Goal: Find contact information: Find contact information

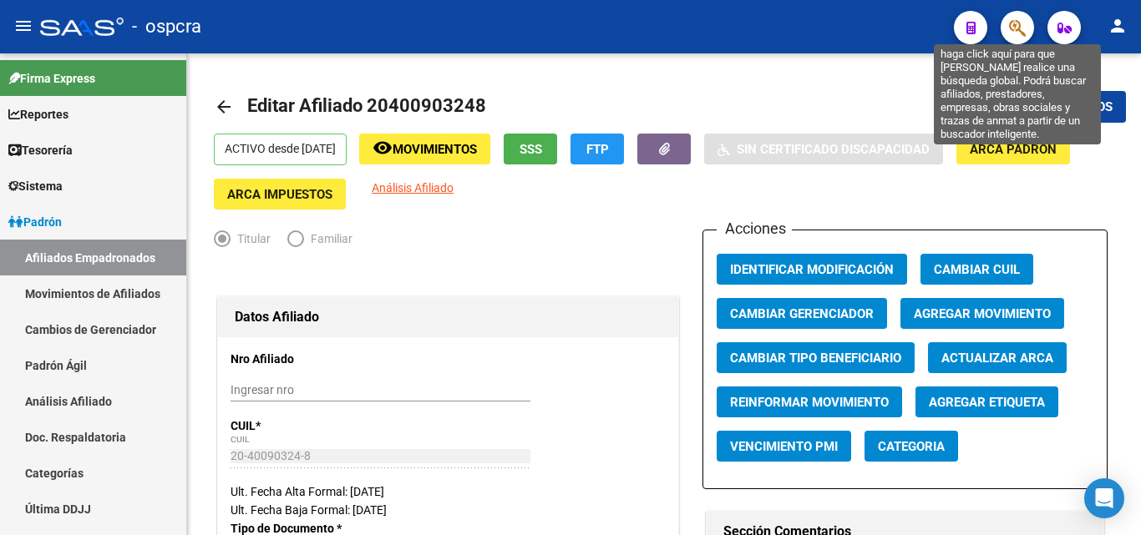
click at [1016, 21] on icon "button" at bounding box center [1017, 27] width 17 height 19
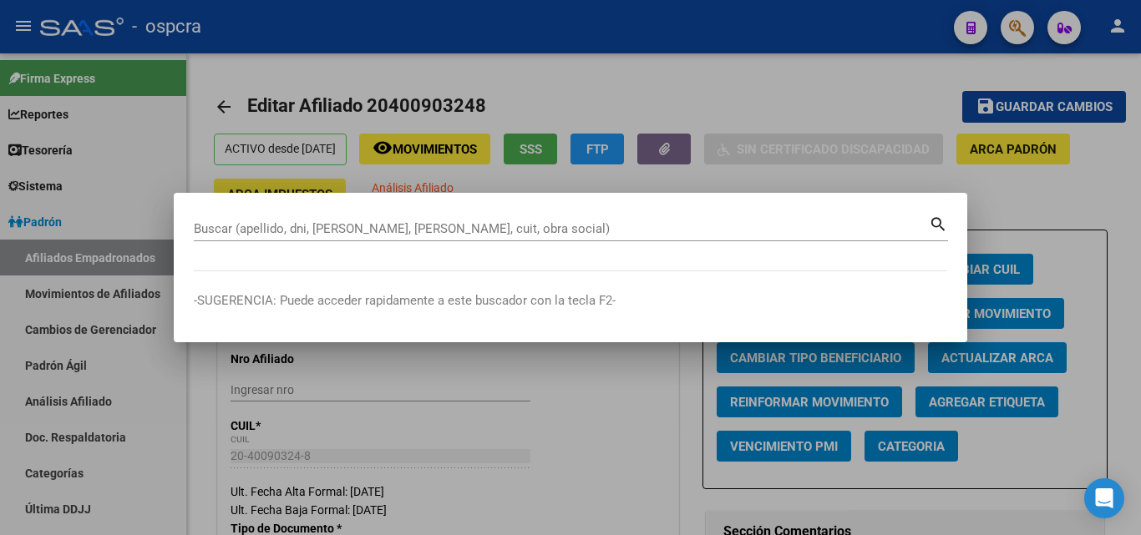
scroll to position [530, 0]
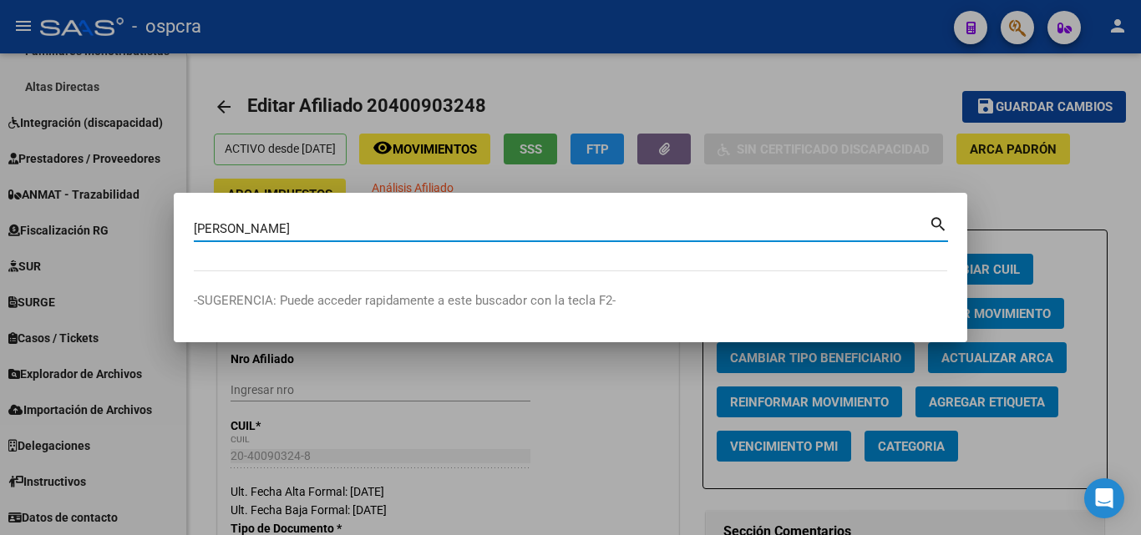
type input "[PERSON_NAME]"
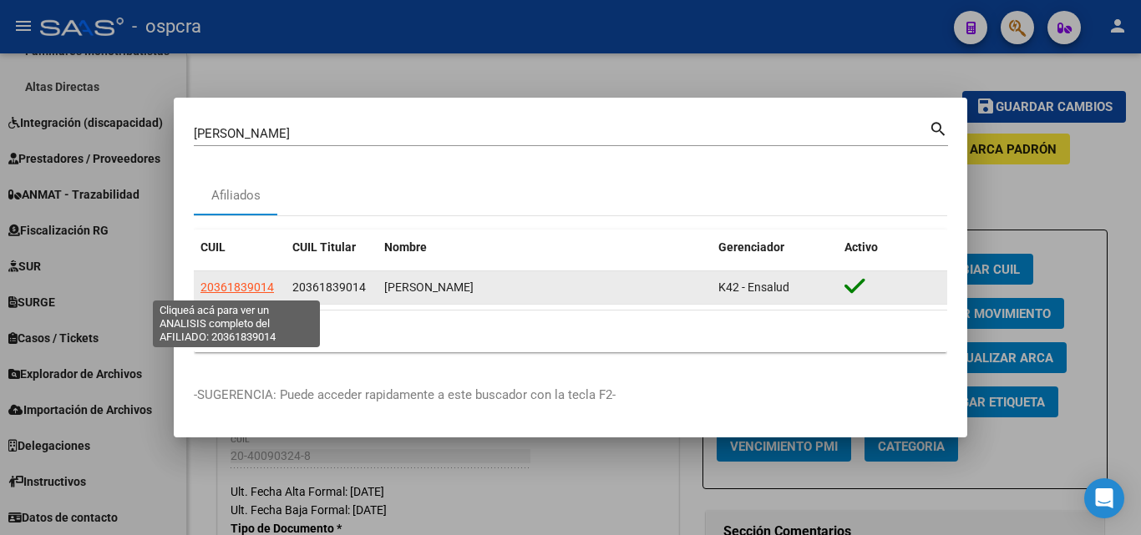
click at [246, 289] on span "20361839014" at bounding box center [236, 287] width 73 height 13
type textarea "20361839014"
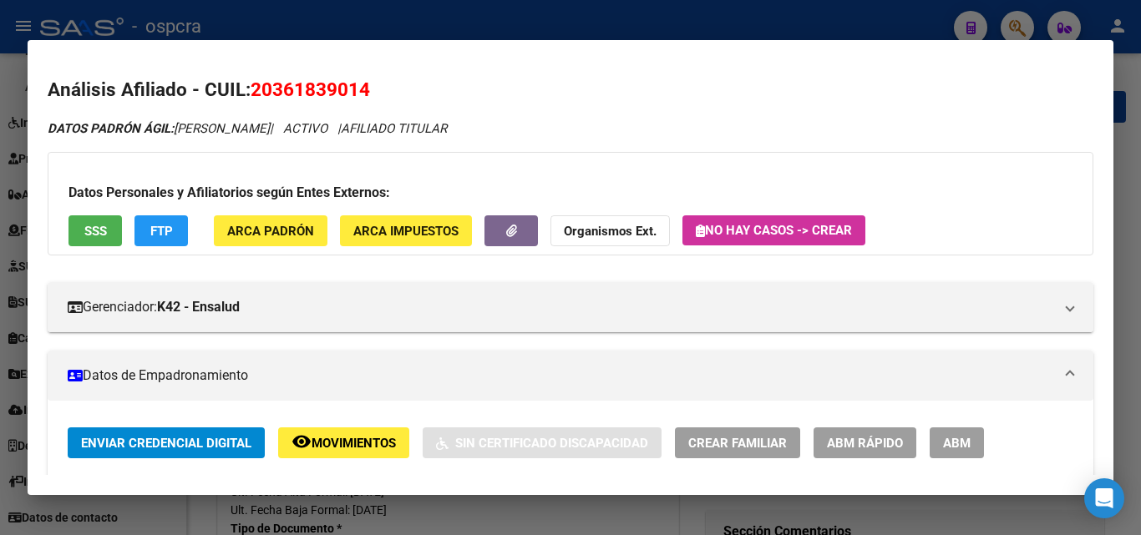
click at [951, 446] on span "ABM" at bounding box center [957, 443] width 28 height 15
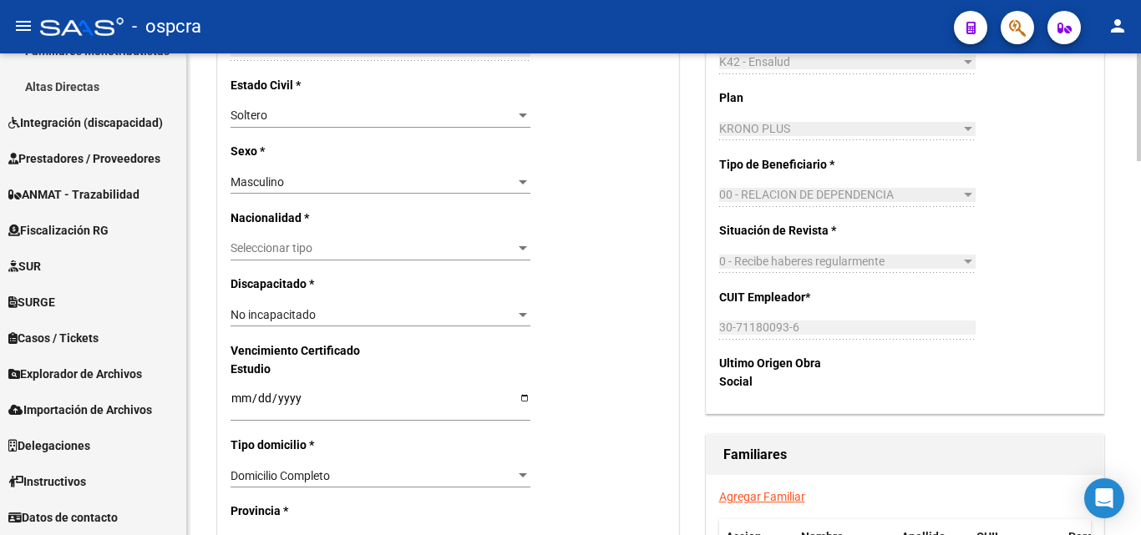
scroll to position [835, 0]
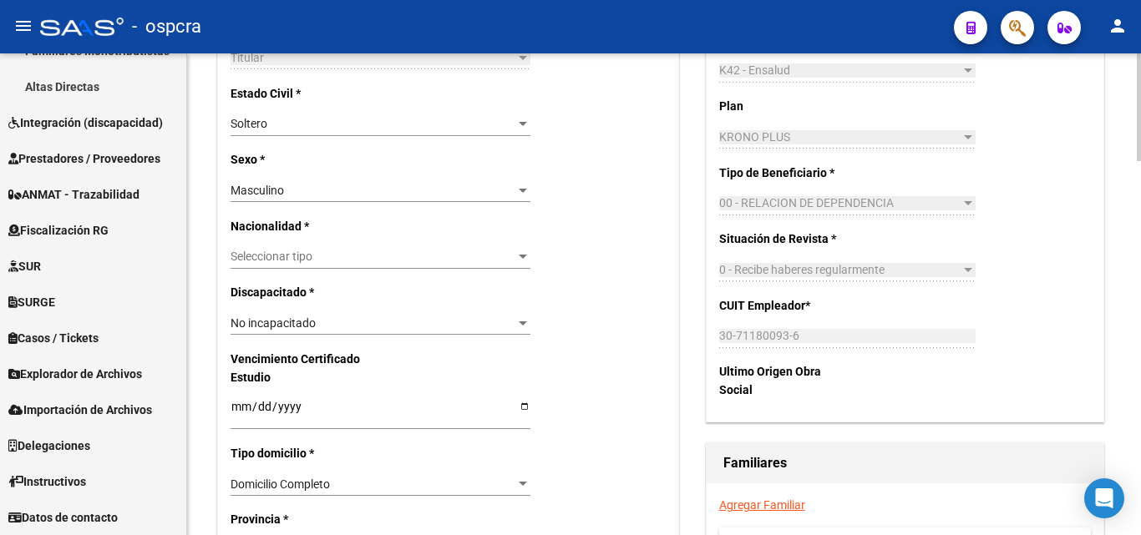
click at [779, 506] on link "Agregar Familiar" at bounding box center [762, 505] width 86 height 13
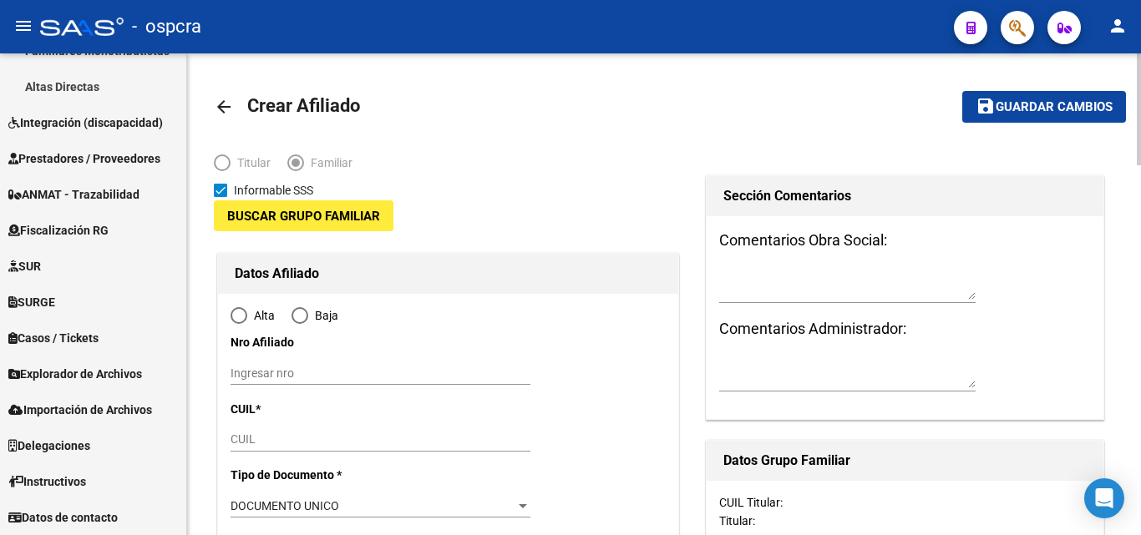
type input "30-71180093-6"
type input "[PERSON_NAME]"
type input "1757"
type input "[PERSON_NAME]"
type input "00567"
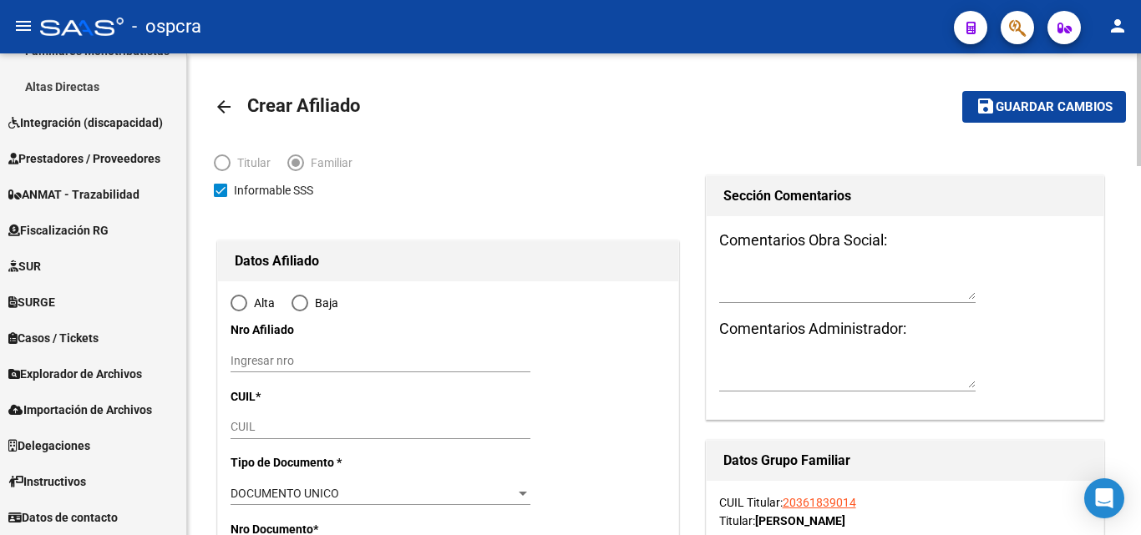
radio input "true"
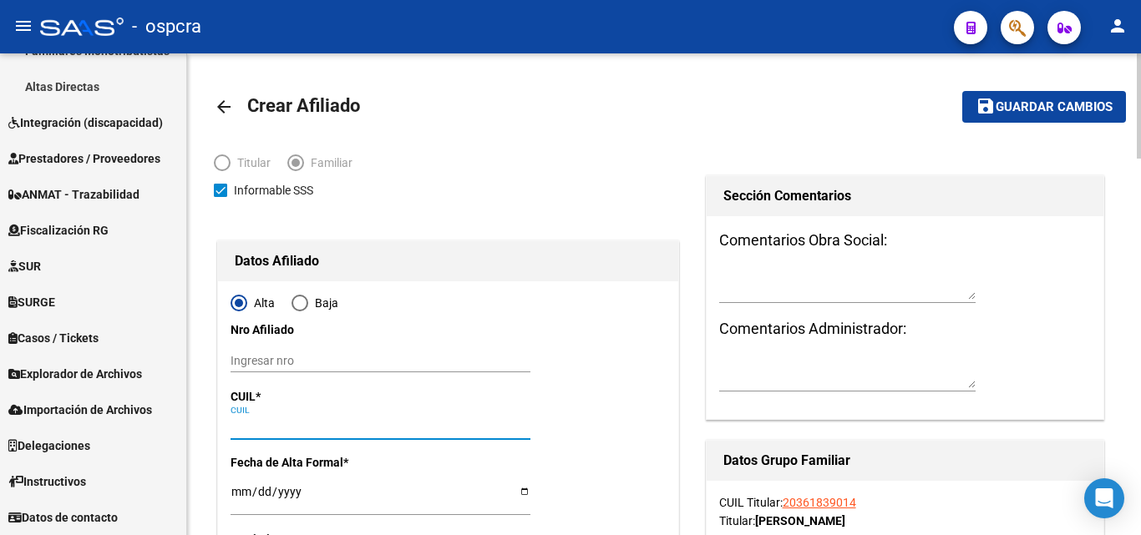
type input "30-71180093-6"
paste input "20-36183901-4"
type input "20-36183901-4"
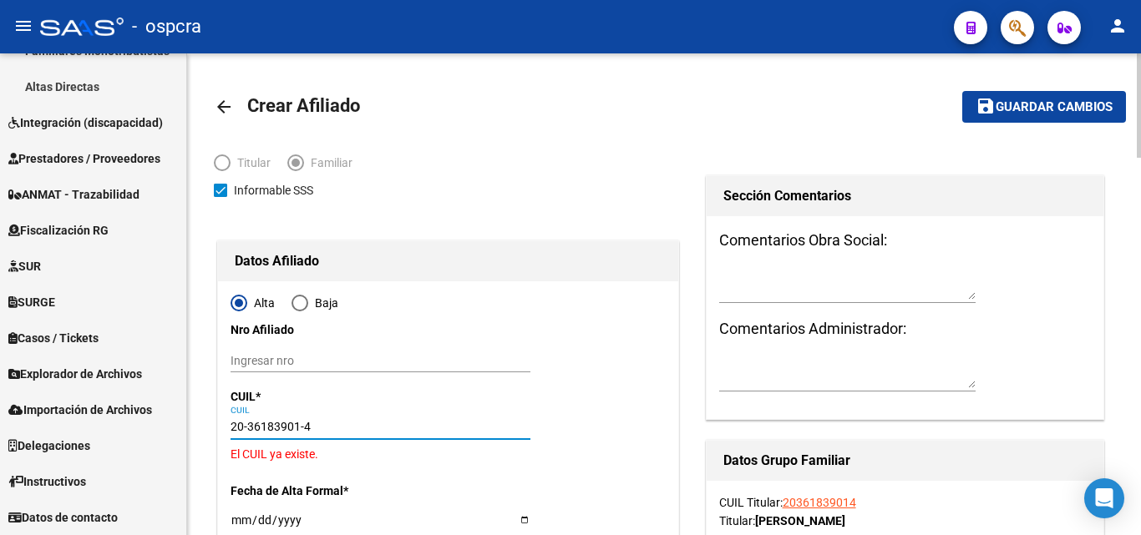
type input "36183901"
type input "OLIVARES"
type input "[PERSON_NAME]"
type input "[DATE]"
type input "[PERSON_NAME]"
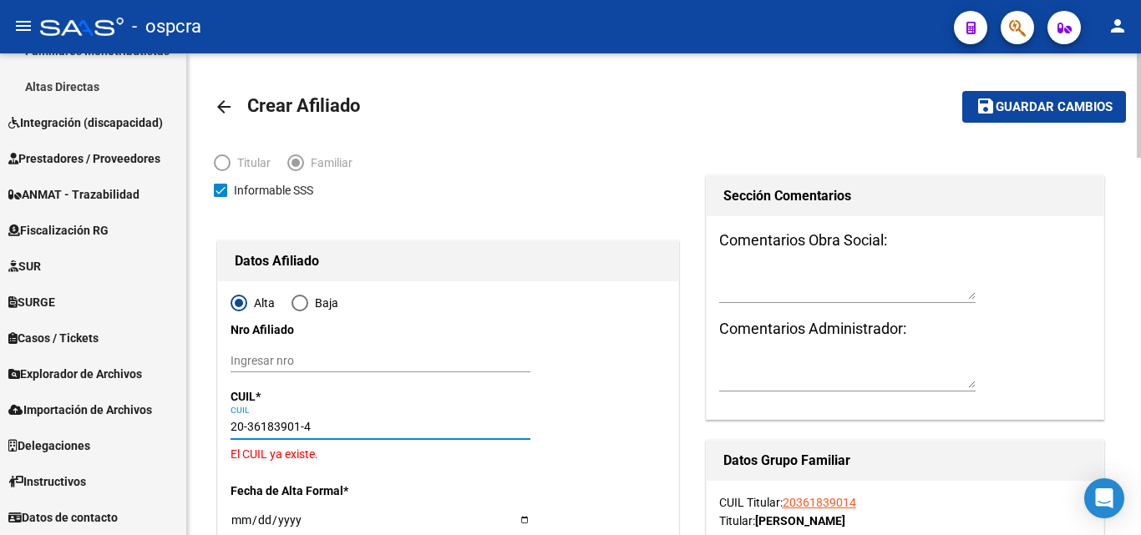
type input "[PERSON_NAME]"
type input "5677"
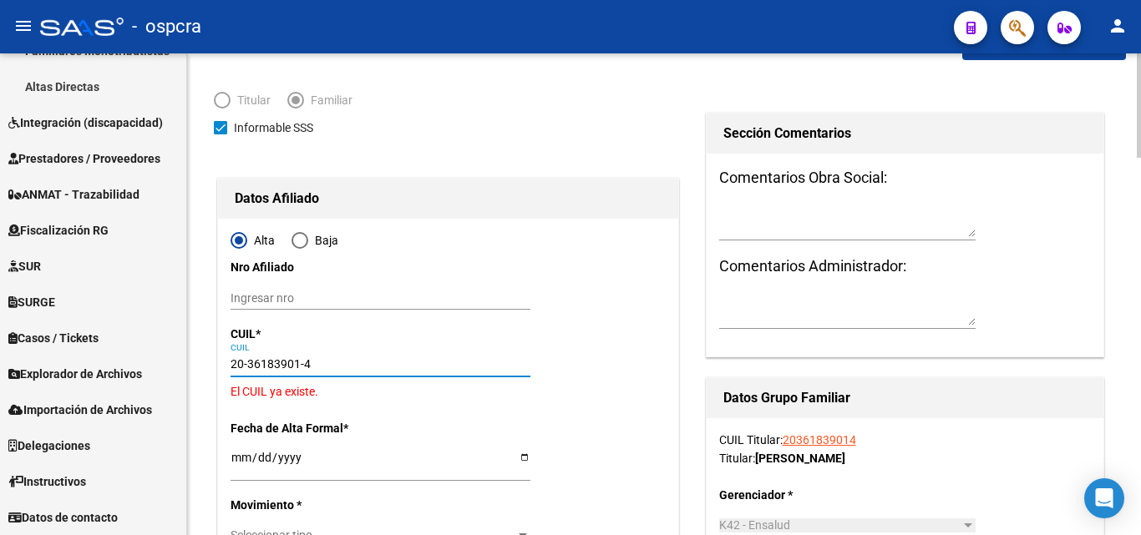
scroll to position [167, 0]
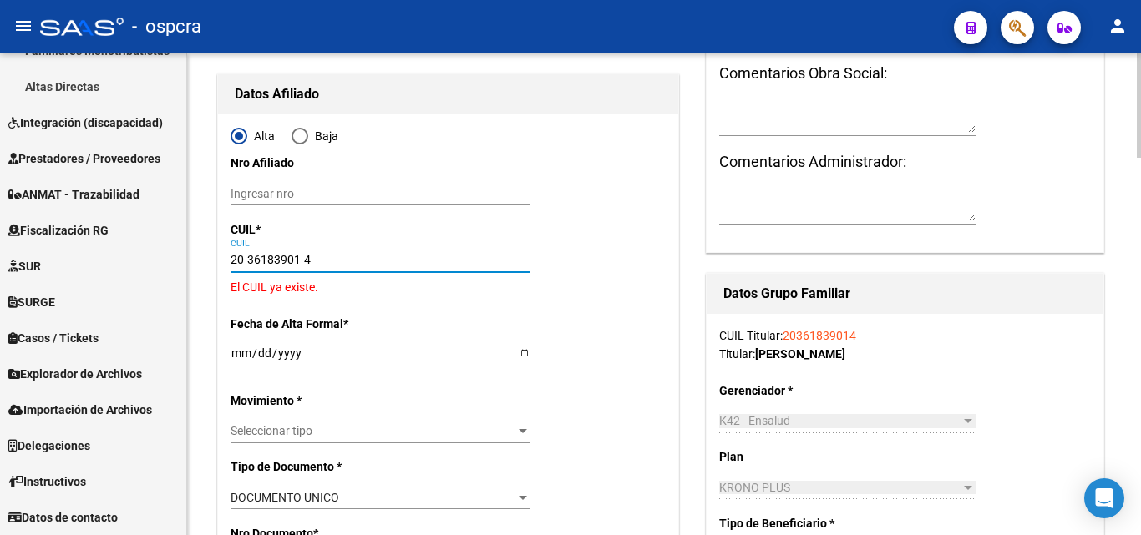
drag, startPoint x: 328, startPoint y: 261, endPoint x: 192, endPoint y: 266, distance: 136.2
paste input "20-70727103-6"
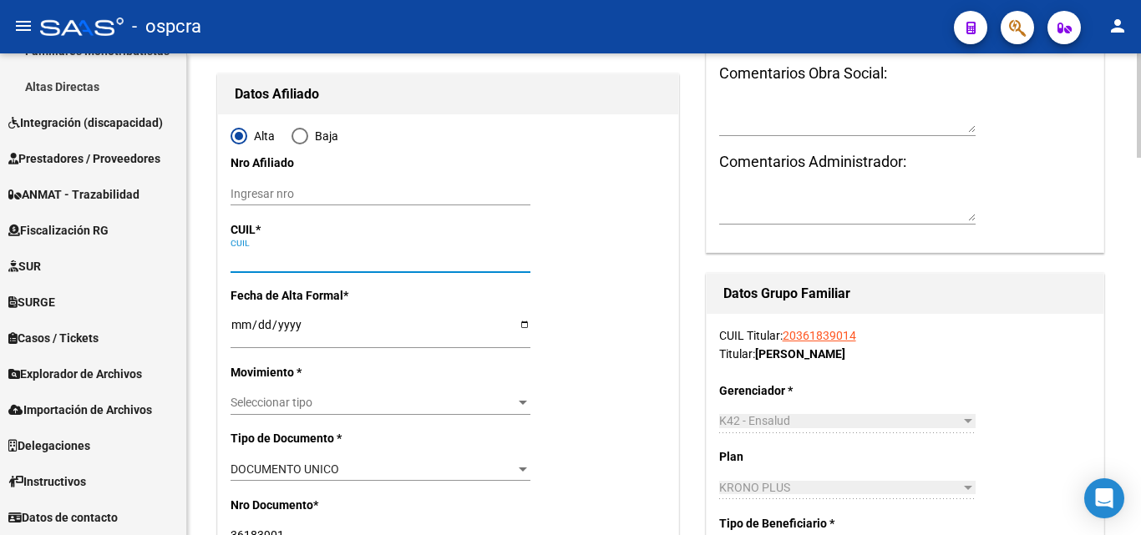
type input "20-70727103-6"
type input "70727103"
type input "[PERSON_NAME]"
type input "[DATE]"
type input "[PERSON_NAME]"
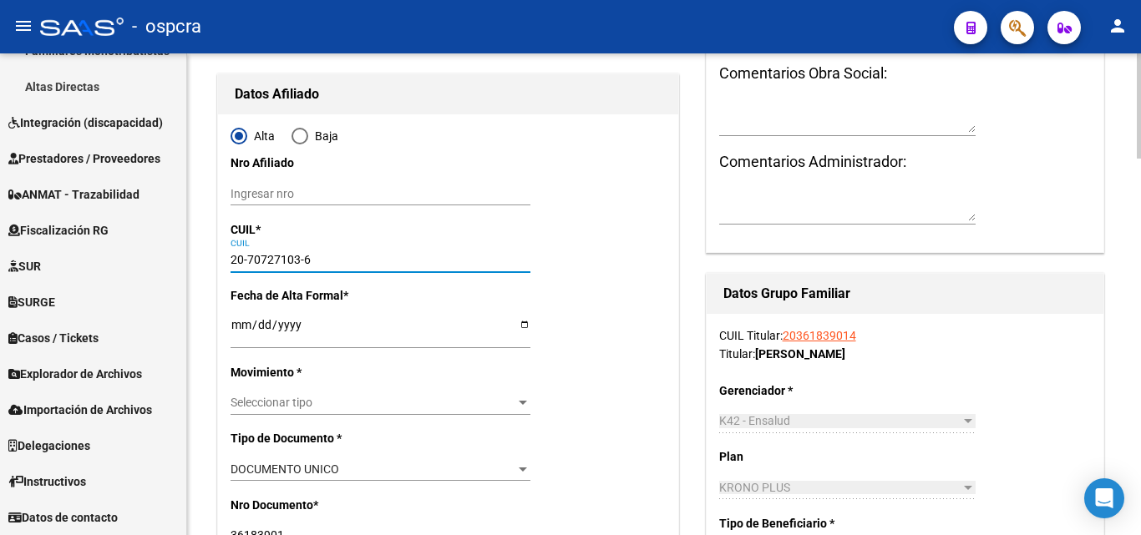
type input "1759"
type input "[PERSON_NAME]"
type input "5990"
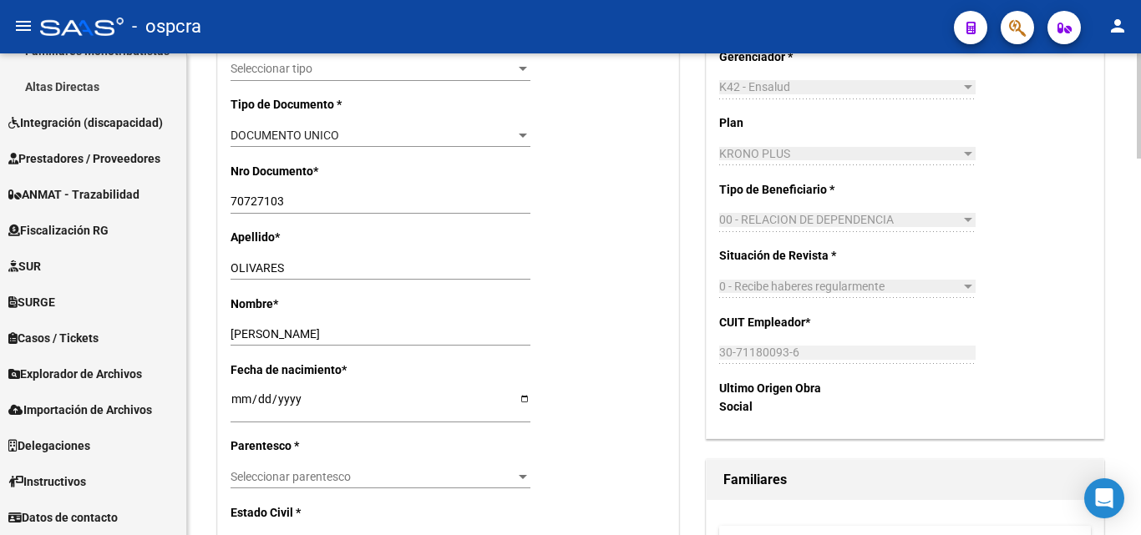
scroll to position [585, 0]
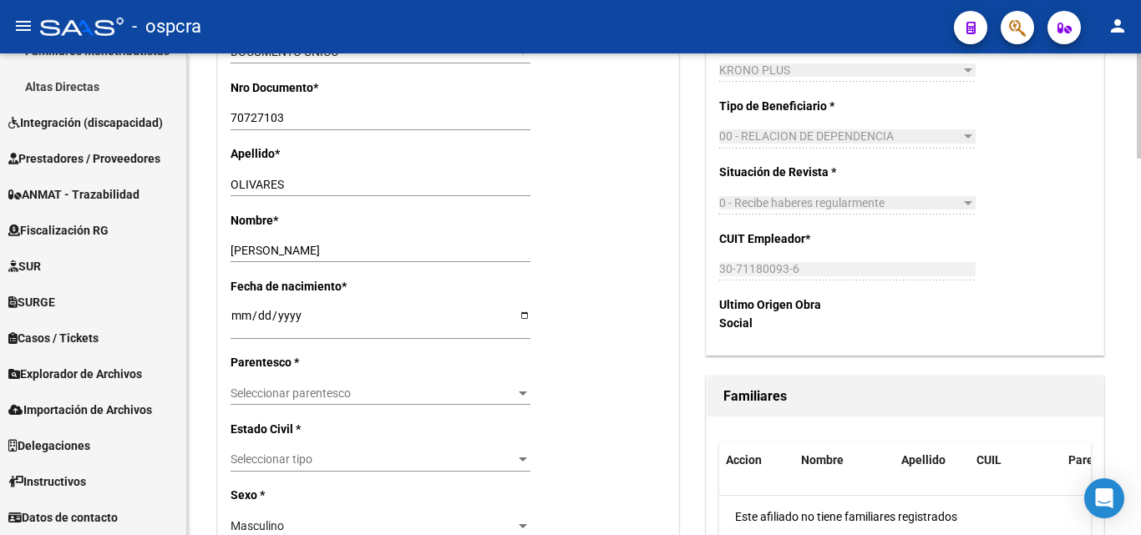
type input "20-70727103-6"
click at [516, 393] on div at bounding box center [522, 393] width 15 height 13
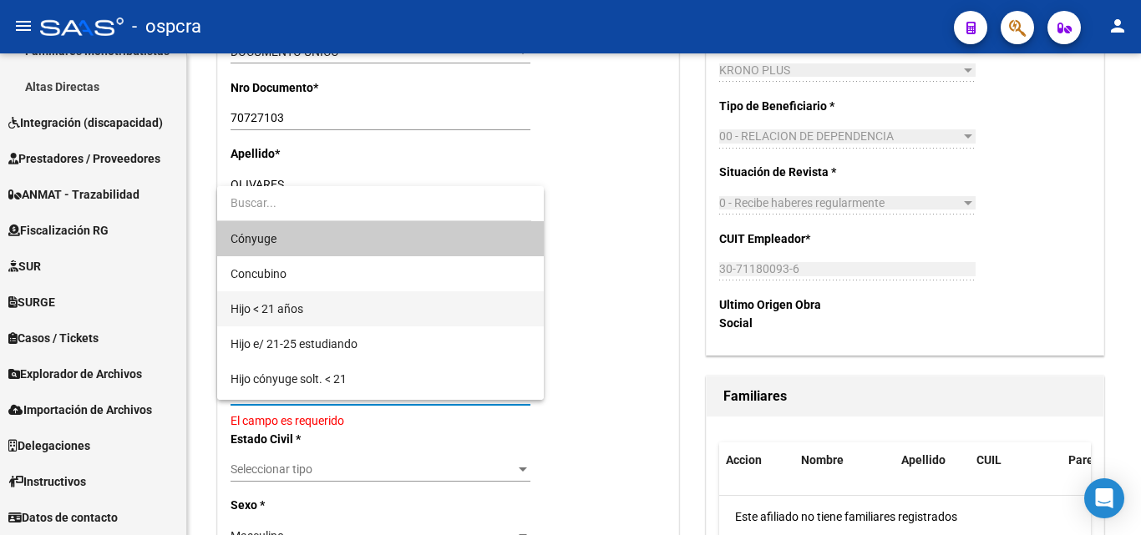
click at [320, 311] on span "Hijo < 21 años" at bounding box center [381, 308] width 300 height 35
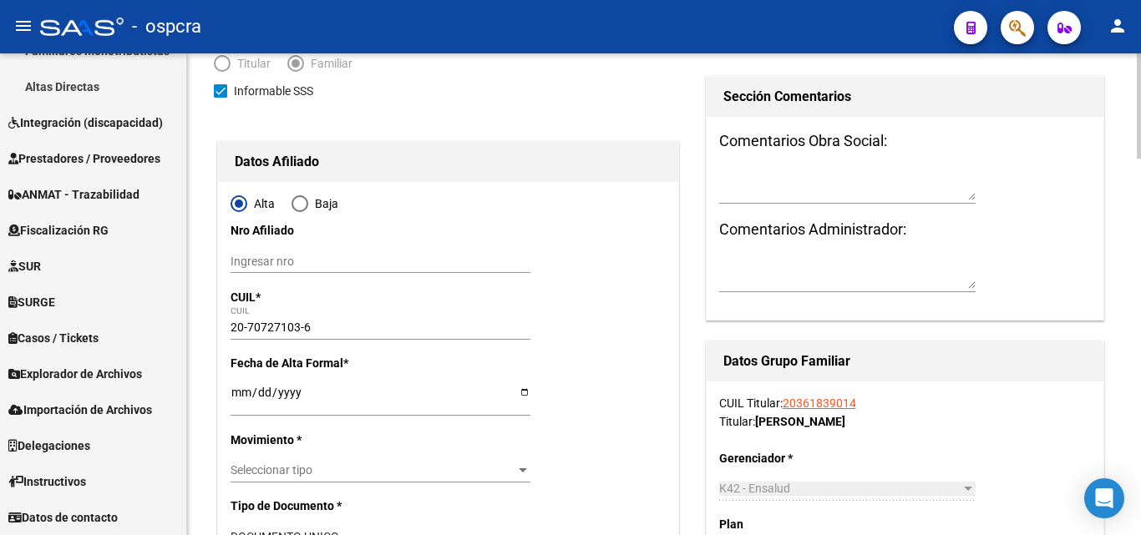
scroll to position [0, 0]
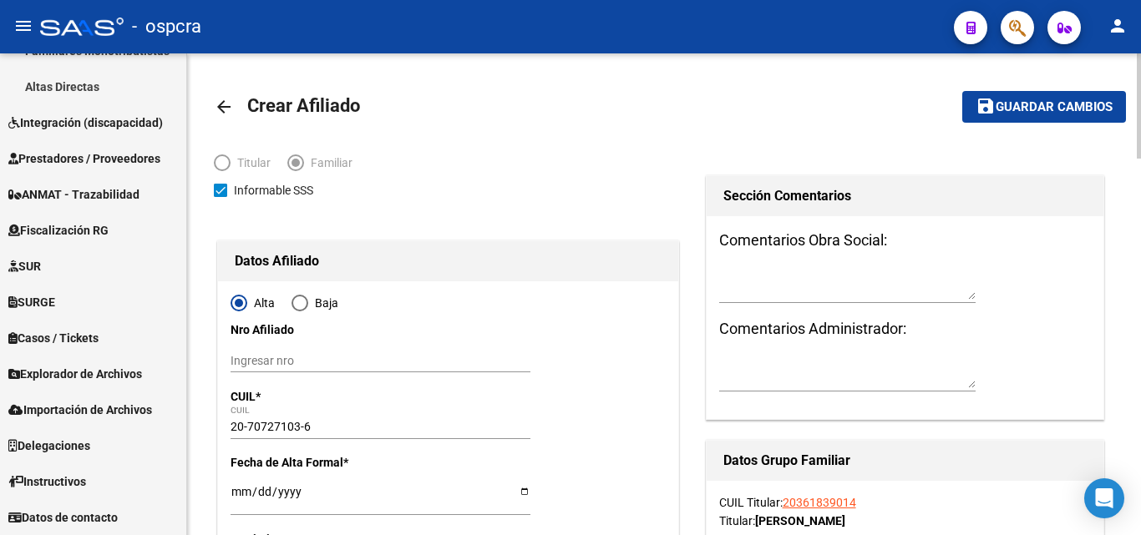
click at [1044, 115] on button "save Guardar cambios" at bounding box center [1044, 106] width 164 height 31
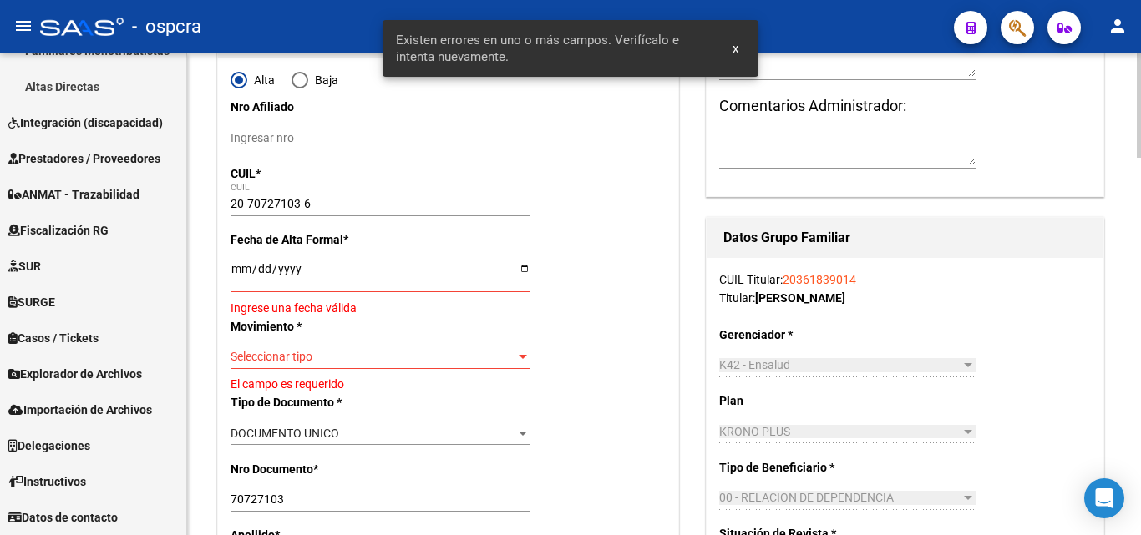
scroll to position [251, 0]
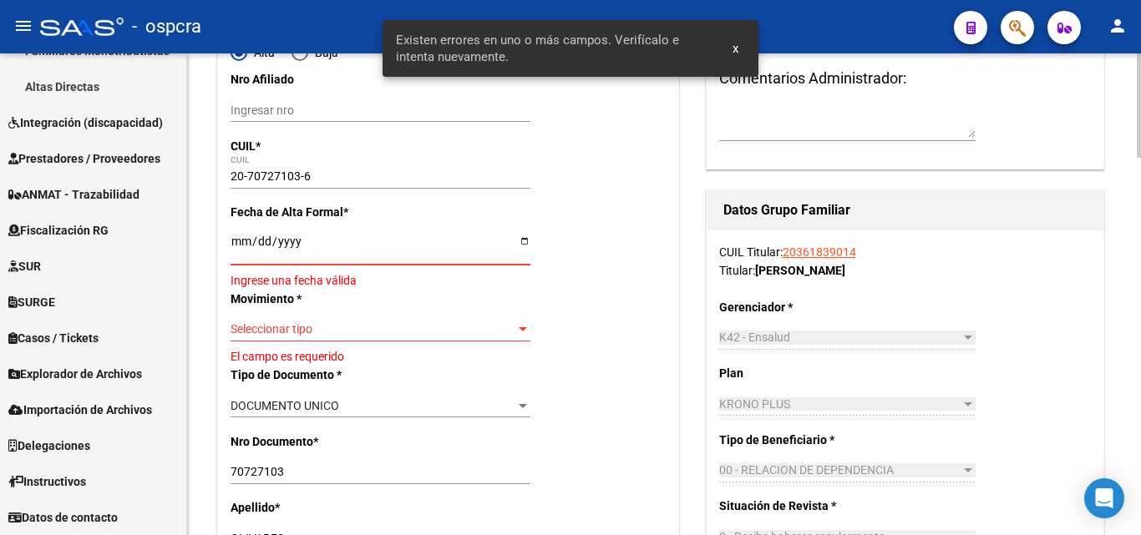
click at [527, 241] on input "Ingresar fecha" at bounding box center [381, 247] width 300 height 25
type input "[DATE]"
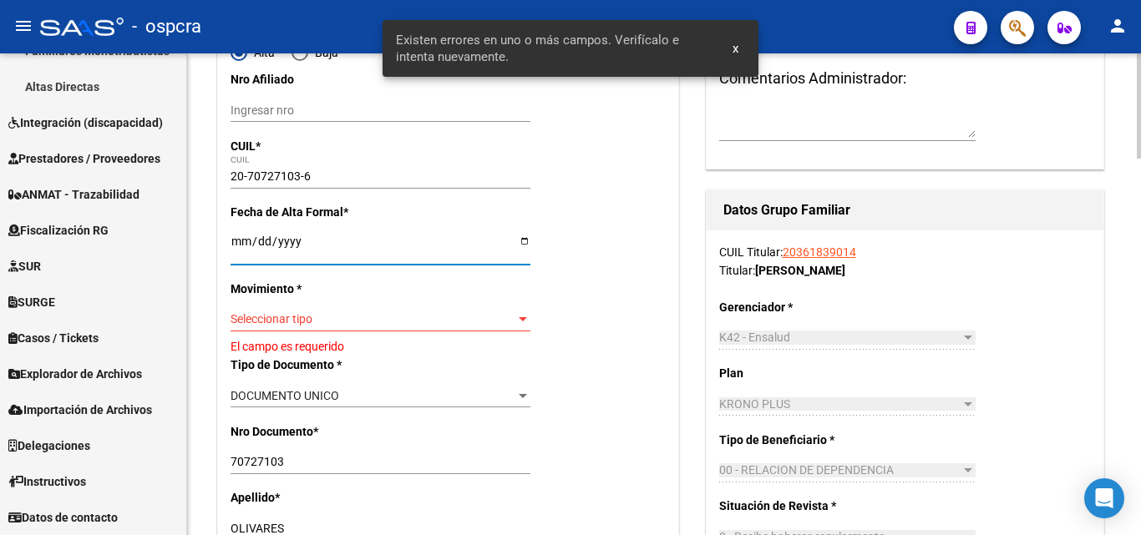
click at [518, 317] on div at bounding box center [522, 319] width 15 height 13
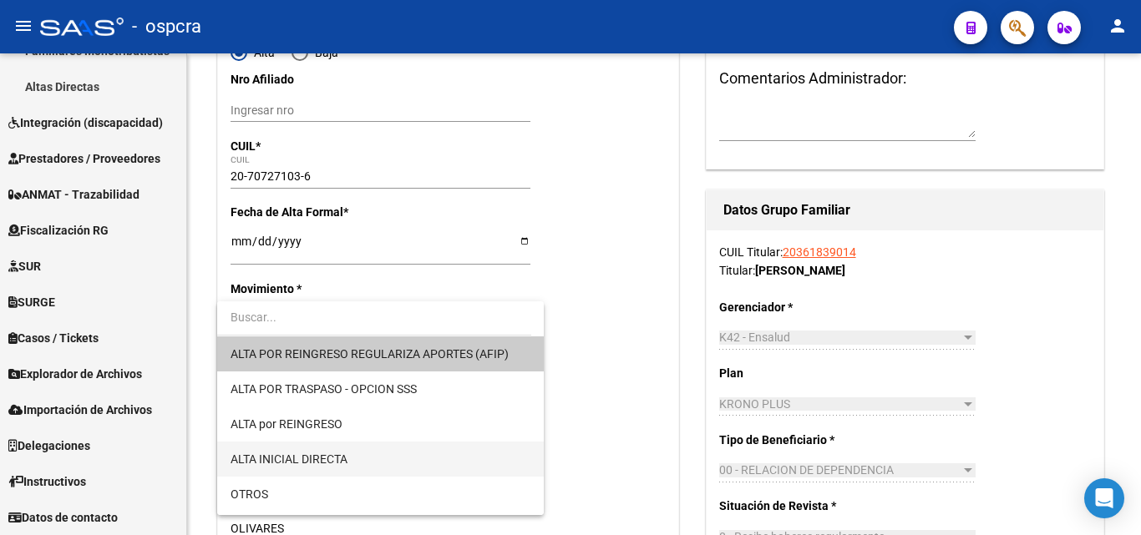
click at [357, 459] on span "ALTA INICIAL DIRECTA" at bounding box center [381, 459] width 300 height 35
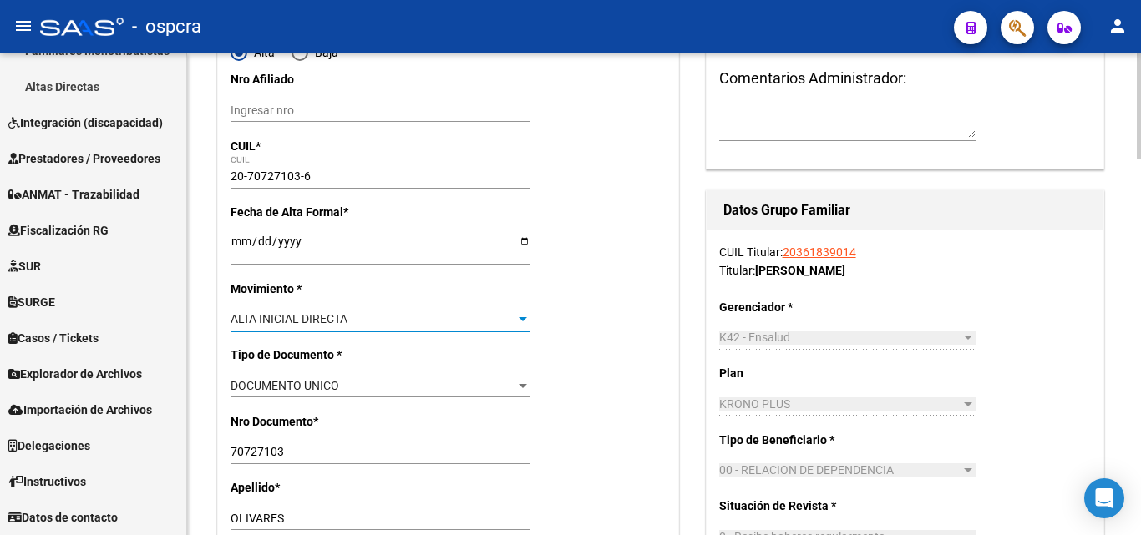
click at [475, 318] on div "ALTA INICIAL DIRECTA" at bounding box center [373, 319] width 285 height 14
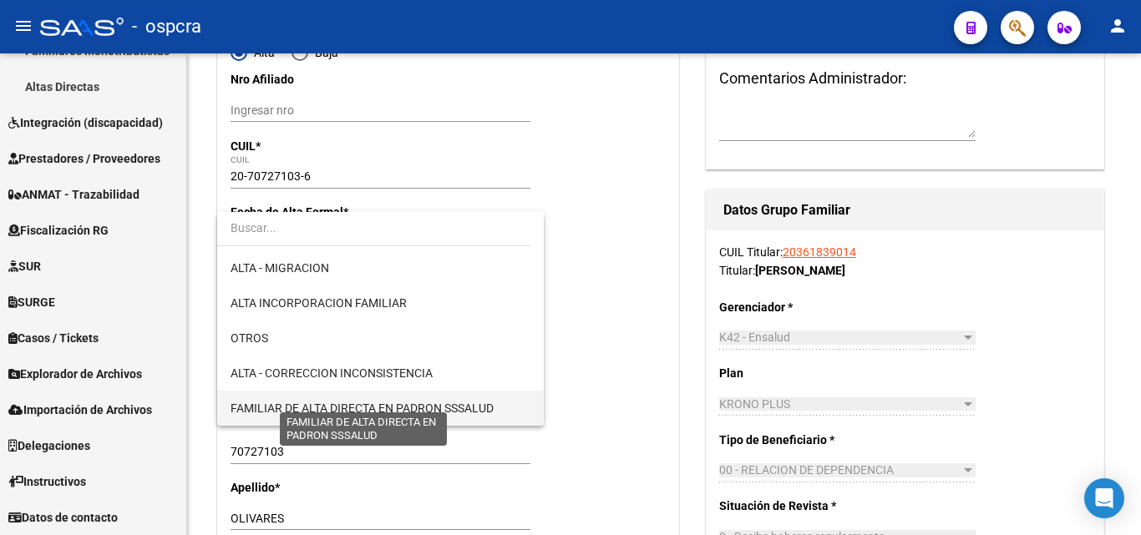
scroll to position [218, 0]
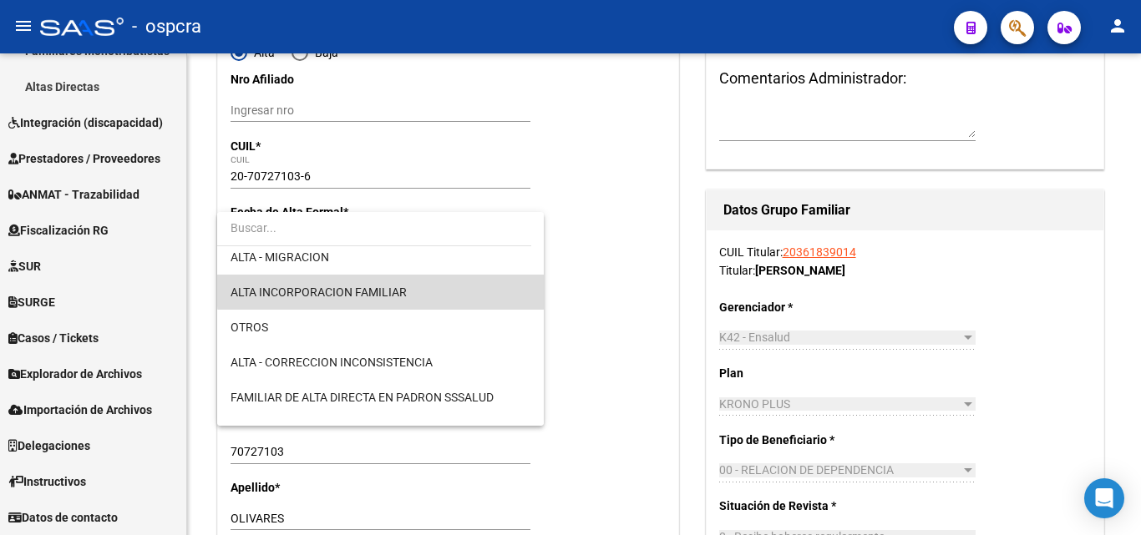
click at [396, 282] on span "ALTA INCORPORACION FAMILIAR" at bounding box center [381, 292] width 300 height 35
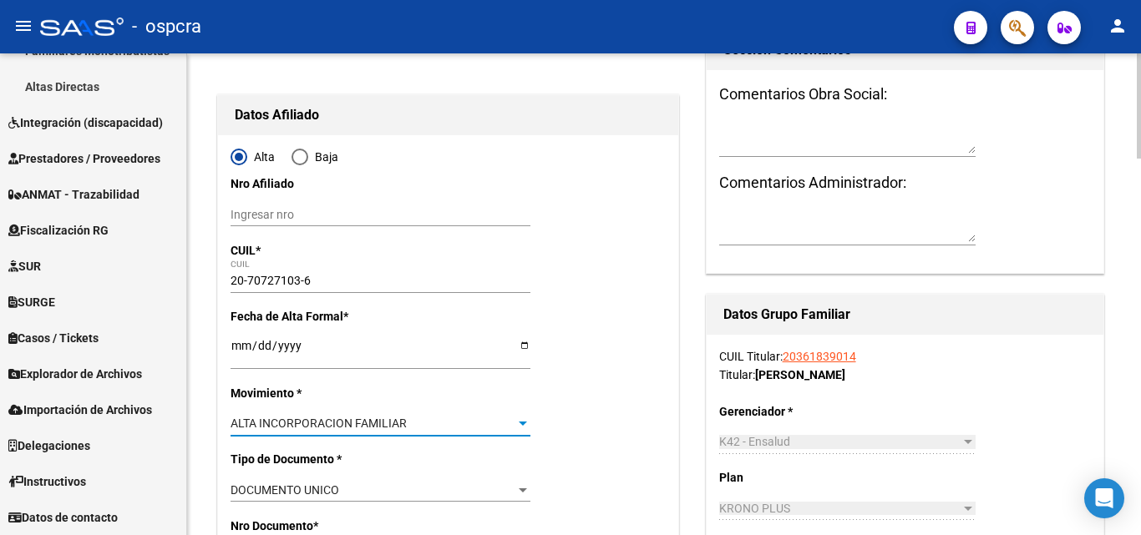
scroll to position [0, 0]
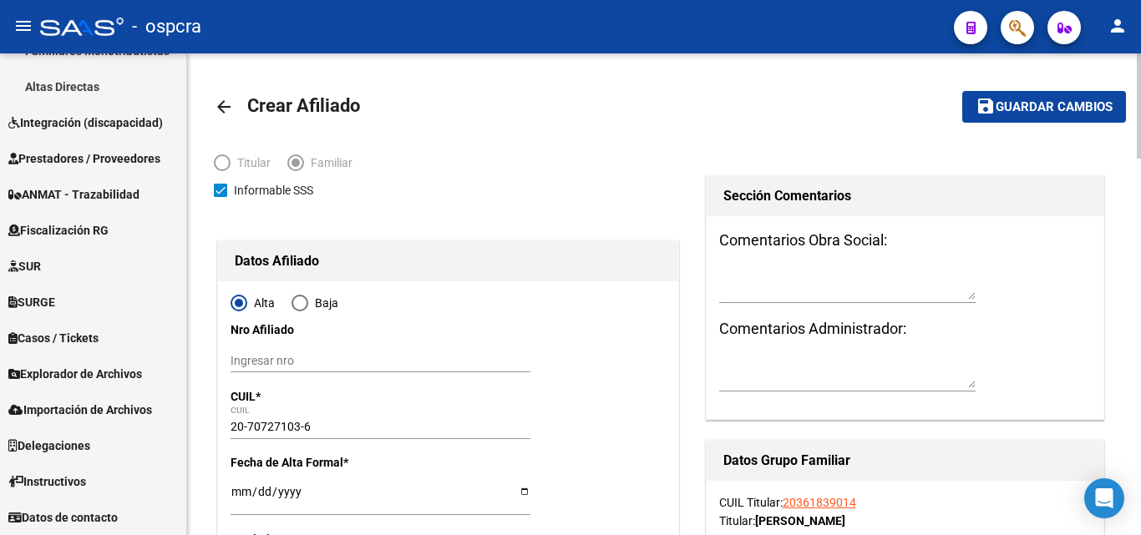
click at [1056, 104] on span "Guardar cambios" at bounding box center [1054, 107] width 117 height 15
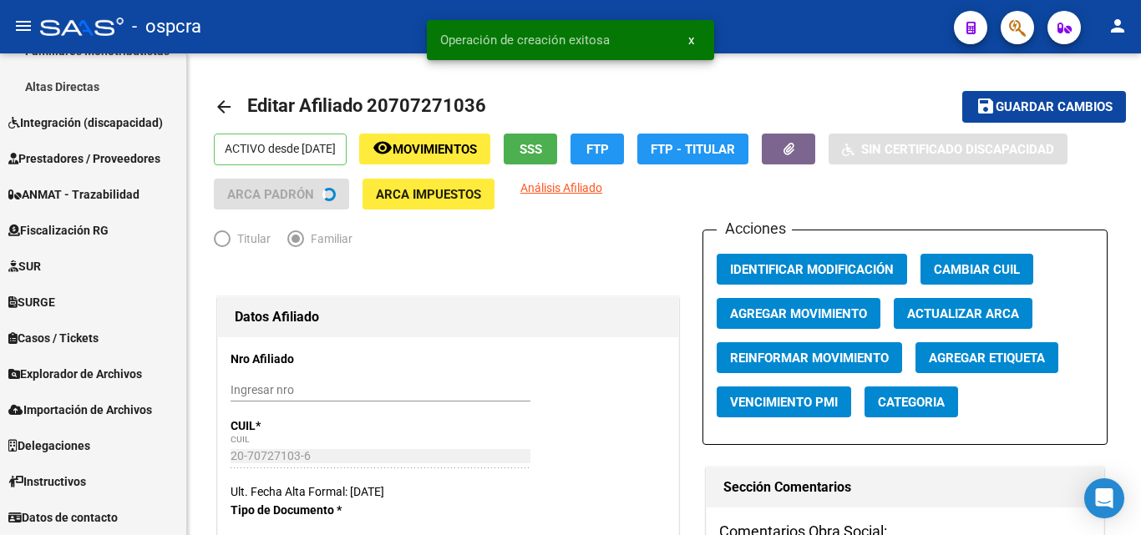
radio input "true"
type input "30-71180093-6"
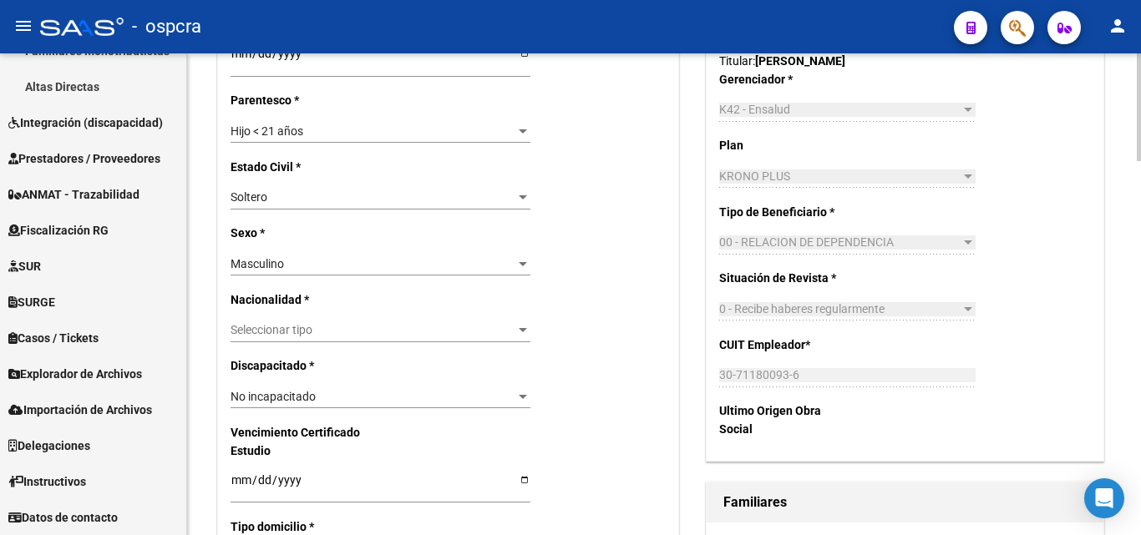
scroll to position [1002, 0]
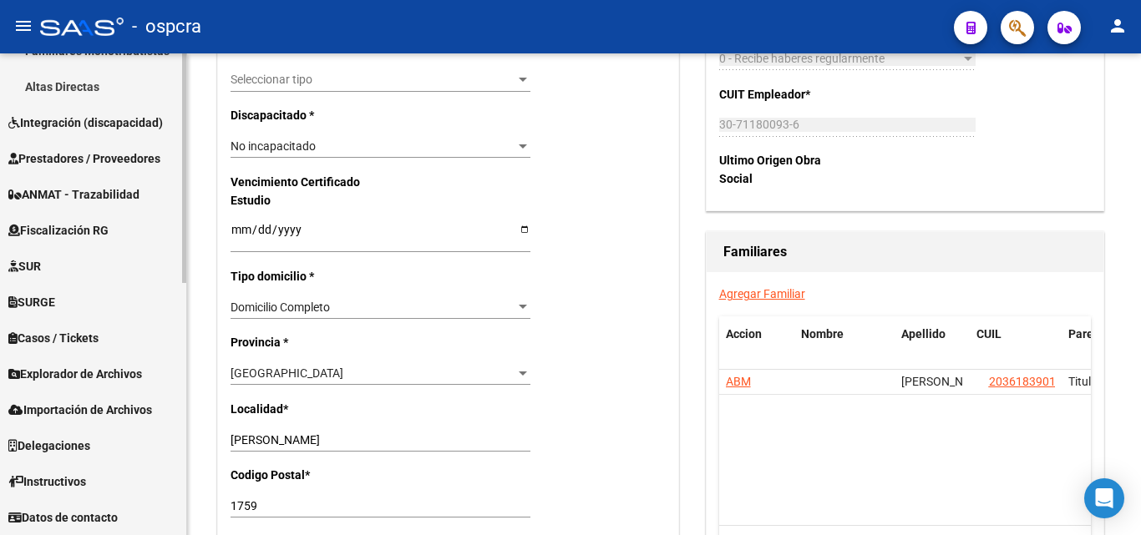
click at [99, 379] on span "Explorador de Archivos" at bounding box center [75, 374] width 134 height 18
click at [81, 379] on span "Explorador de Archivos" at bounding box center [75, 374] width 134 height 18
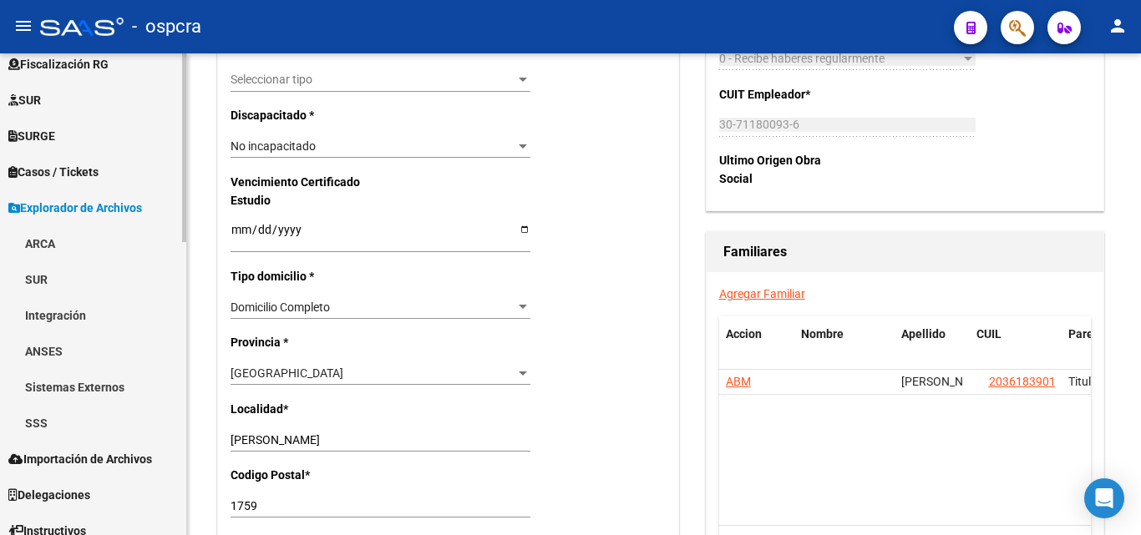
scroll to position [697, 0]
click at [45, 245] on link "ARCA" at bounding box center [93, 243] width 186 height 36
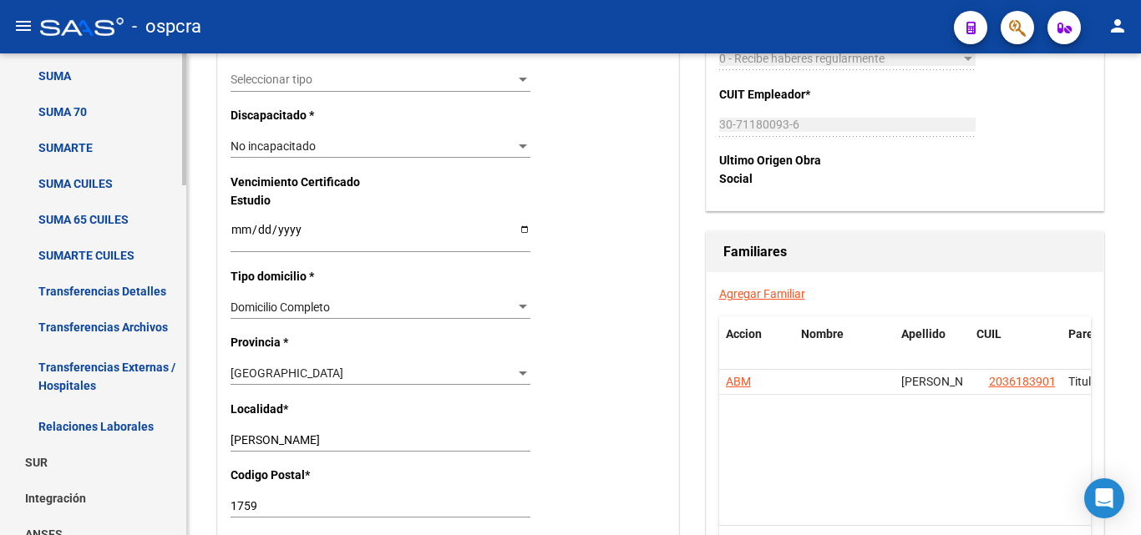
scroll to position [1115, 0]
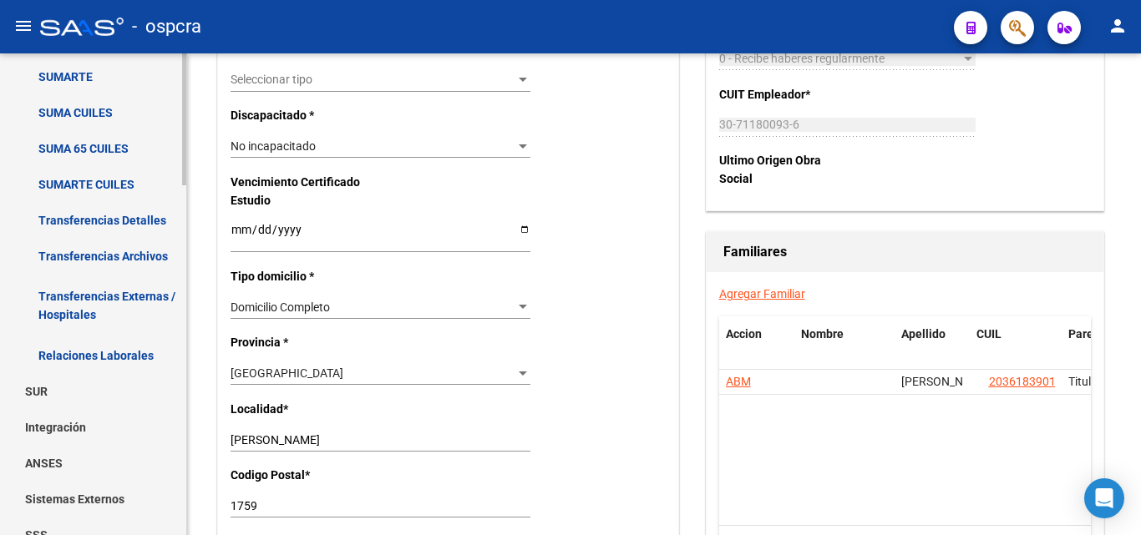
click at [101, 352] on link "Relaciones Laborales" at bounding box center [93, 355] width 186 height 36
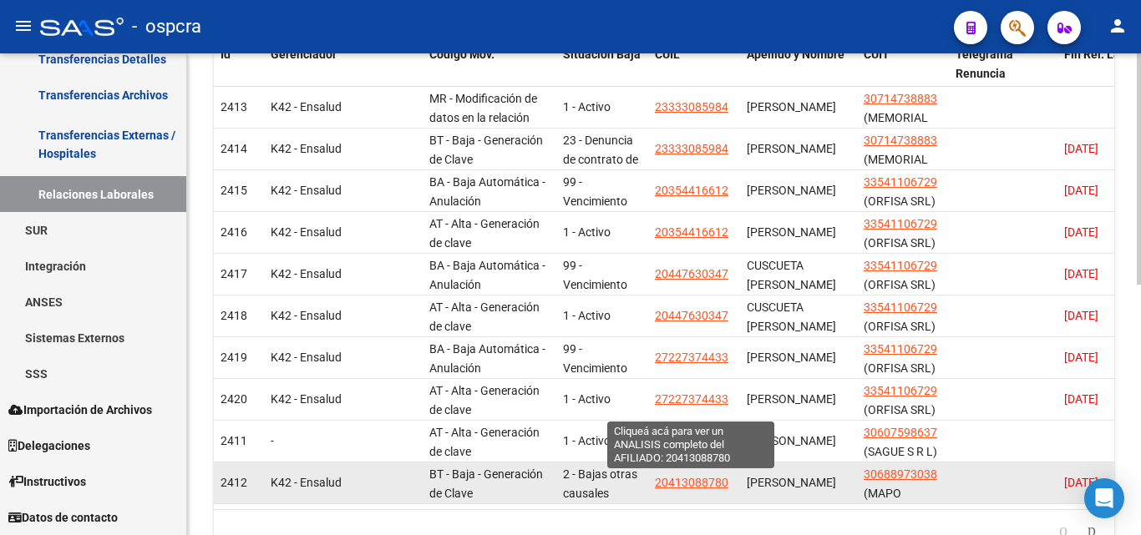
scroll to position [522, 0]
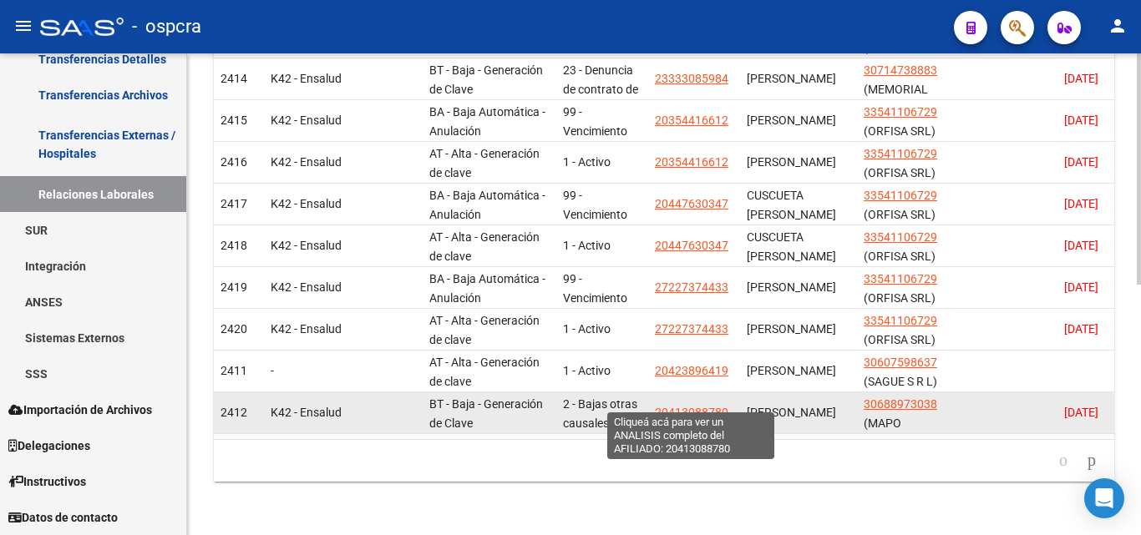
click at [705, 406] on span "20413088780" at bounding box center [691, 412] width 73 height 13
type textarea "20413088780"
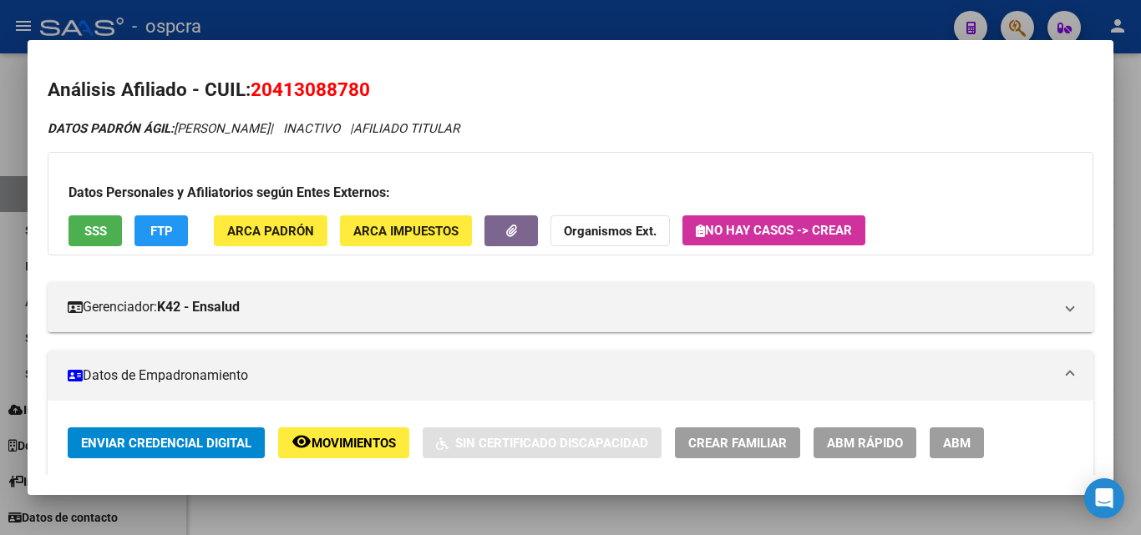
click at [17, 238] on div at bounding box center [570, 267] width 1141 height 535
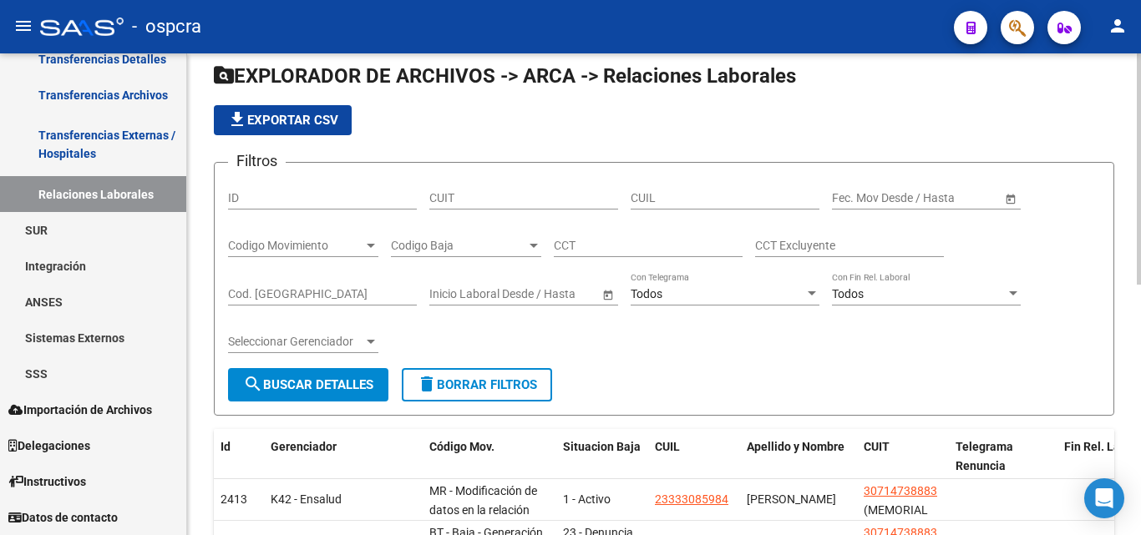
scroll to position [0, 0]
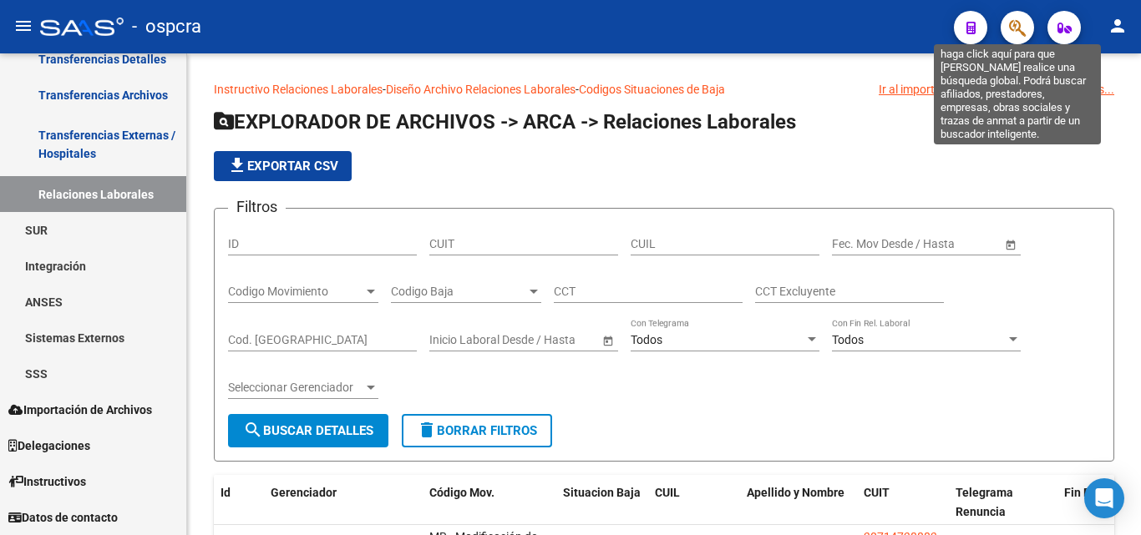
click at [1023, 34] on icon "button" at bounding box center [1017, 27] width 17 height 19
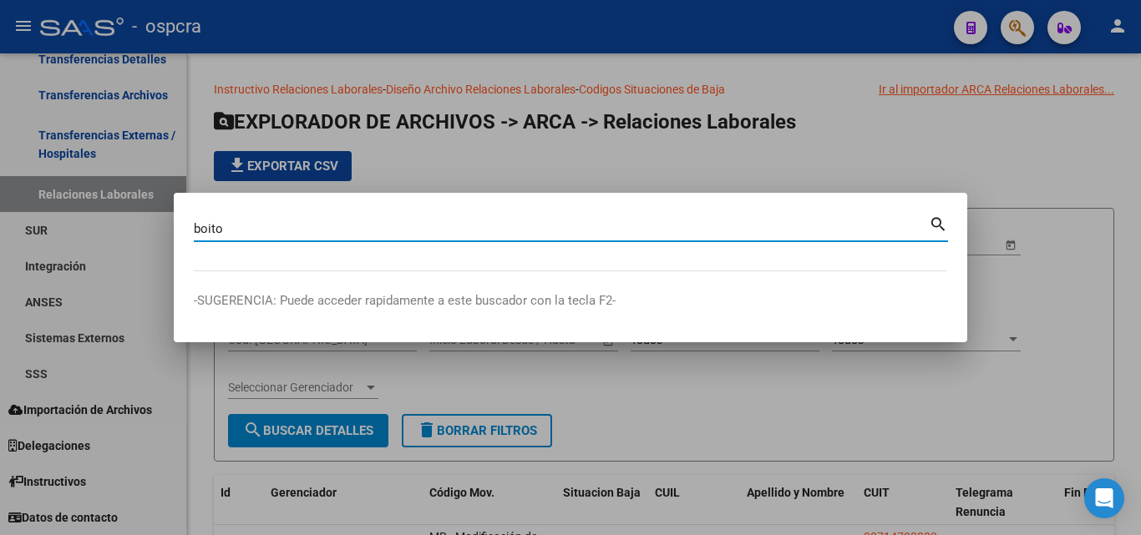
type input "boito"
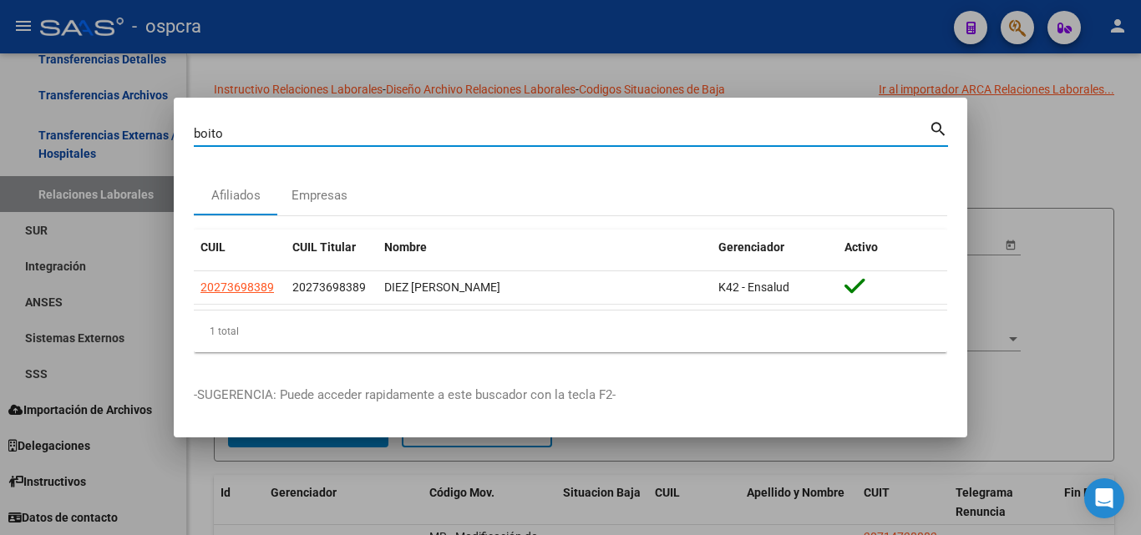
click at [311, 131] on input "boito" at bounding box center [561, 133] width 735 height 15
drag, startPoint x: 276, startPoint y: 135, endPoint x: 183, endPoint y: 141, distance: 92.9
click at [183, 141] on mat-dialog-content "boito Buscar (apellido, dni, cuil, nro traspaso, cuit, obra social) search Afil…" at bounding box center [570, 242] width 793 height 248
type input "boito e hijos"
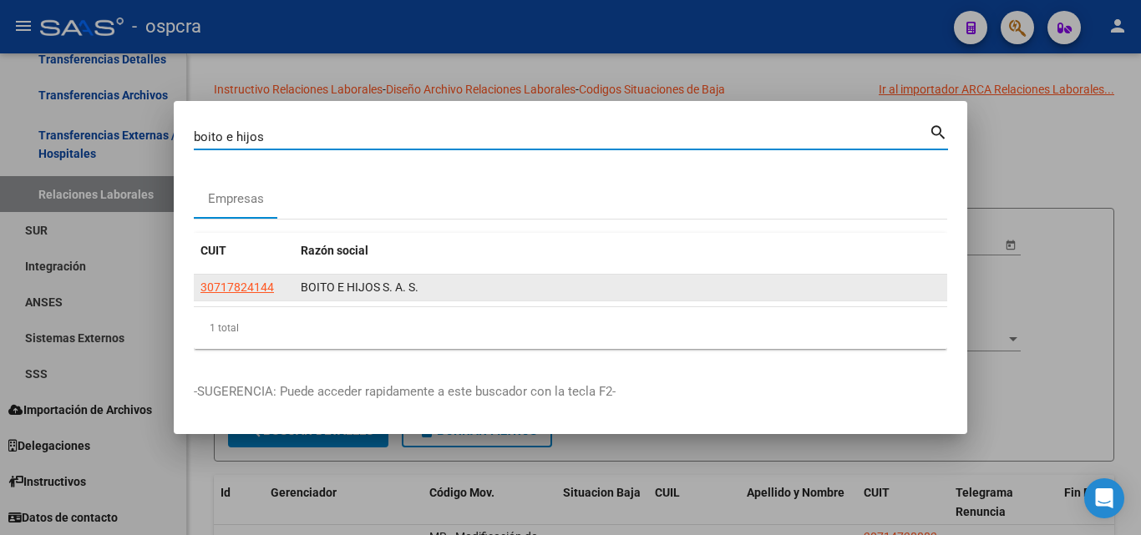
click at [245, 294] on app-link-go-to "30717824144" at bounding box center [236, 287] width 73 height 19
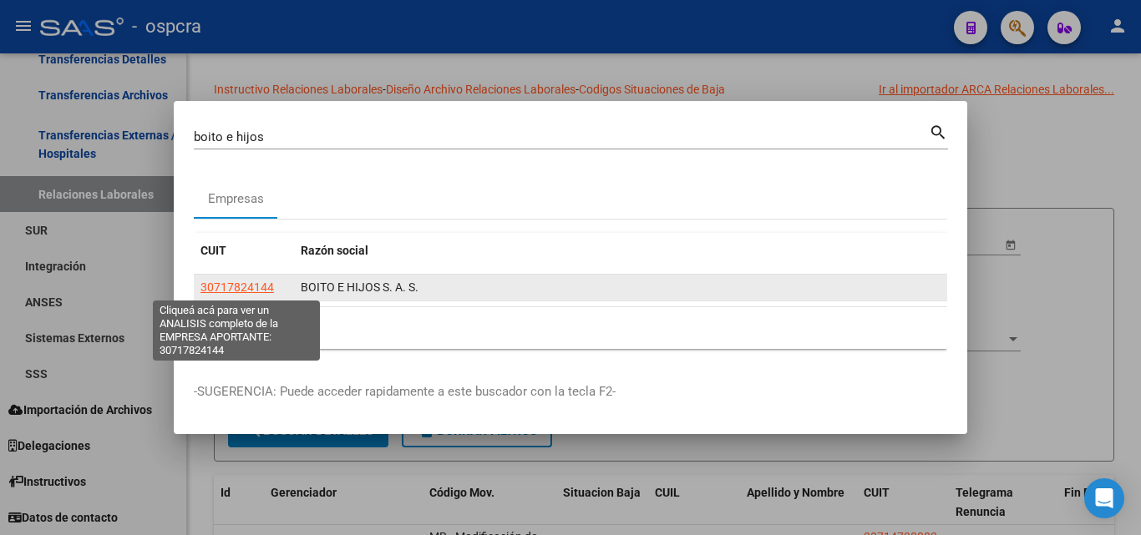
click at [247, 286] on span "30717824144" at bounding box center [236, 287] width 73 height 13
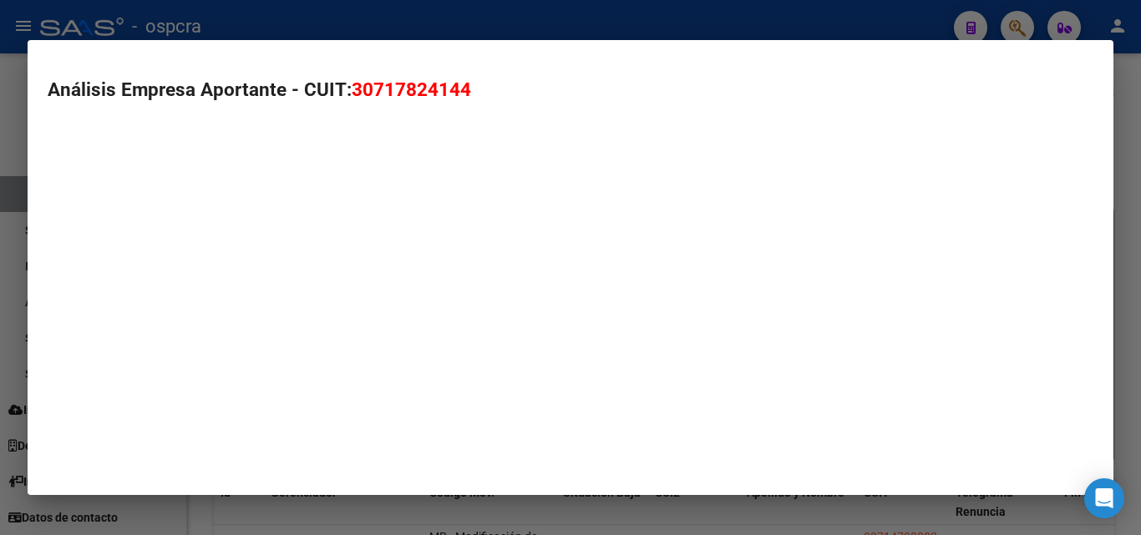
type textarea "30717824144"
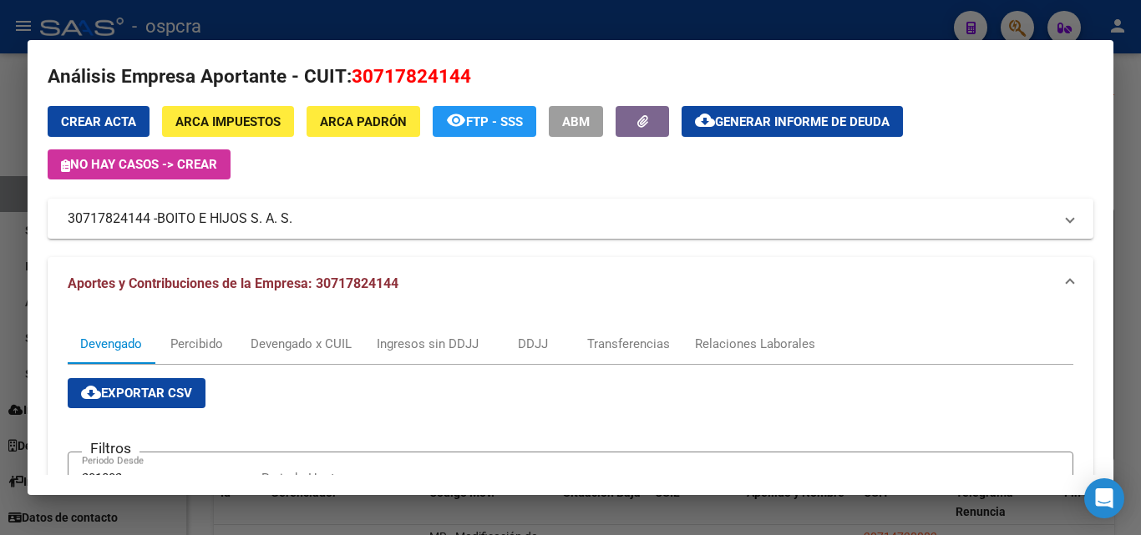
scroll to position [1, 0]
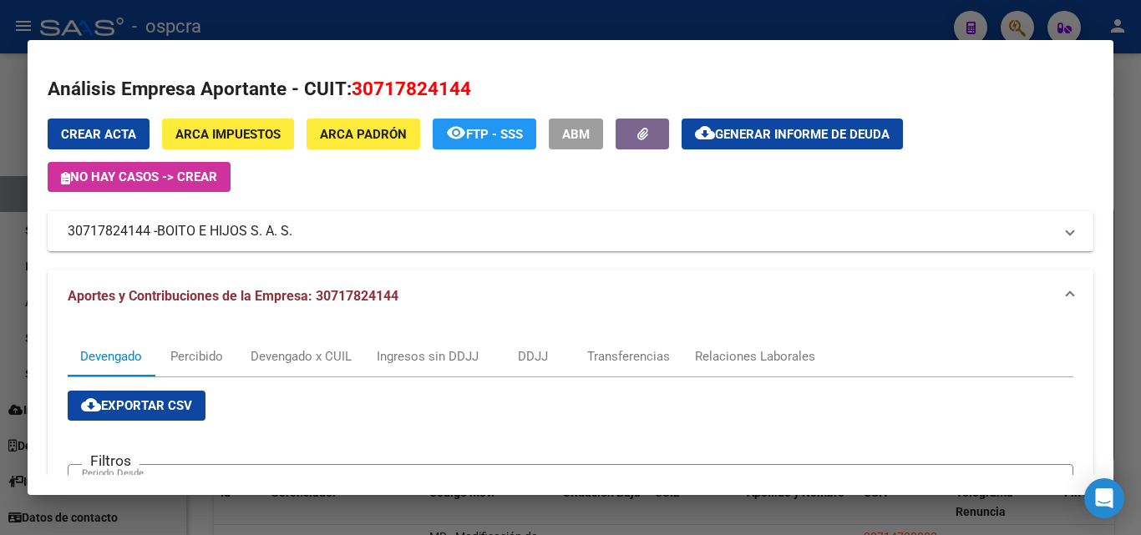
click at [0, 321] on div at bounding box center [570, 267] width 1141 height 535
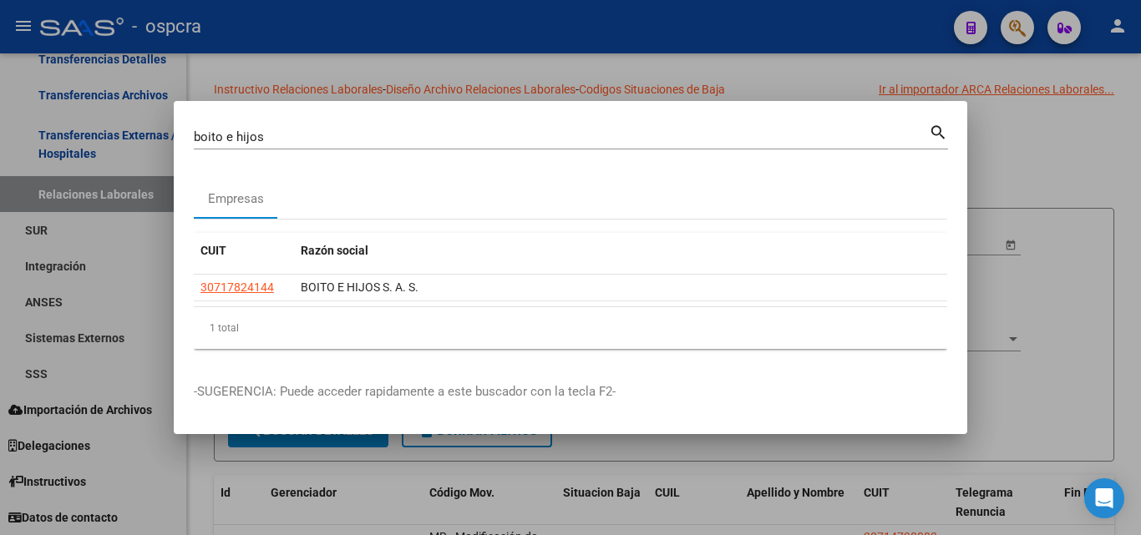
click at [1120, 340] on div at bounding box center [570, 267] width 1141 height 535
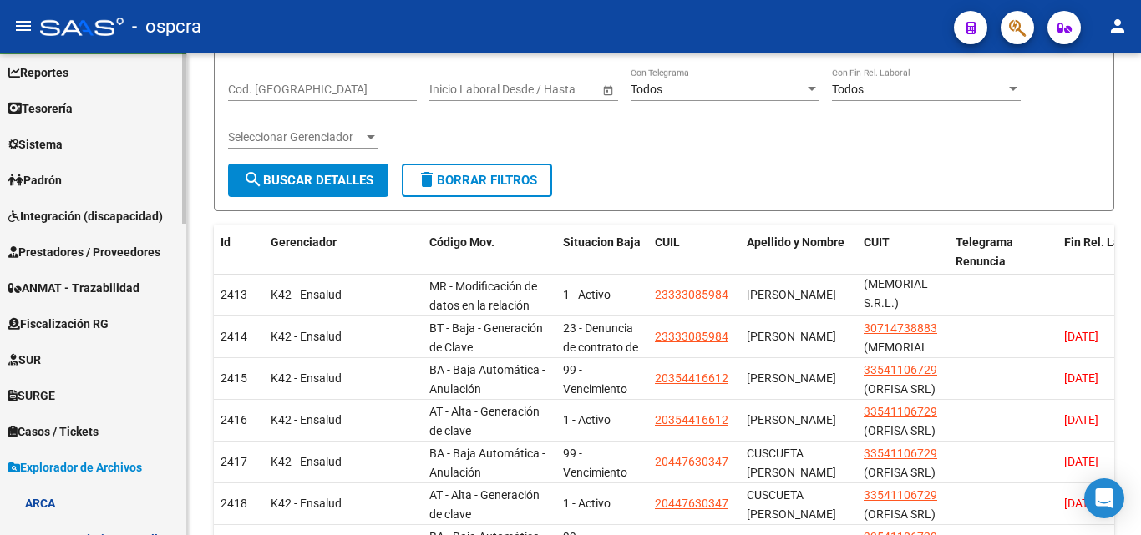
scroll to position [0, 0]
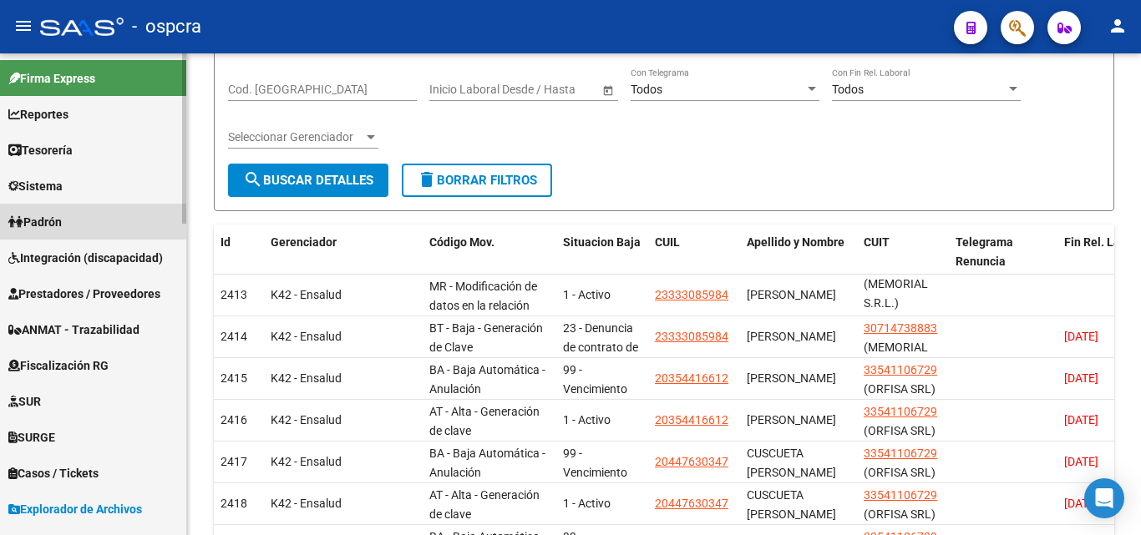
click at [57, 216] on span "Padrón" at bounding box center [34, 222] width 53 height 18
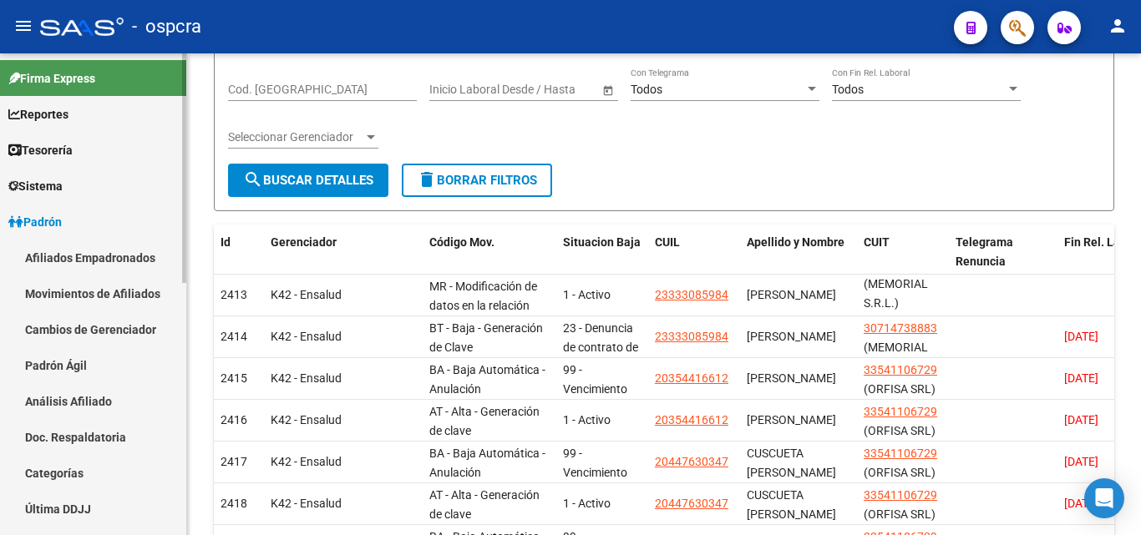
click at [67, 255] on link "Afiliados Empadronados" at bounding box center [93, 258] width 186 height 36
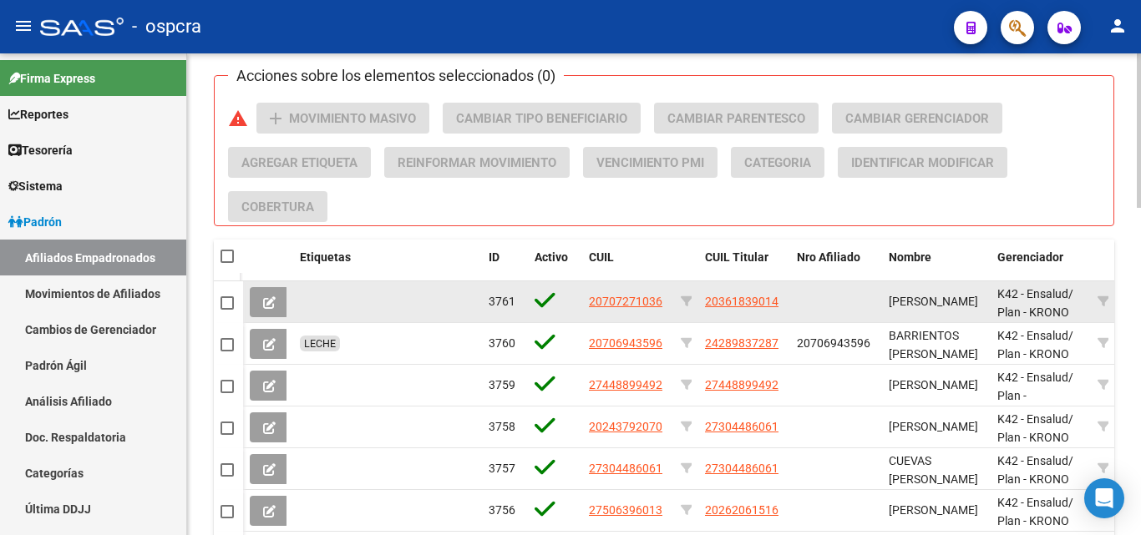
scroll to position [22, 0]
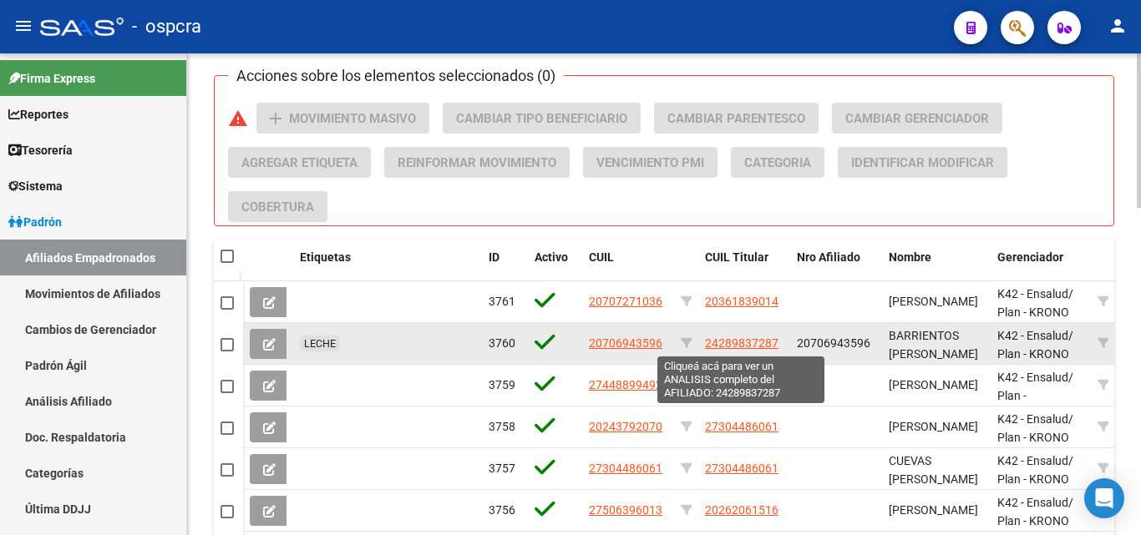
click at [760, 341] on span "24289837287" at bounding box center [741, 343] width 73 height 13
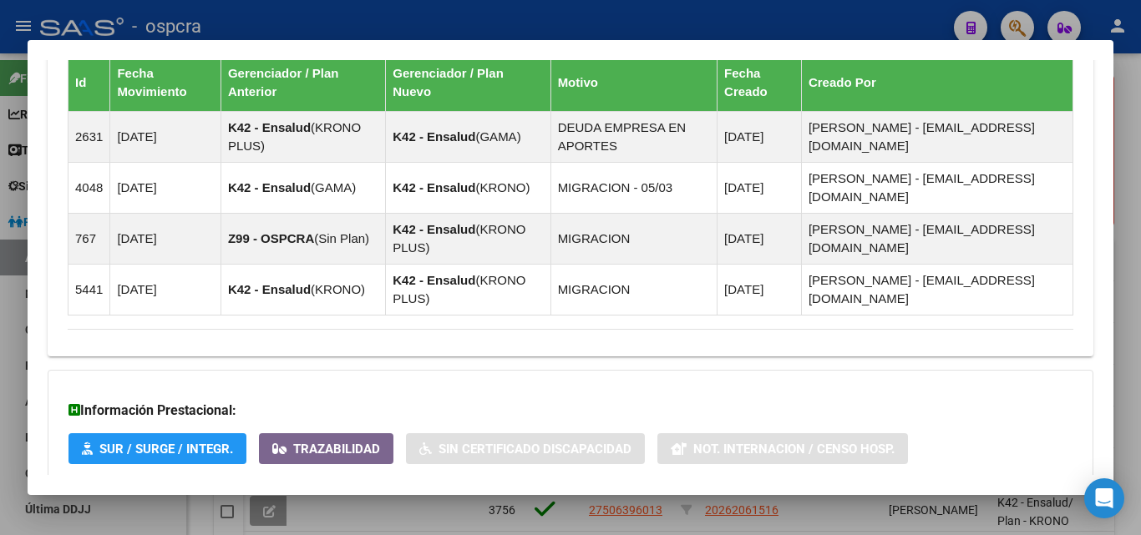
scroll to position [1238, 0]
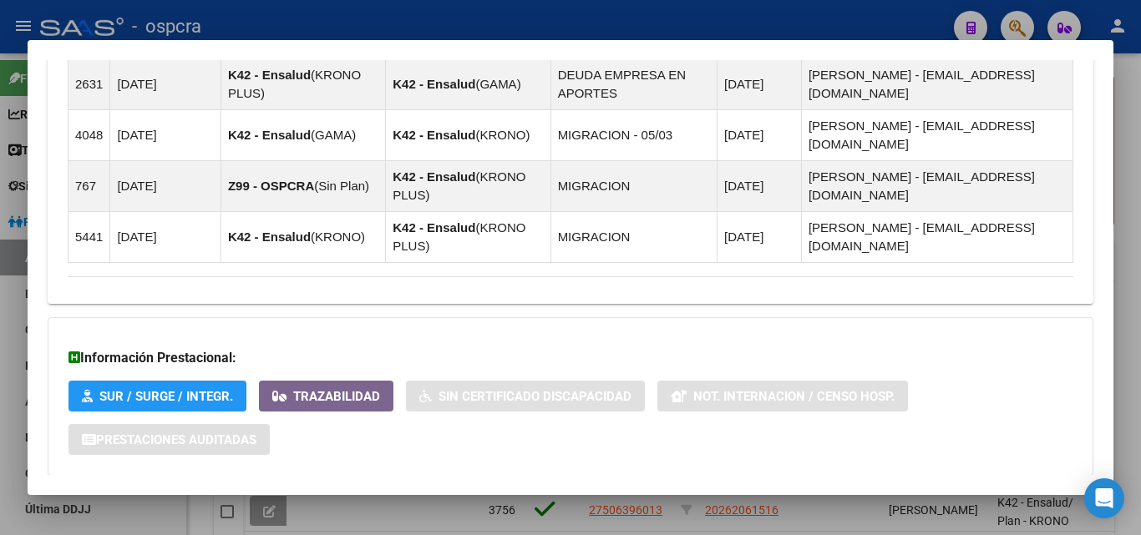
click at [244, 501] on span "Aportes y Contribuciones del Afiliado: 24289837287" at bounding box center [249, 509] width 313 height 16
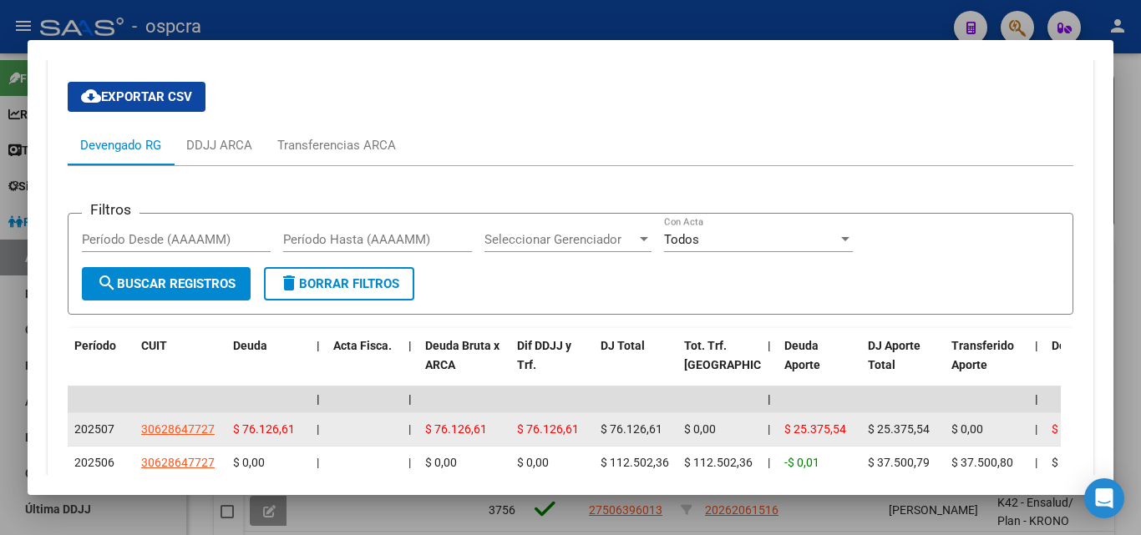
scroll to position [1740, 0]
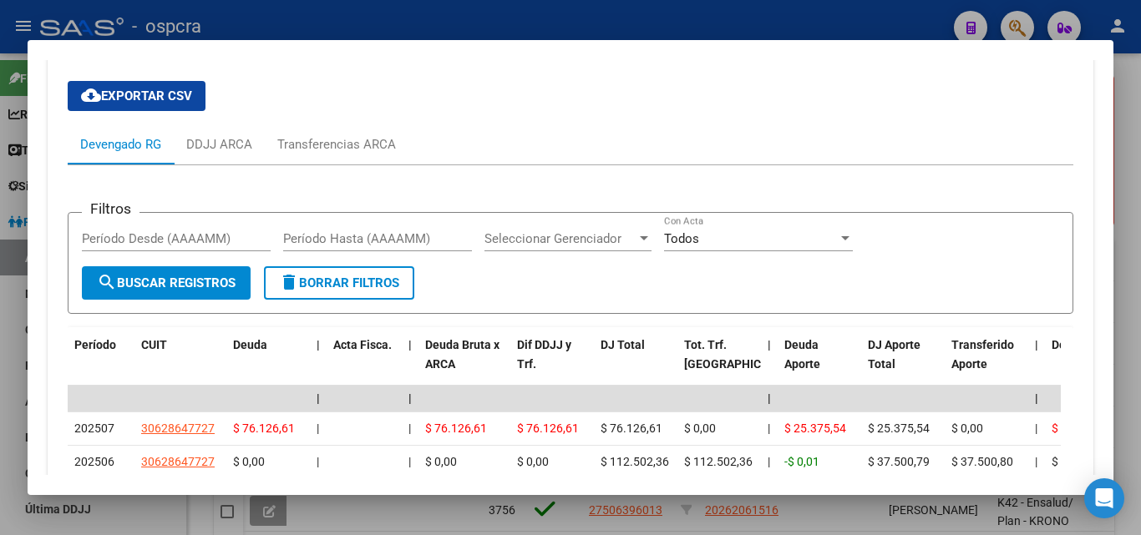
click at [0, 393] on div at bounding box center [570, 267] width 1141 height 535
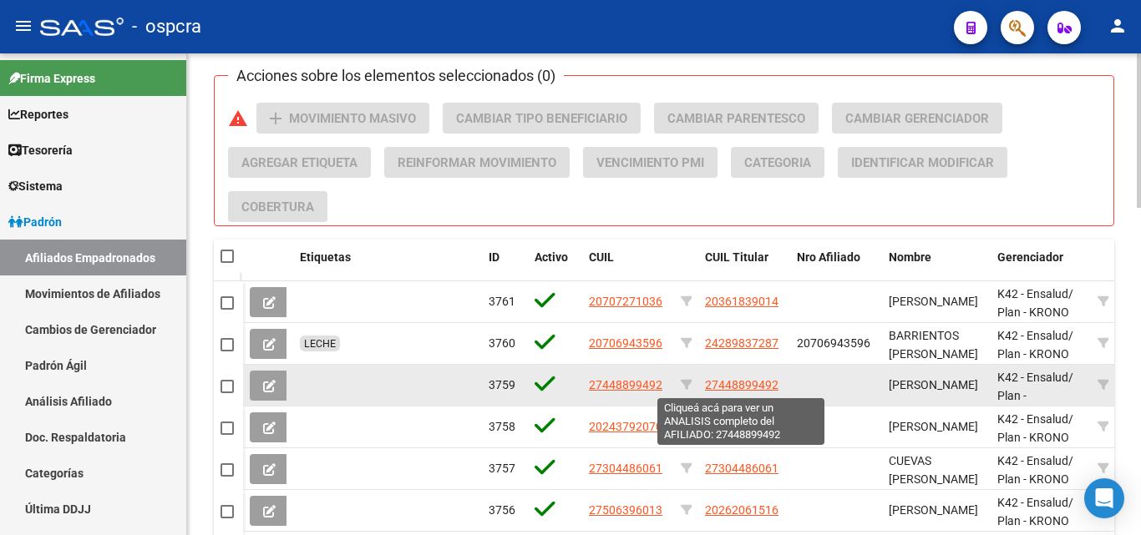
click at [735, 389] on span "27448899492" at bounding box center [741, 384] width 73 height 13
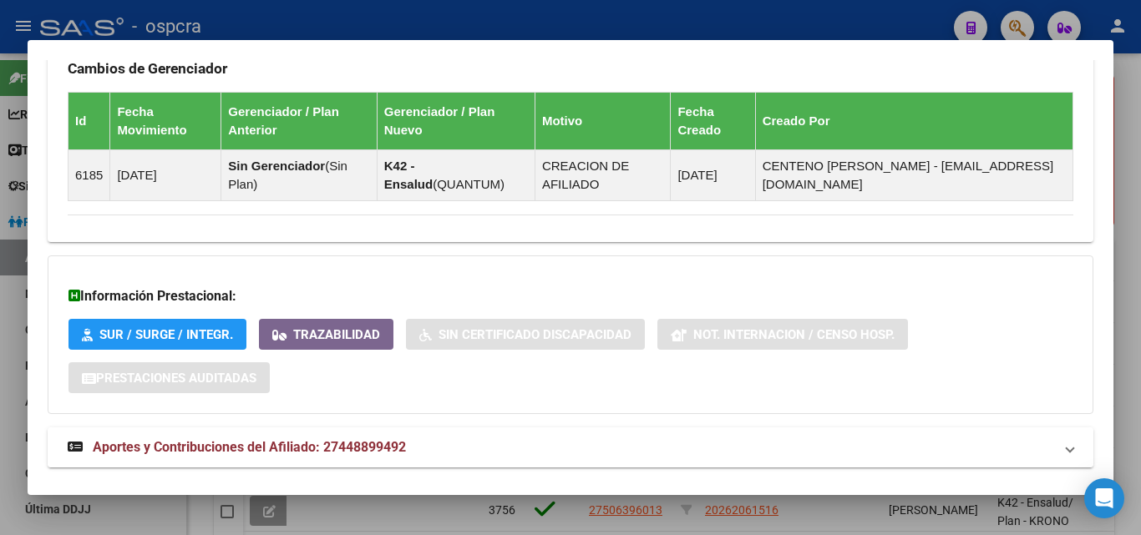
scroll to position [1006, 0]
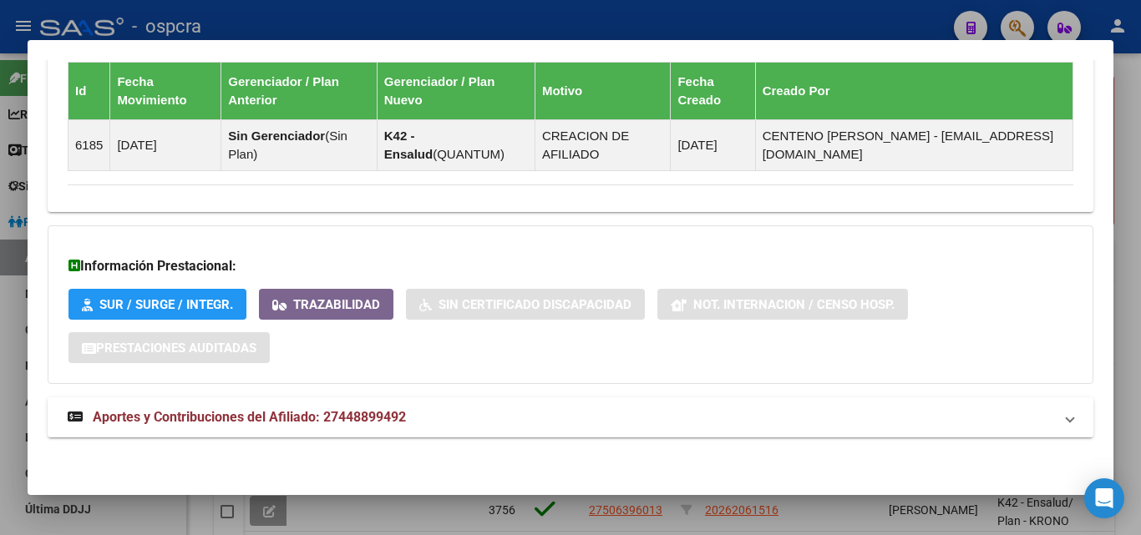
click at [306, 402] on mat-expansion-panel-header "Aportes y Contribuciones del Afiliado: 27448899492" at bounding box center [571, 418] width 1046 height 40
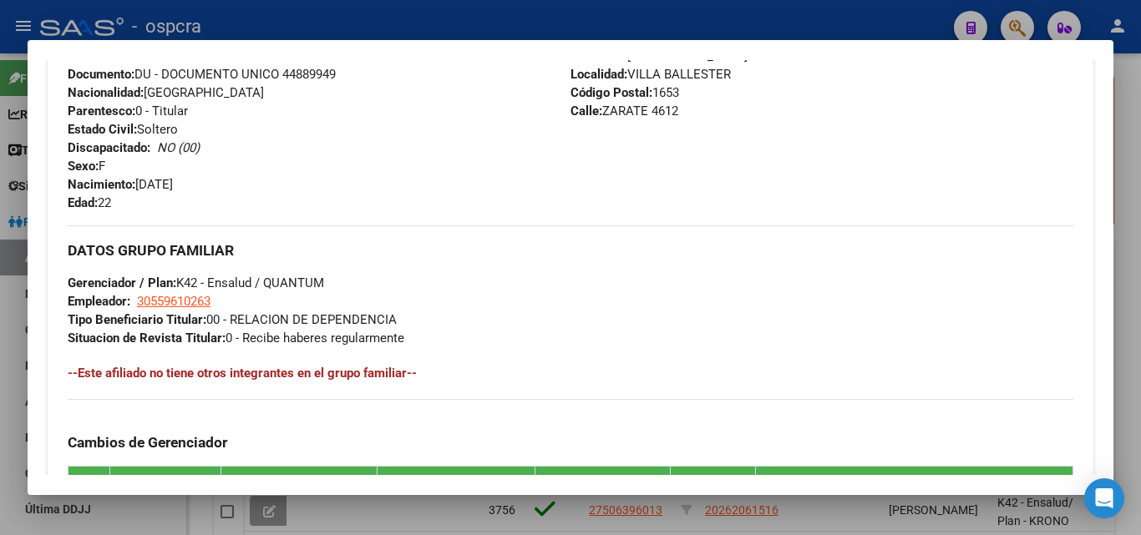
scroll to position [601, 0]
click at [0, 286] on div at bounding box center [570, 267] width 1141 height 535
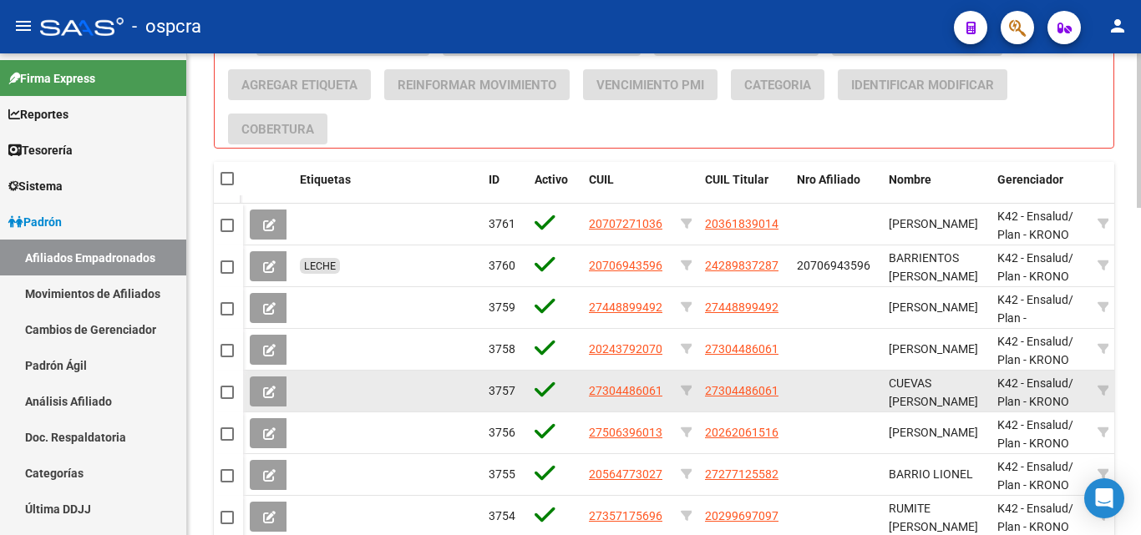
scroll to position [835, 0]
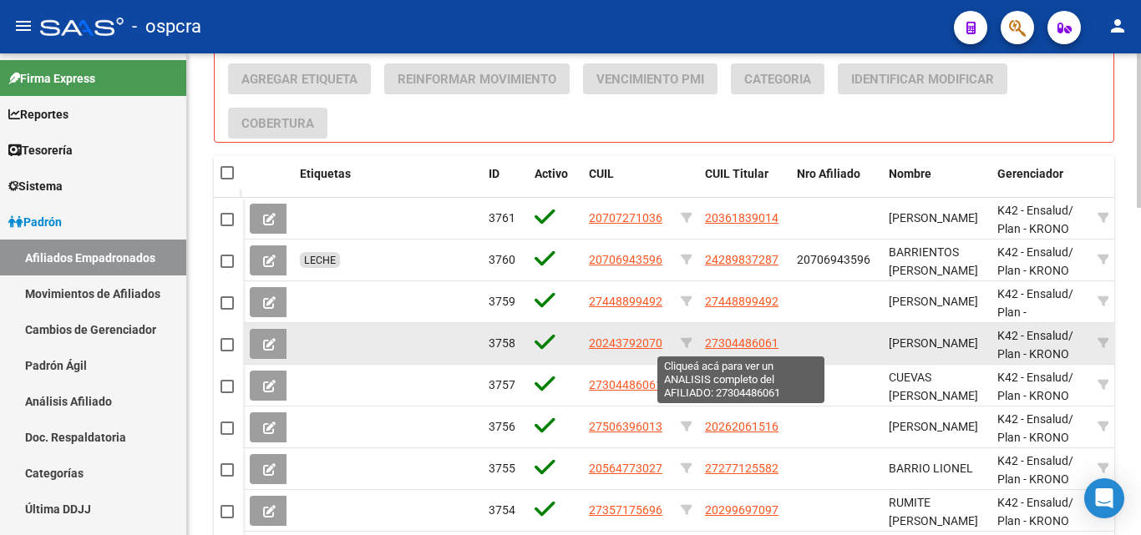
click at [759, 345] on span "27304486061" at bounding box center [741, 343] width 73 height 13
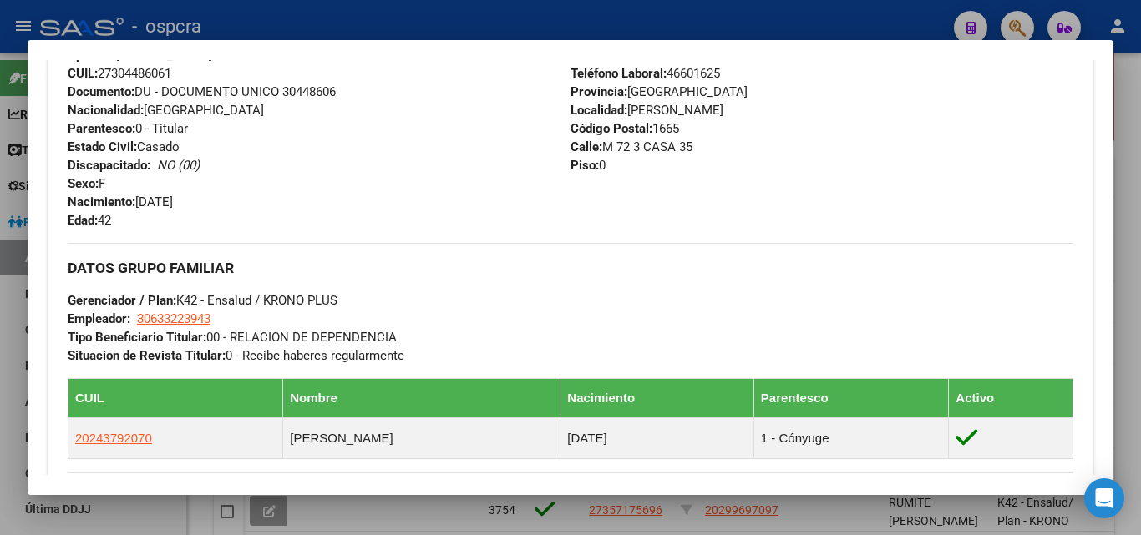
scroll to position [1063, 0]
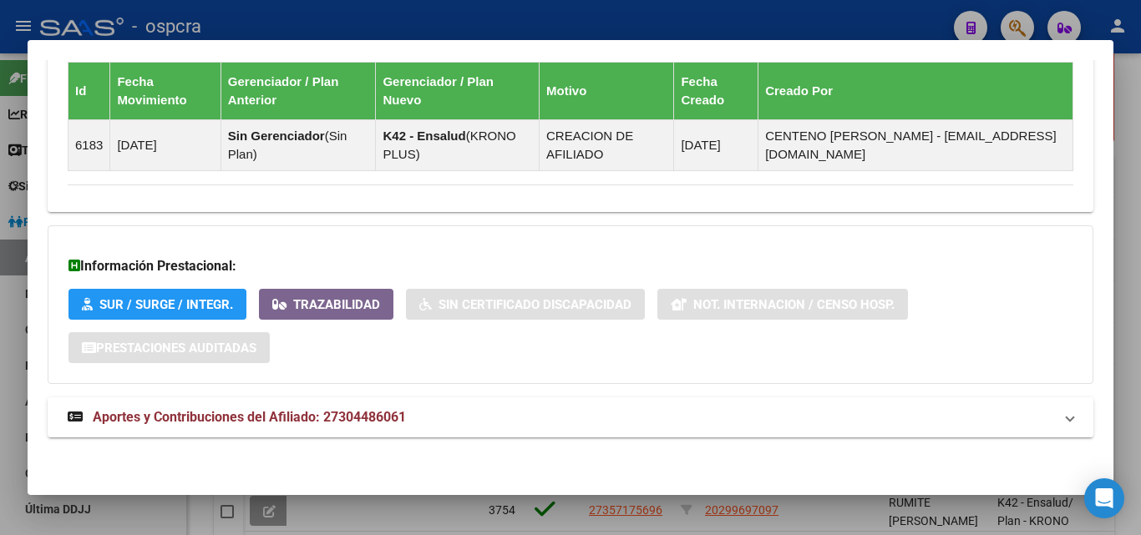
click at [316, 418] on span "Aportes y Contribuciones del Afiliado: 27304486061" at bounding box center [249, 417] width 313 height 16
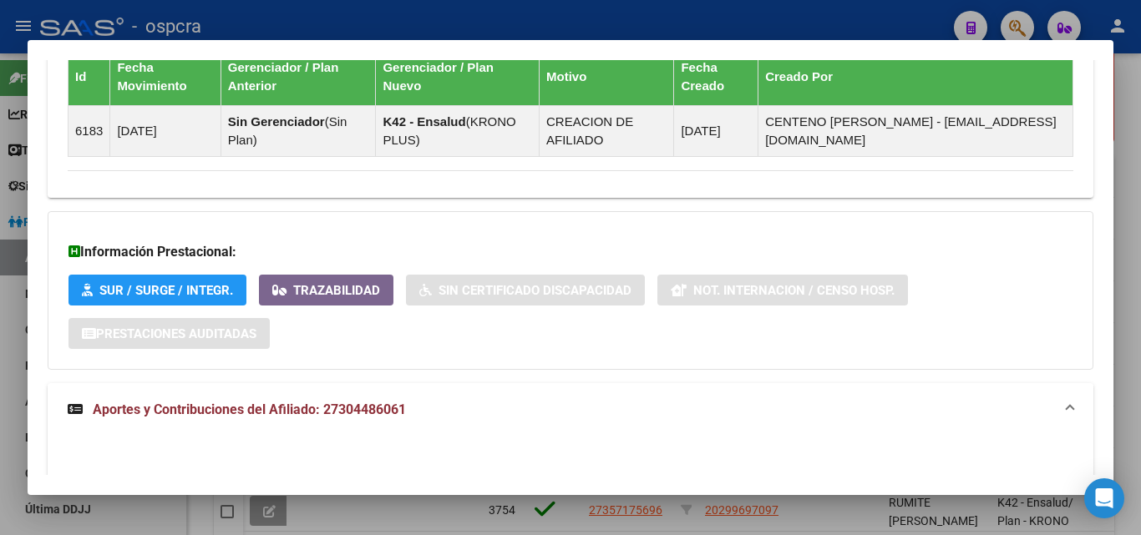
scroll to position [1481, 0]
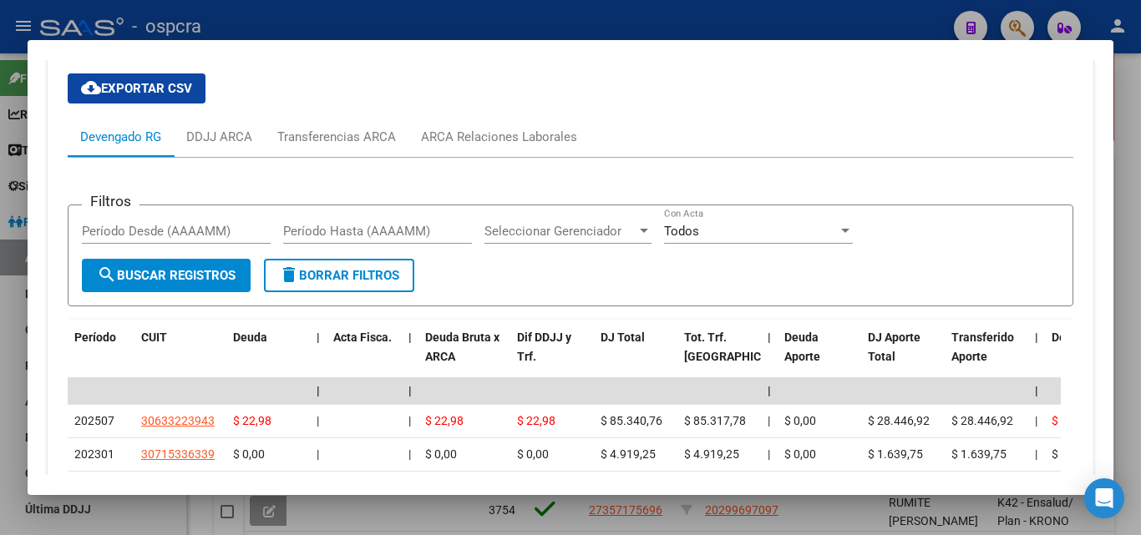
click at [0, 403] on div at bounding box center [570, 267] width 1141 height 535
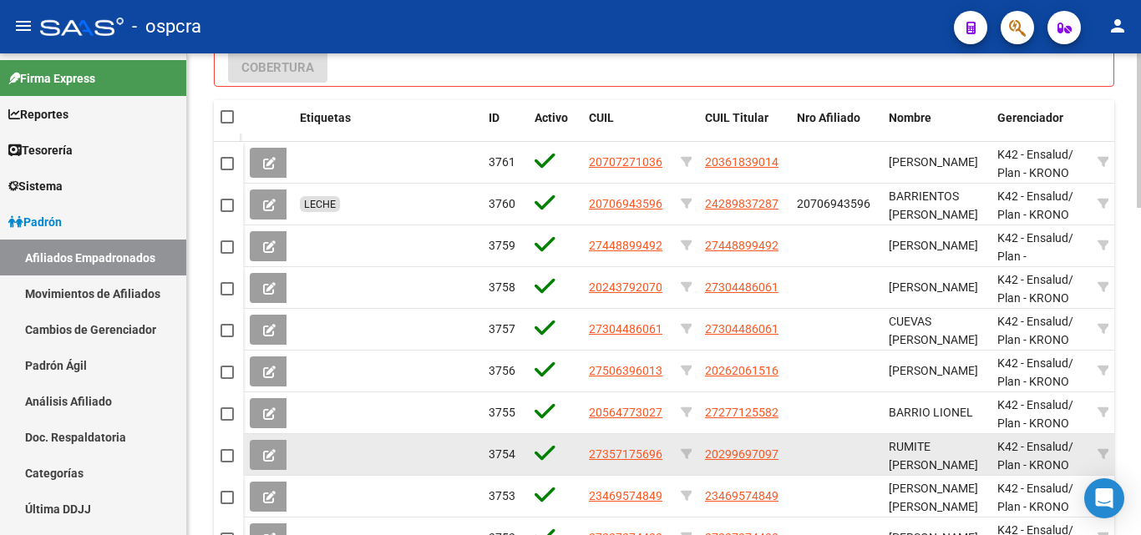
scroll to position [919, 0]
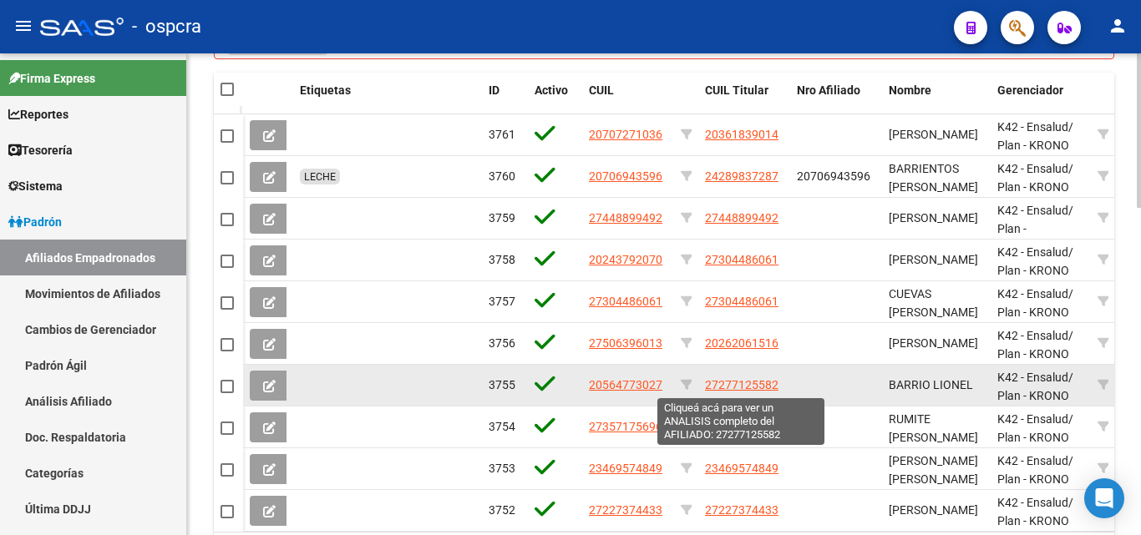
click at [747, 388] on span "27277125582" at bounding box center [741, 384] width 73 height 13
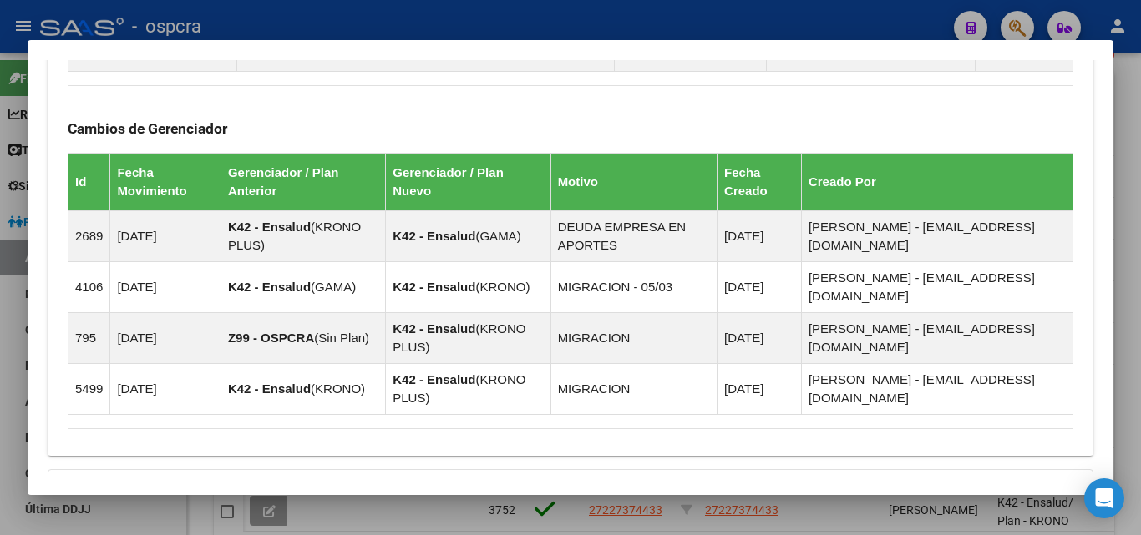
scroll to position [1238, 0]
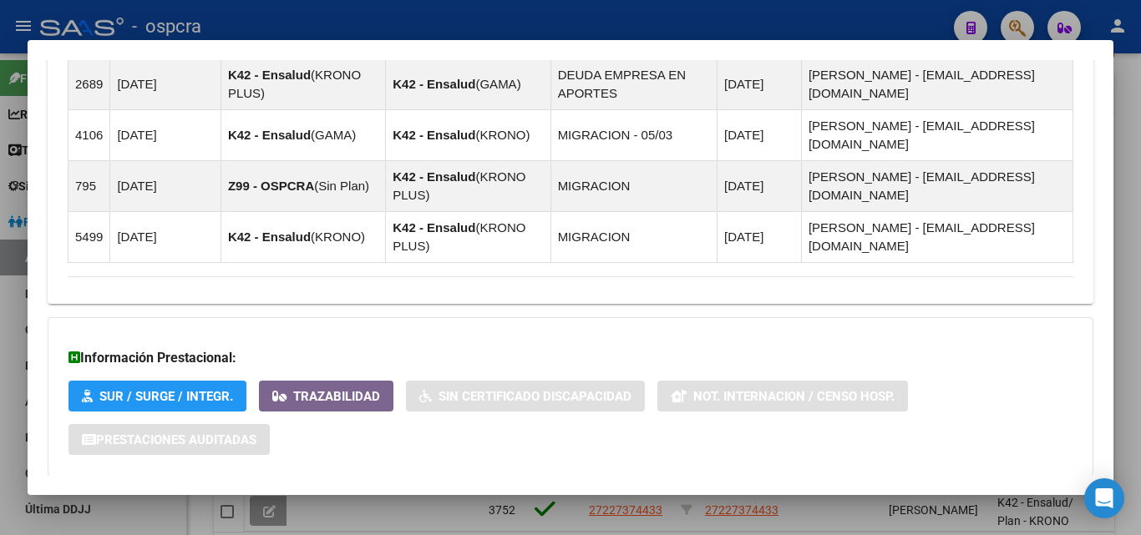
click at [170, 501] on span "Aportes y Contribuciones del Afiliado: 27277125582" at bounding box center [249, 509] width 313 height 16
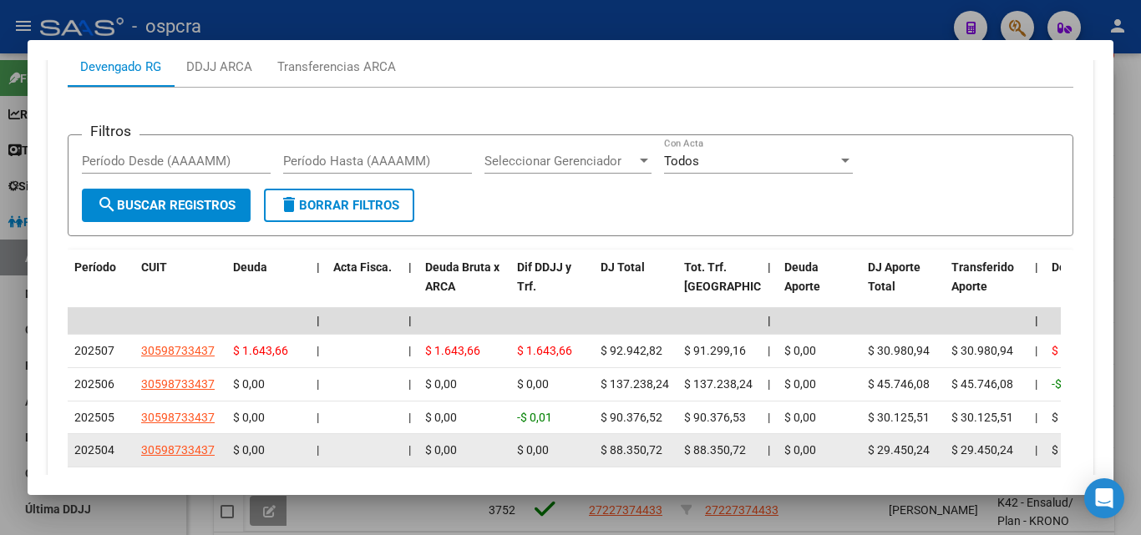
scroll to position [1837, 0]
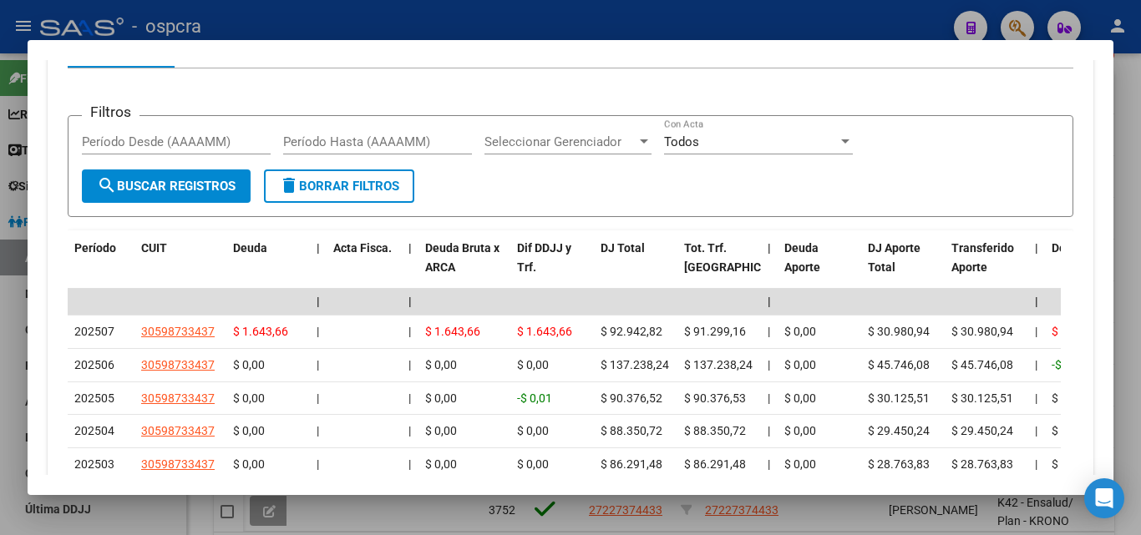
click at [0, 330] on div at bounding box center [570, 267] width 1141 height 535
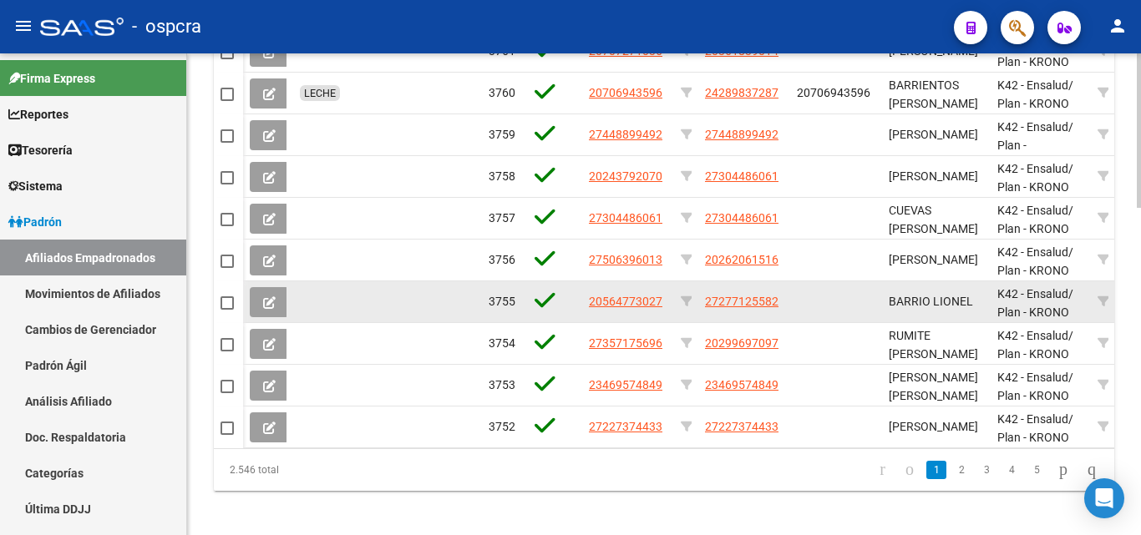
scroll to position [940, 0]
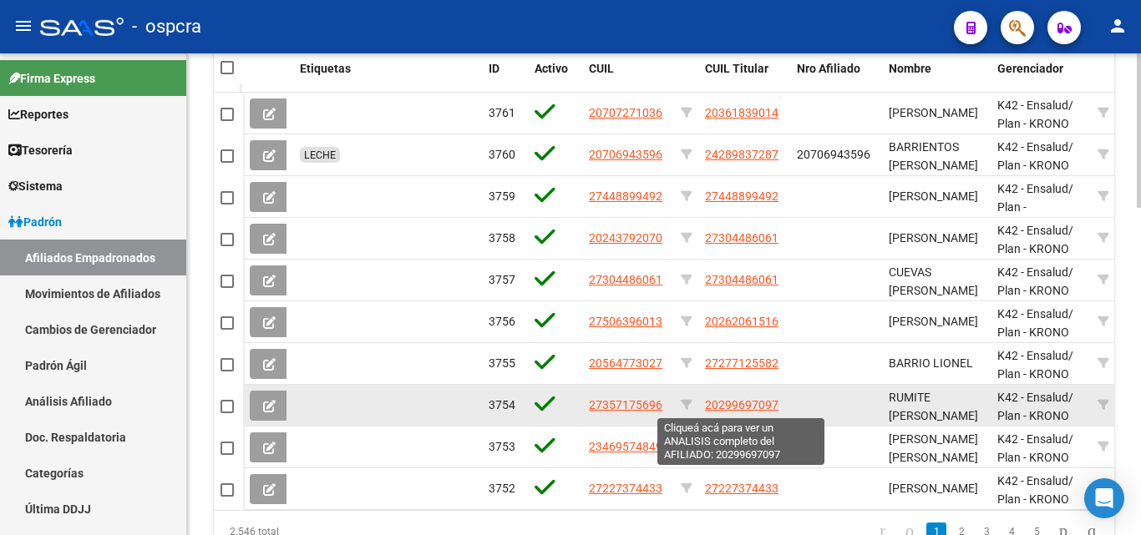
click at [731, 408] on span "20299697097" at bounding box center [741, 404] width 73 height 13
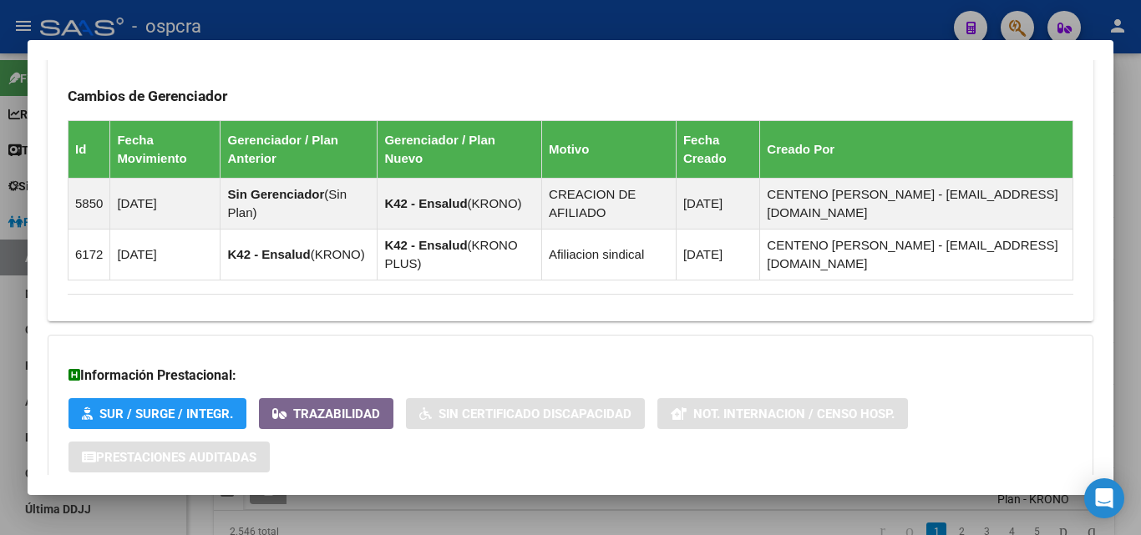
scroll to position [1096, 0]
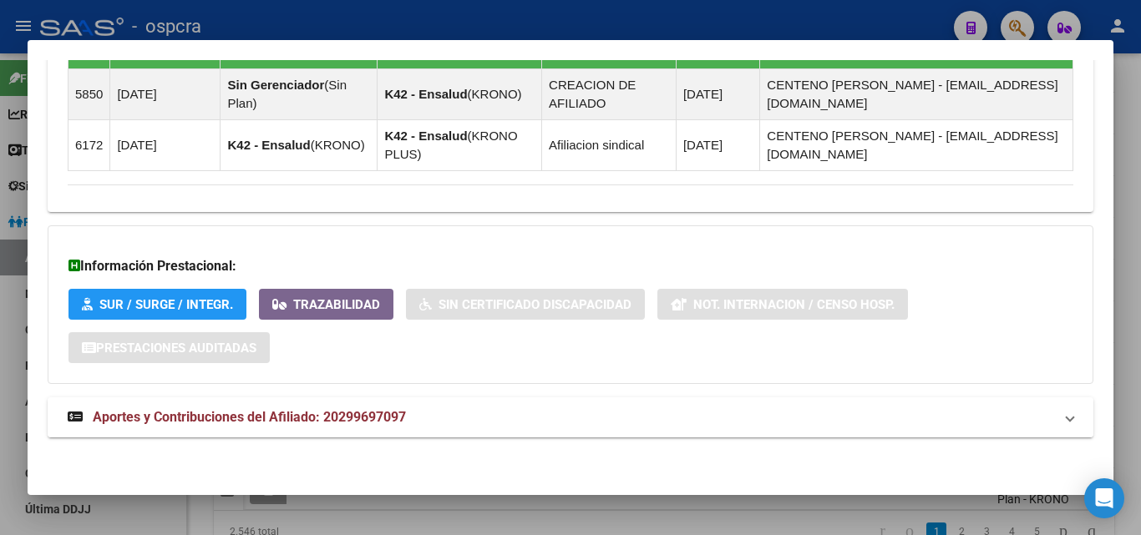
click at [183, 425] on strong "Aportes y Contribuciones del Afiliado: 20299697097" at bounding box center [237, 418] width 338 height 20
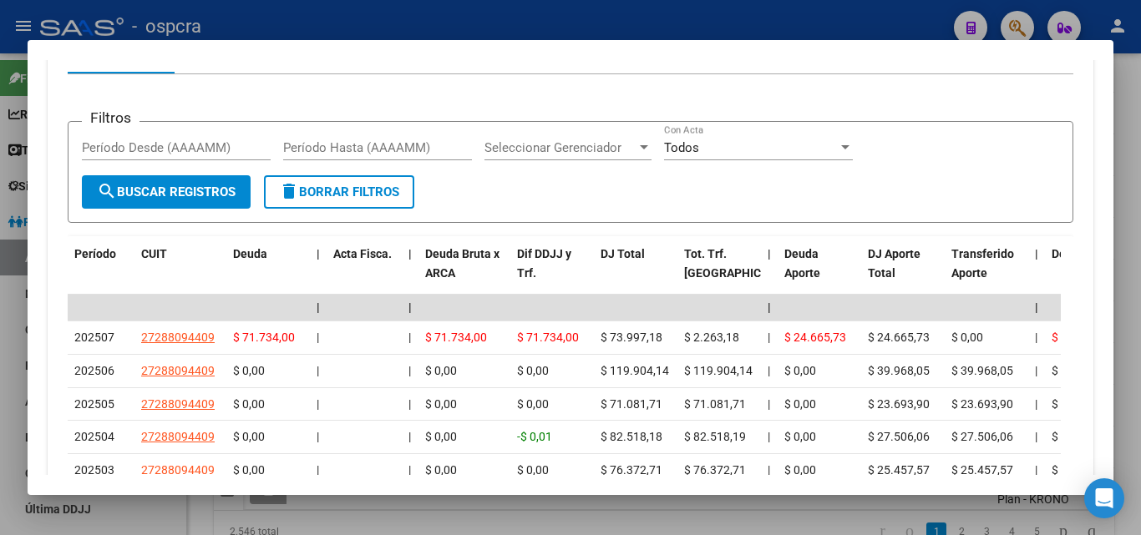
scroll to position [1611, 0]
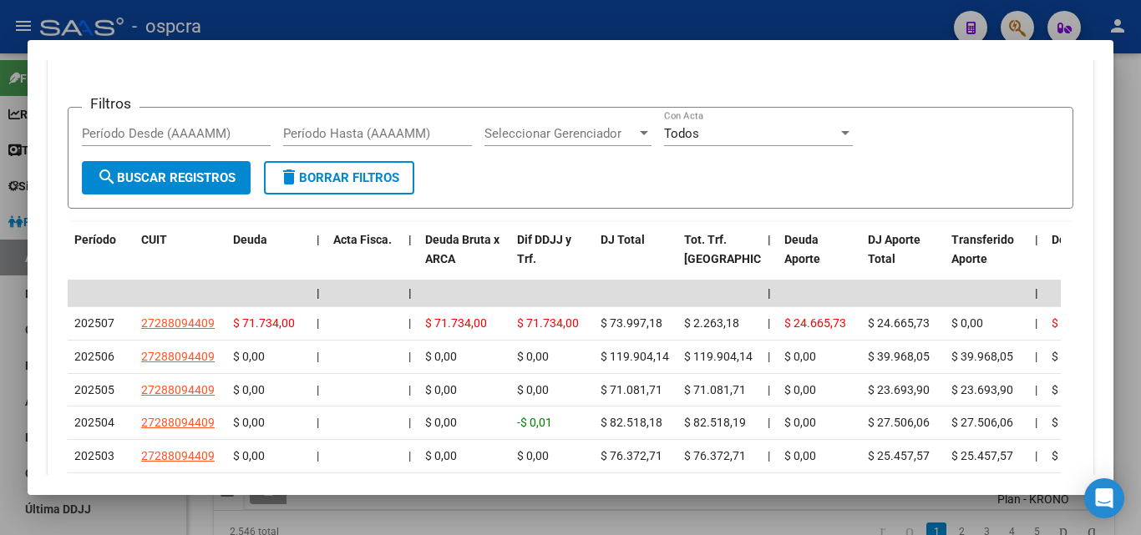
click at [0, 351] on div at bounding box center [570, 267] width 1141 height 535
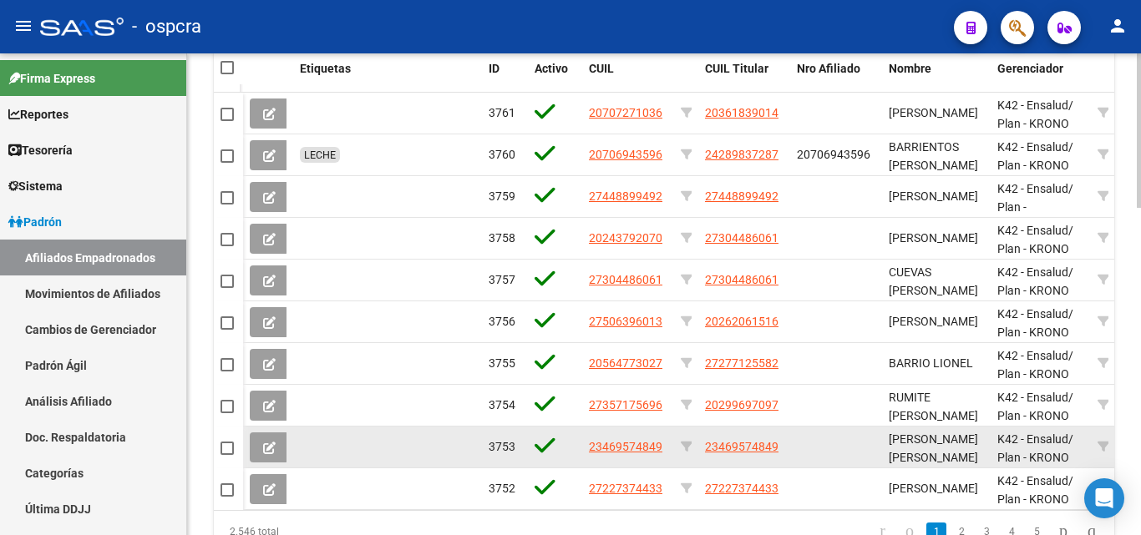
scroll to position [1024, 0]
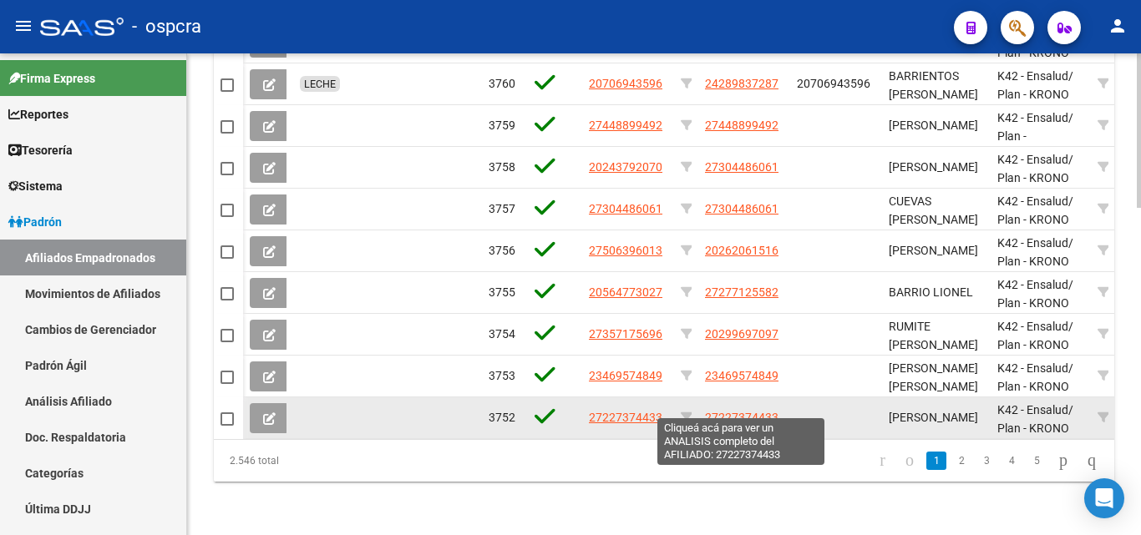
click at [743, 411] on span "27227374433" at bounding box center [741, 417] width 73 height 13
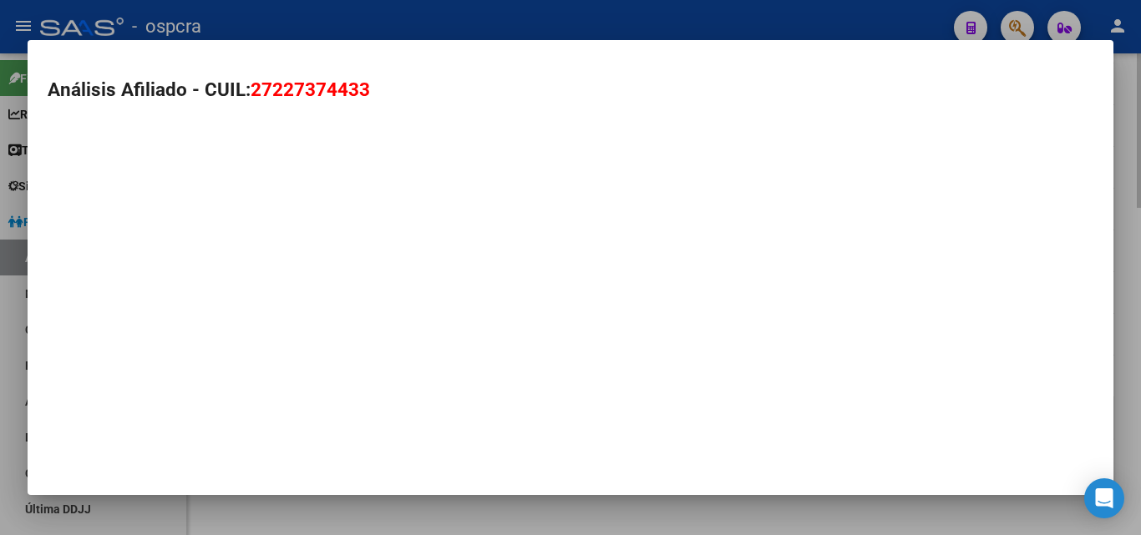
type textarea "27227374433"
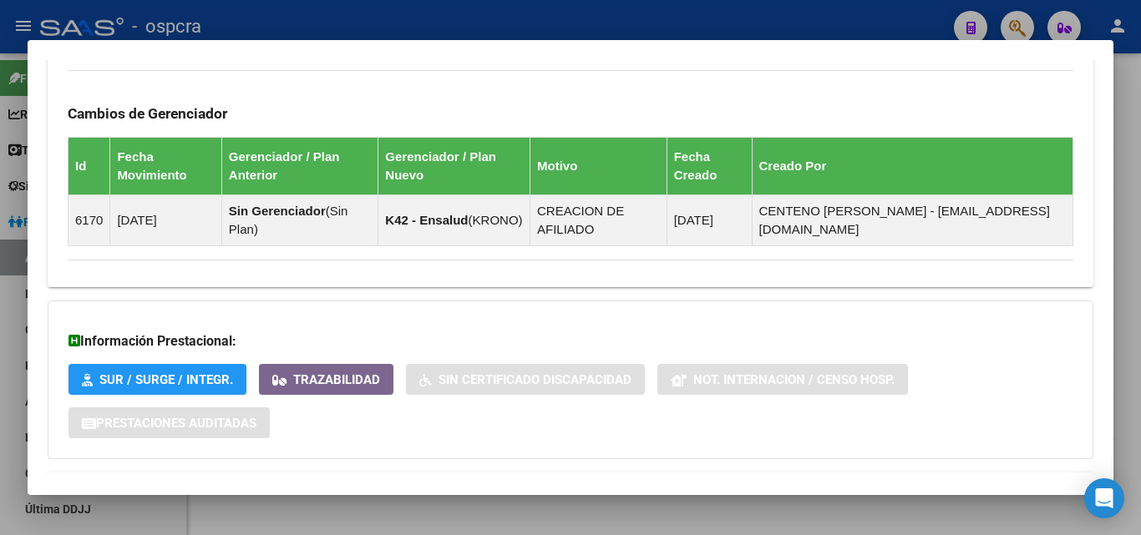
scroll to position [1006, 0]
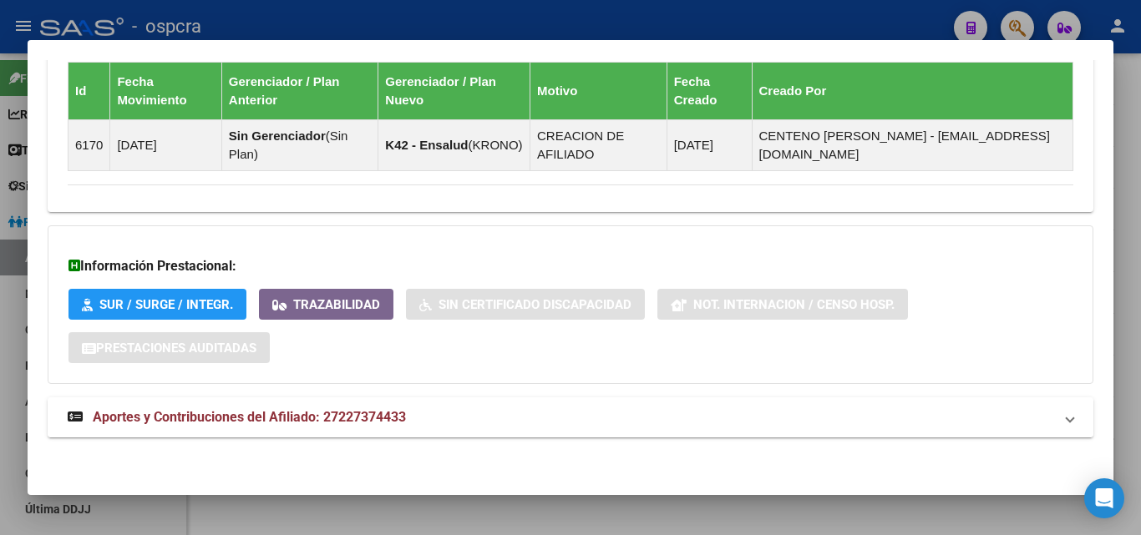
click at [241, 405] on mat-expansion-panel-header "Aportes y Contribuciones del Afiliado: 27227374433" at bounding box center [571, 418] width 1046 height 40
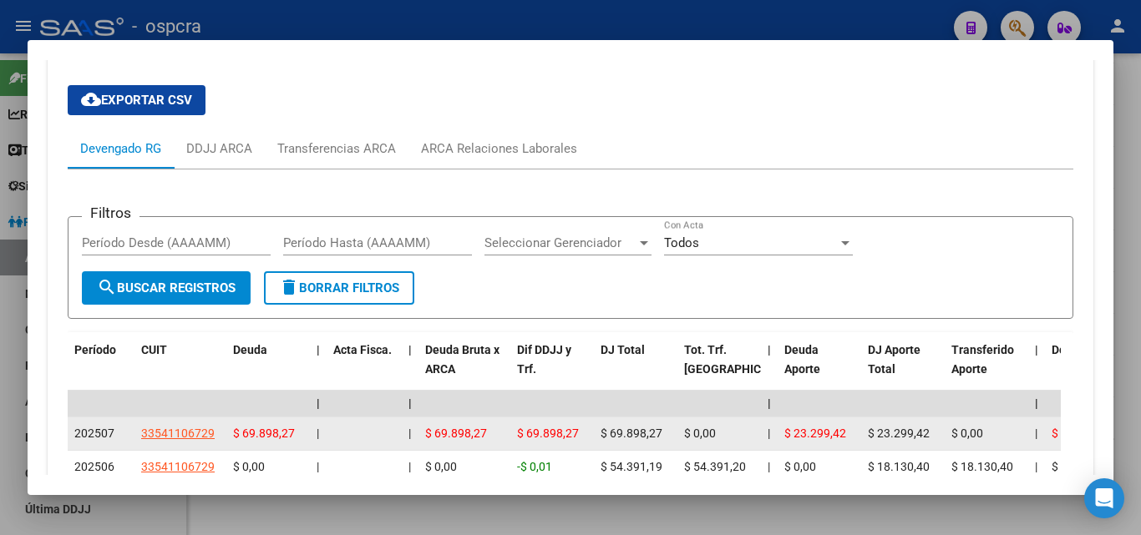
scroll to position [1560, 0]
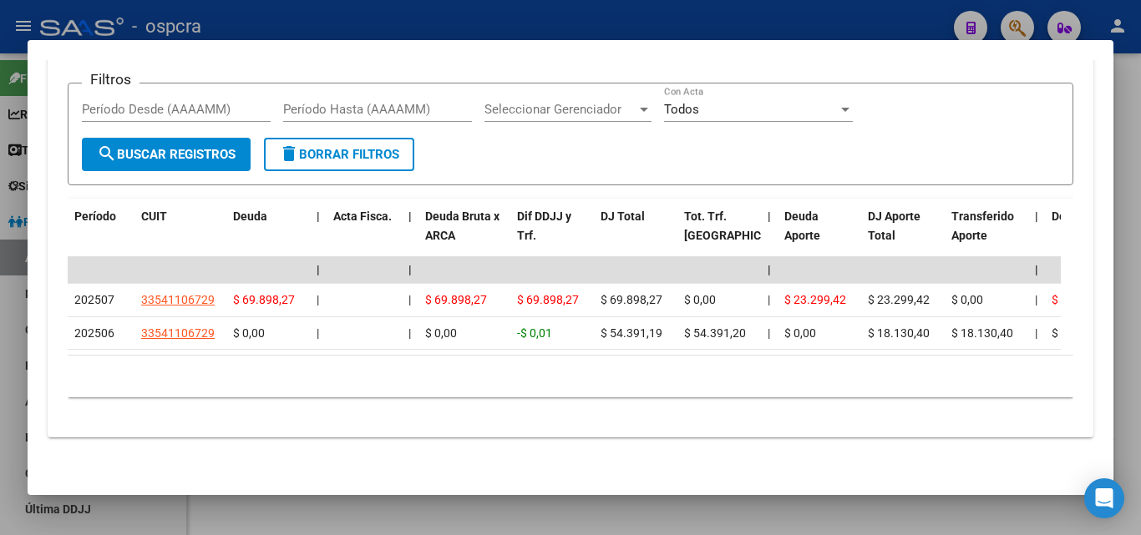
click at [0, 362] on div at bounding box center [570, 267] width 1141 height 535
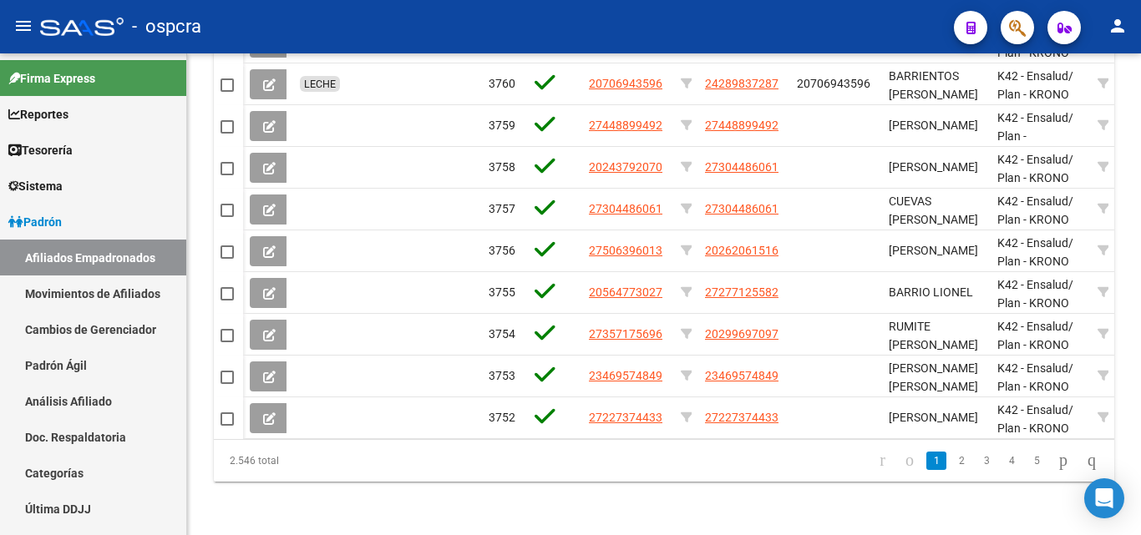
click at [1006, 23] on button "button" at bounding box center [1017, 27] width 33 height 33
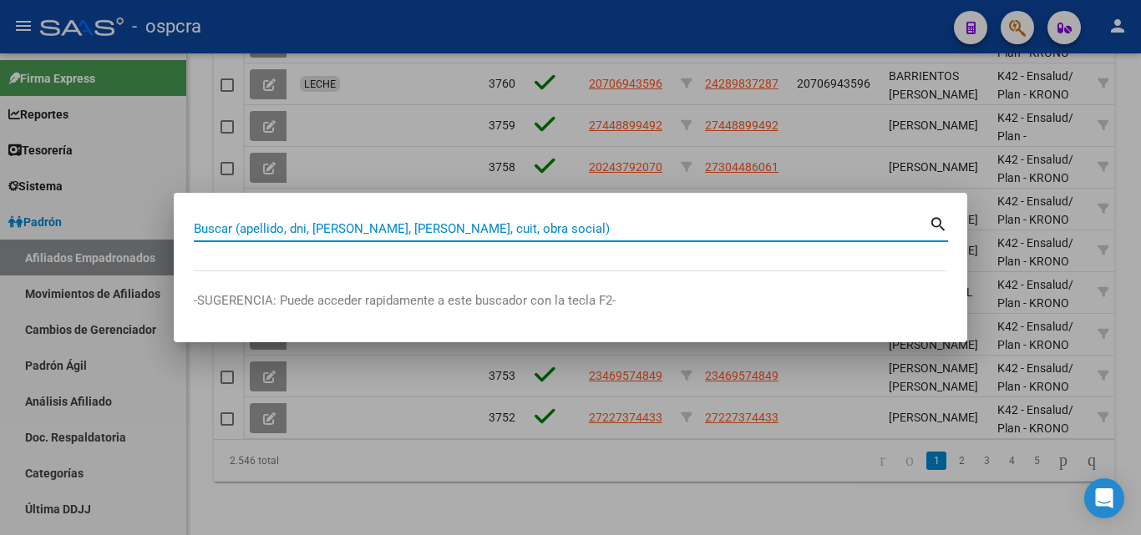
paste input "35206575"
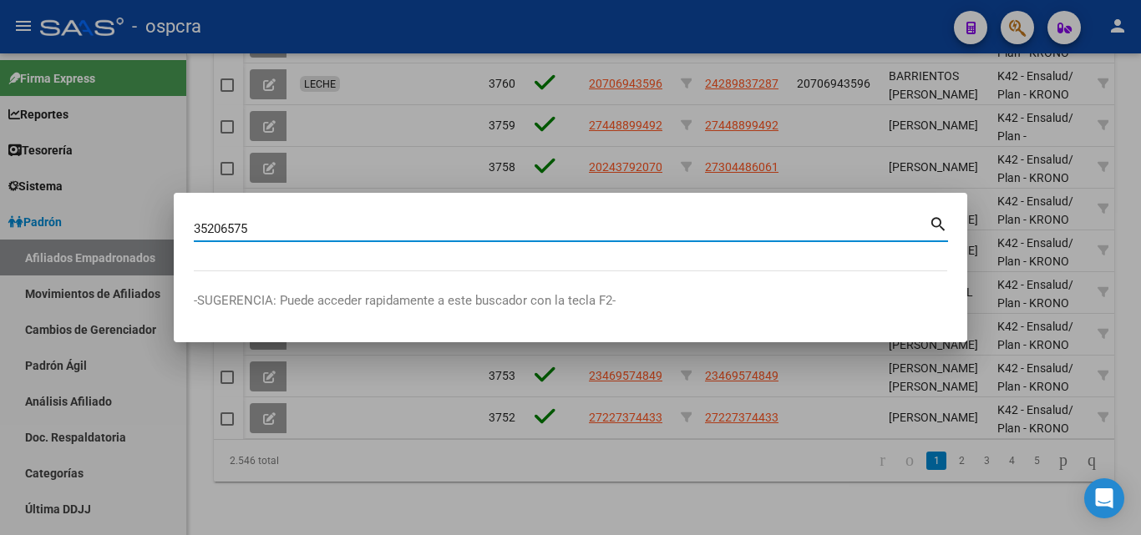
type input "35206575"
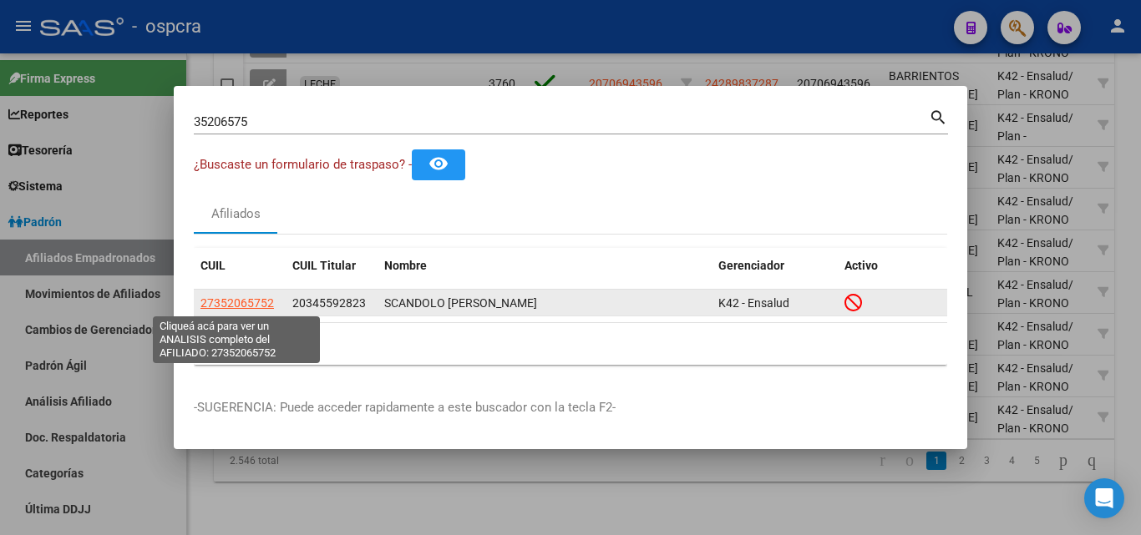
click at [220, 307] on span "27352065752" at bounding box center [236, 302] width 73 height 13
type textarea "27352065752"
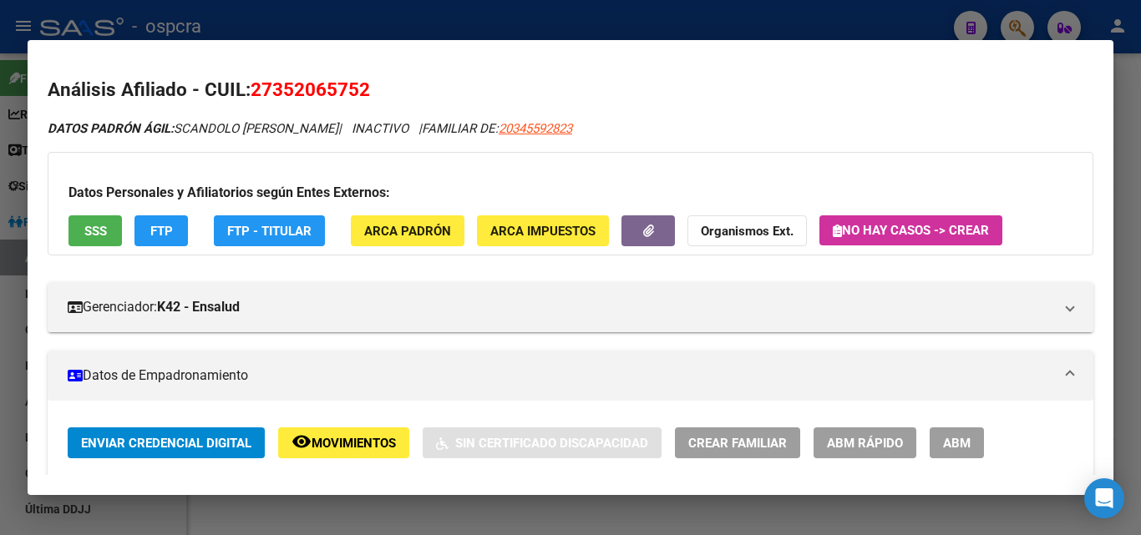
click at [383, 443] on span "Movimientos" at bounding box center [354, 443] width 84 height 15
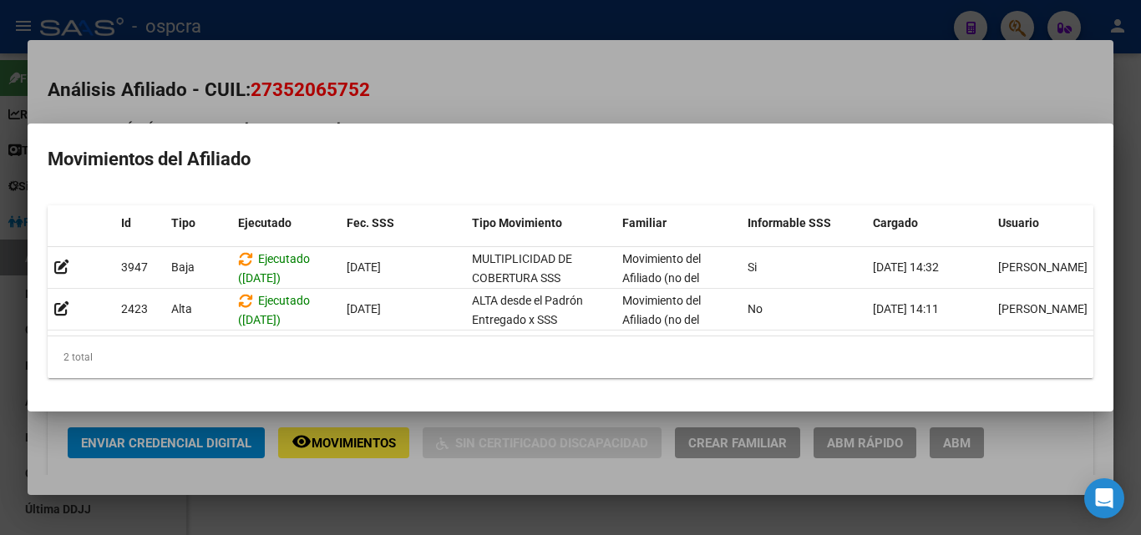
click at [448, 92] on div at bounding box center [570, 267] width 1141 height 535
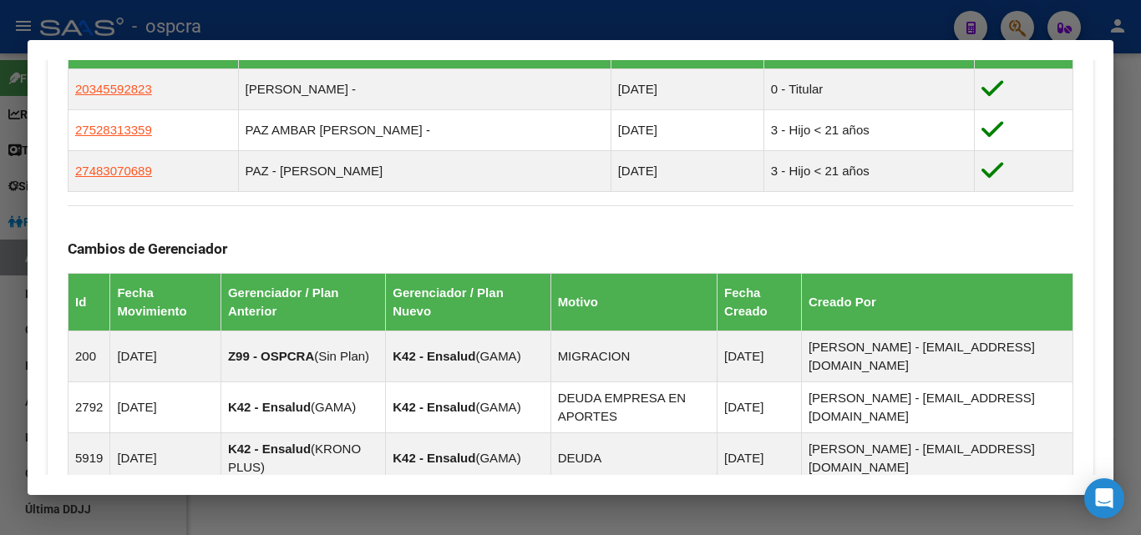
scroll to position [1347, 0]
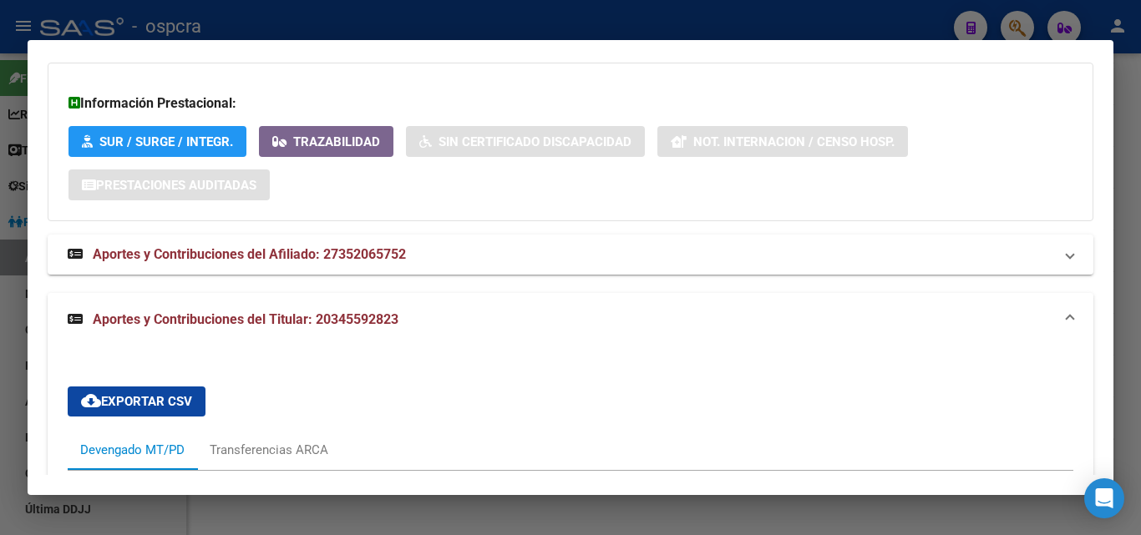
scroll to position [1431, 0]
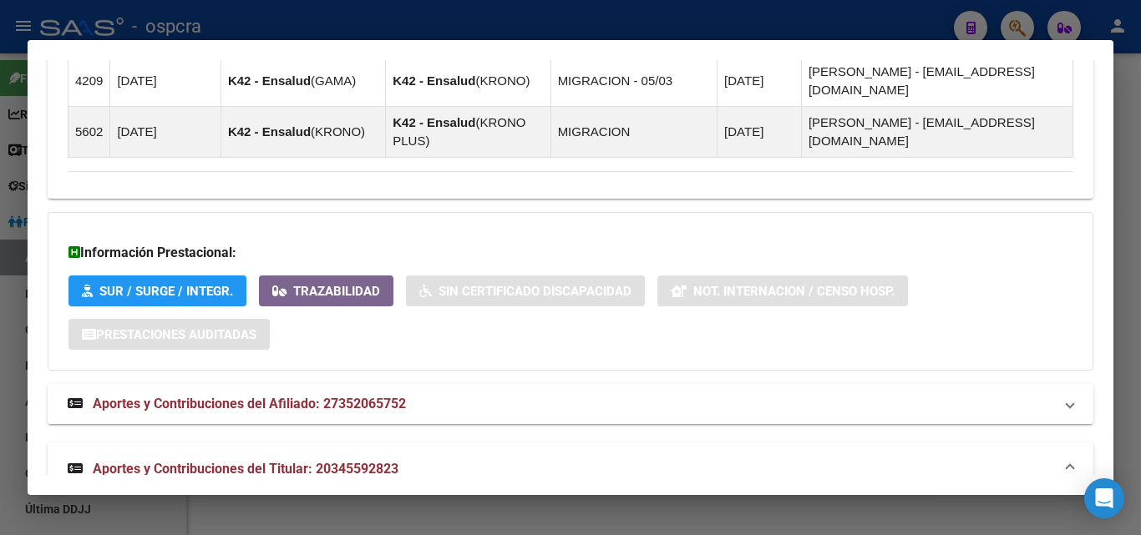
click at [275, 396] on span "Aportes y Contribuciones del Afiliado: 27352065752" at bounding box center [249, 404] width 313 height 16
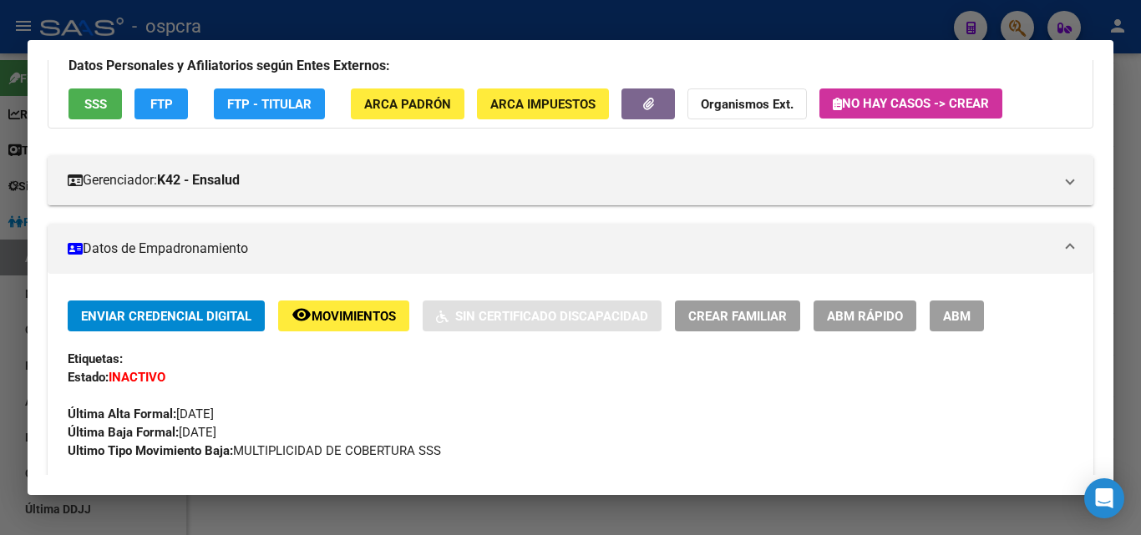
scroll to position [0, 0]
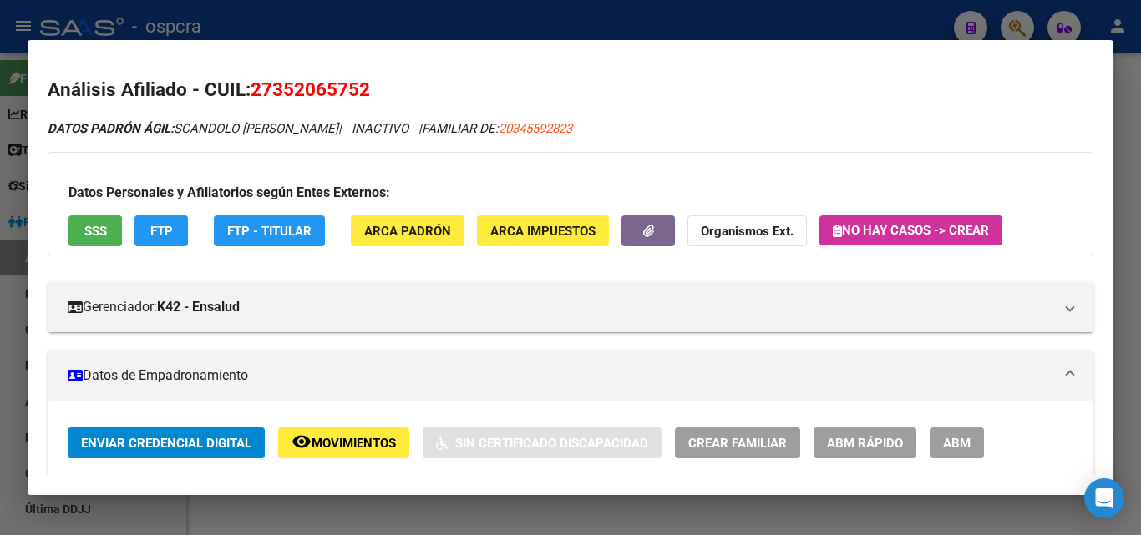
click at [109, 229] on button "SSS" at bounding box center [94, 230] width 53 height 31
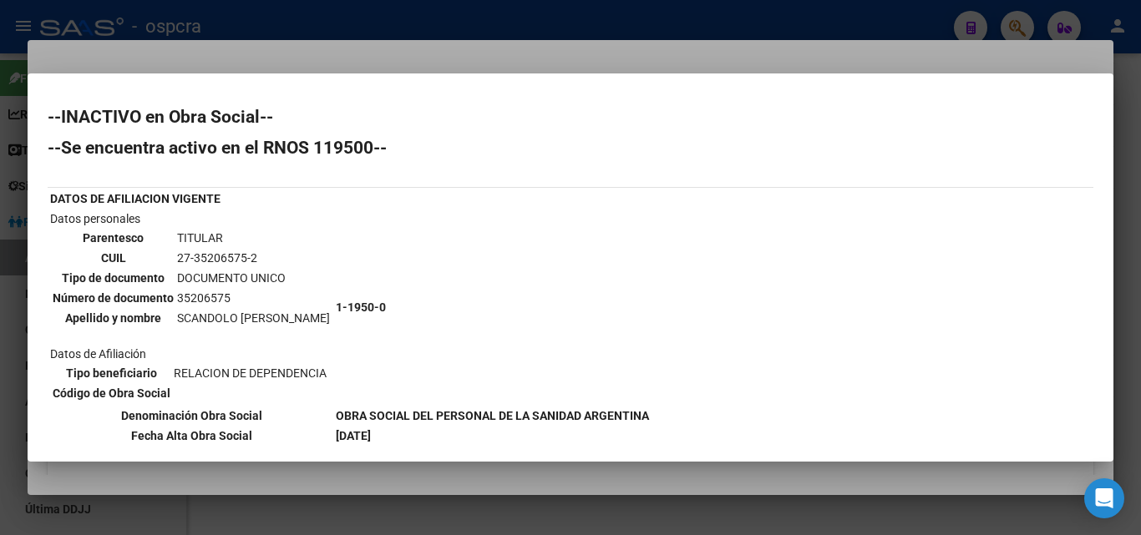
click at [0, 324] on div at bounding box center [570, 267] width 1141 height 535
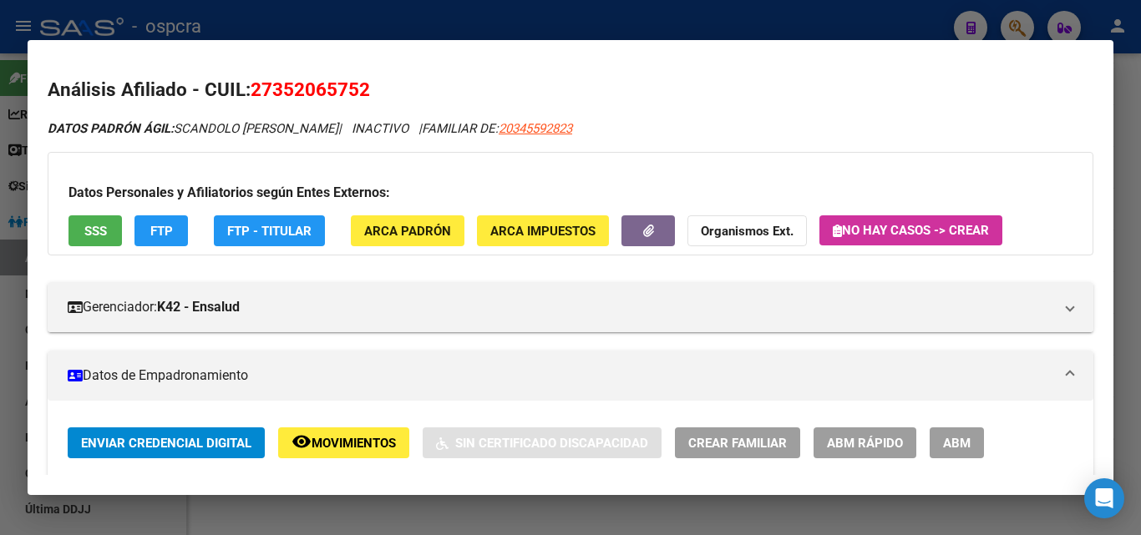
click at [0, 324] on div at bounding box center [570, 267] width 1141 height 535
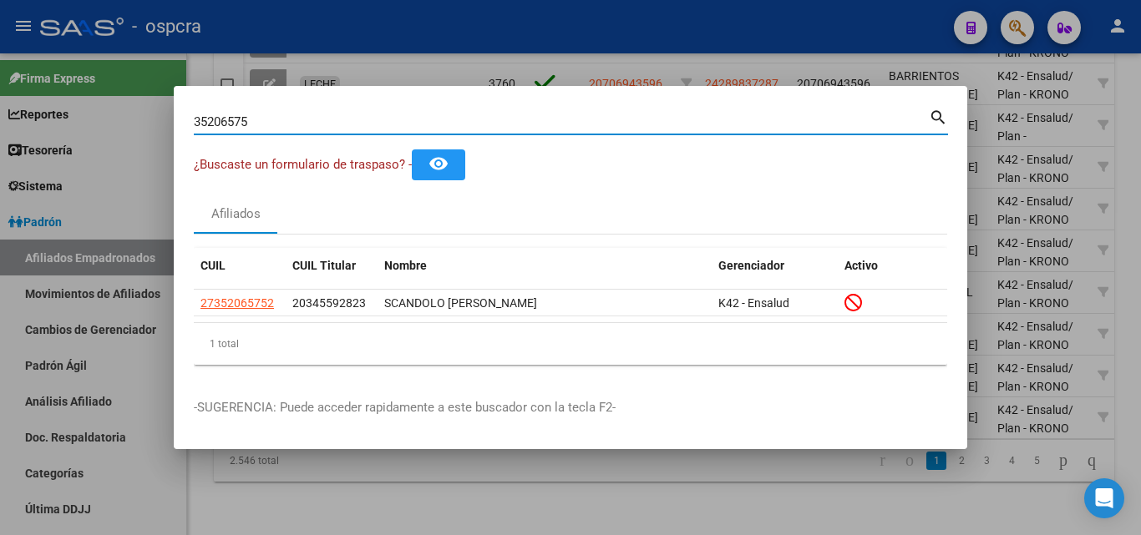
drag, startPoint x: 277, startPoint y: 121, endPoint x: 177, endPoint y: 133, distance: 100.9
click at [177, 133] on mat-dialog-content "35206575 Buscar (apellido, dni, cuil, nro traspaso, cuit, obra social) search ¿…" at bounding box center [570, 242] width 793 height 272
paste input "4559282"
type input "34559282"
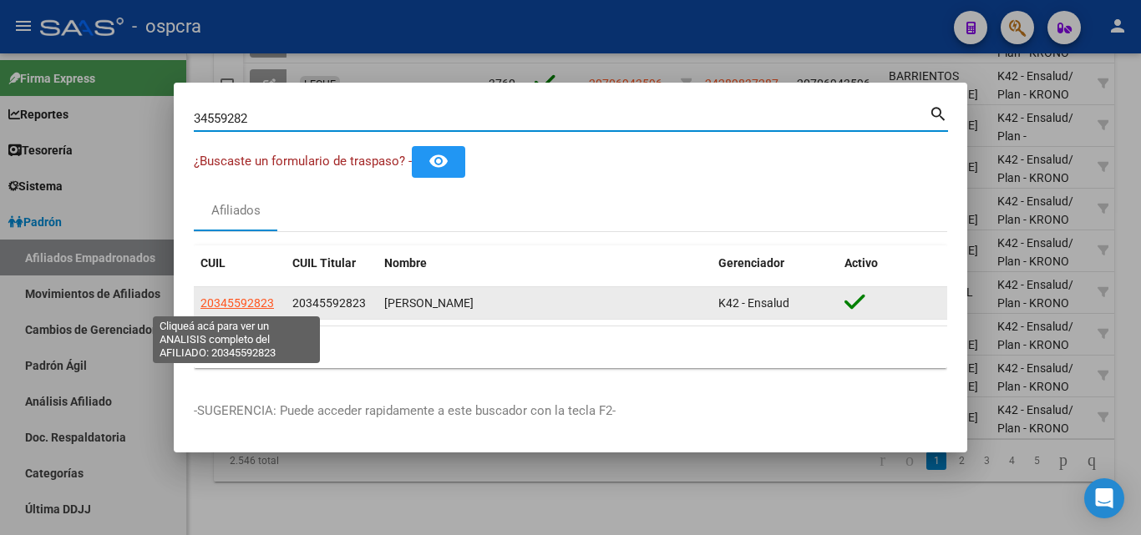
click at [235, 309] on span "20345592823" at bounding box center [236, 302] width 73 height 13
type textarea "20345592823"
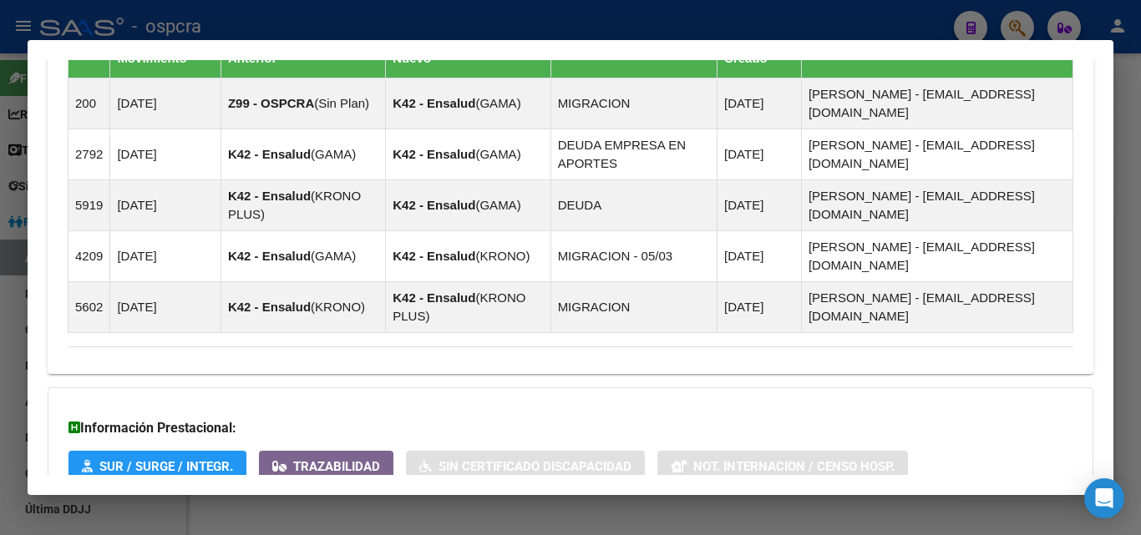
scroll to position [1263, 0]
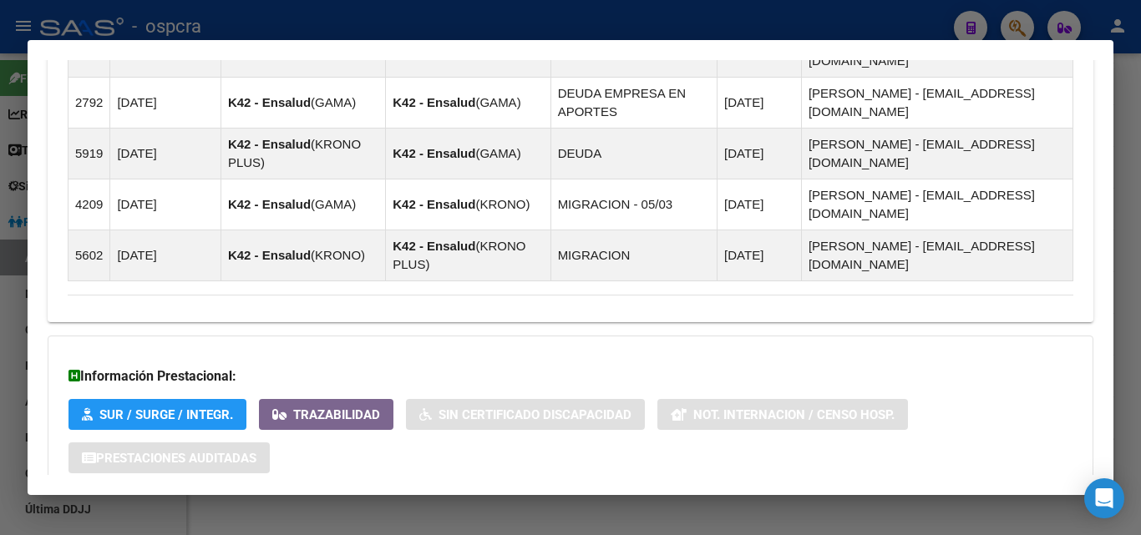
click at [278, 518] on strong "Aportes y Contribuciones del Afiliado: 20345592823" at bounding box center [237, 528] width 338 height 20
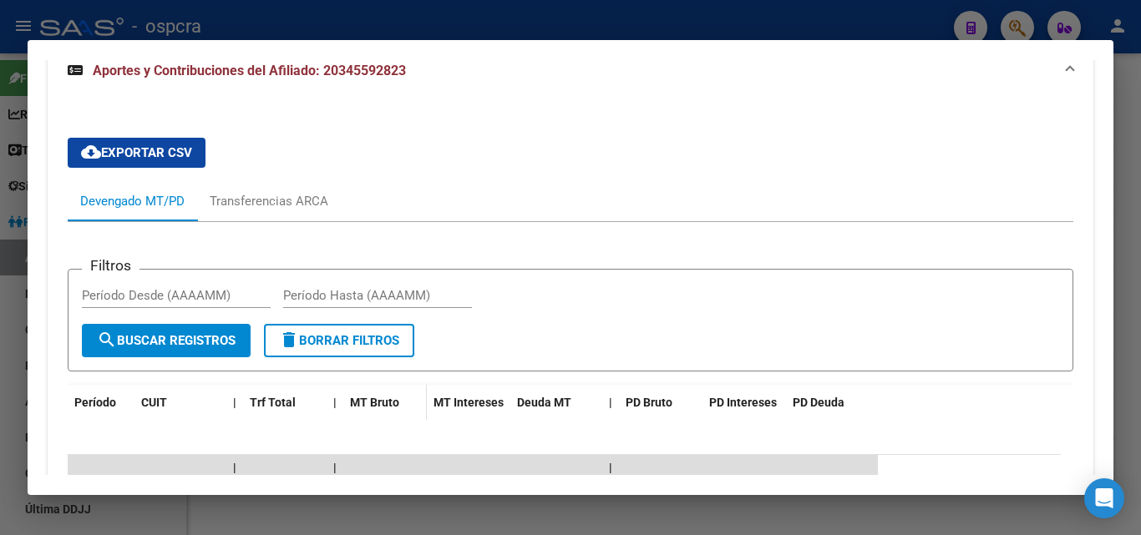
scroll to position [1847, 0]
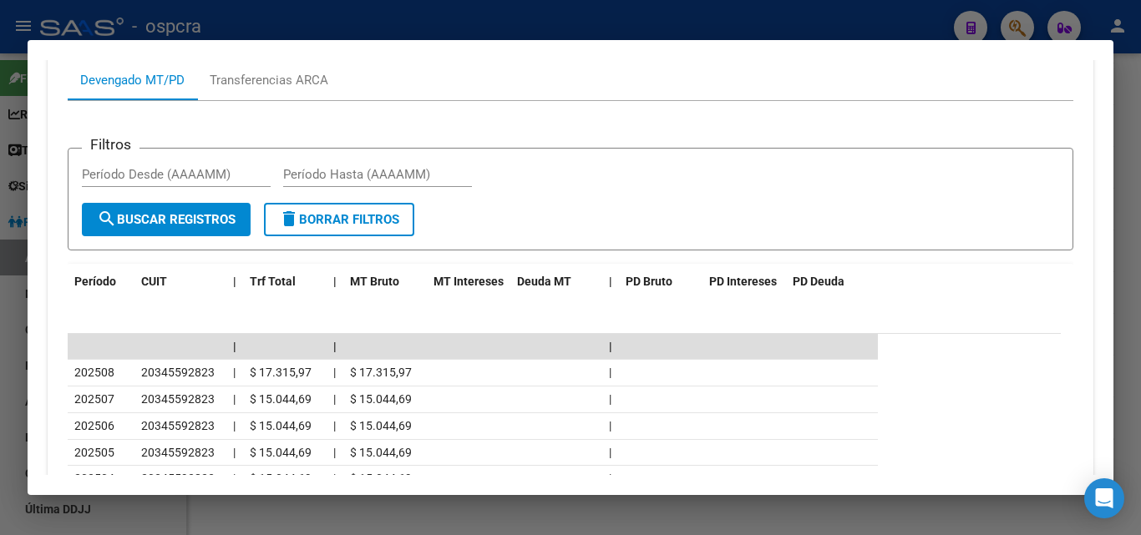
drag, startPoint x: 0, startPoint y: 301, endPoint x: 37, endPoint y: 2, distance: 302.1
click at [0, 301] on div at bounding box center [570, 267] width 1141 height 535
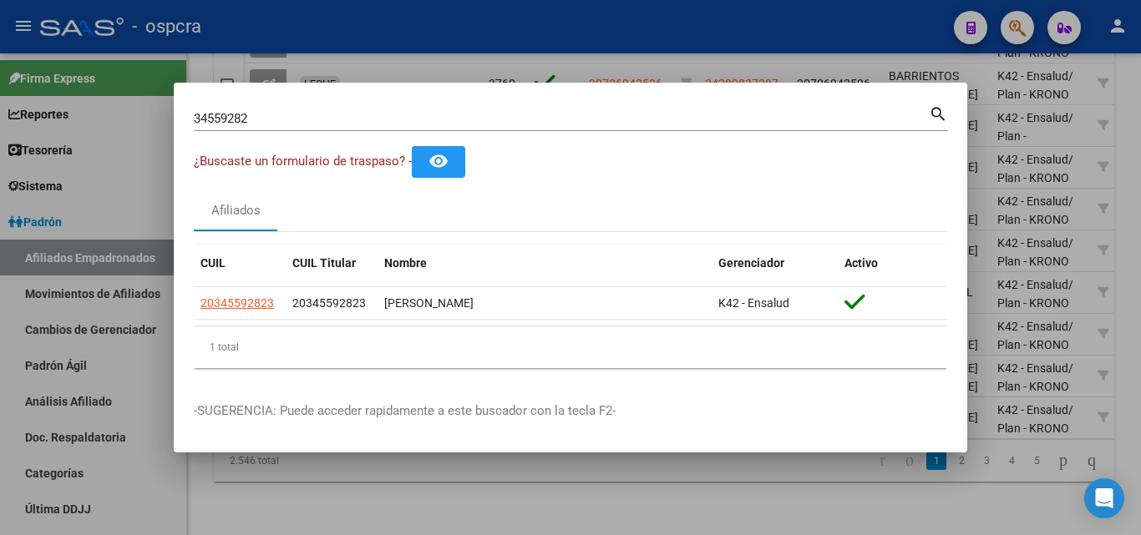
click at [84, 293] on div at bounding box center [570, 267] width 1141 height 535
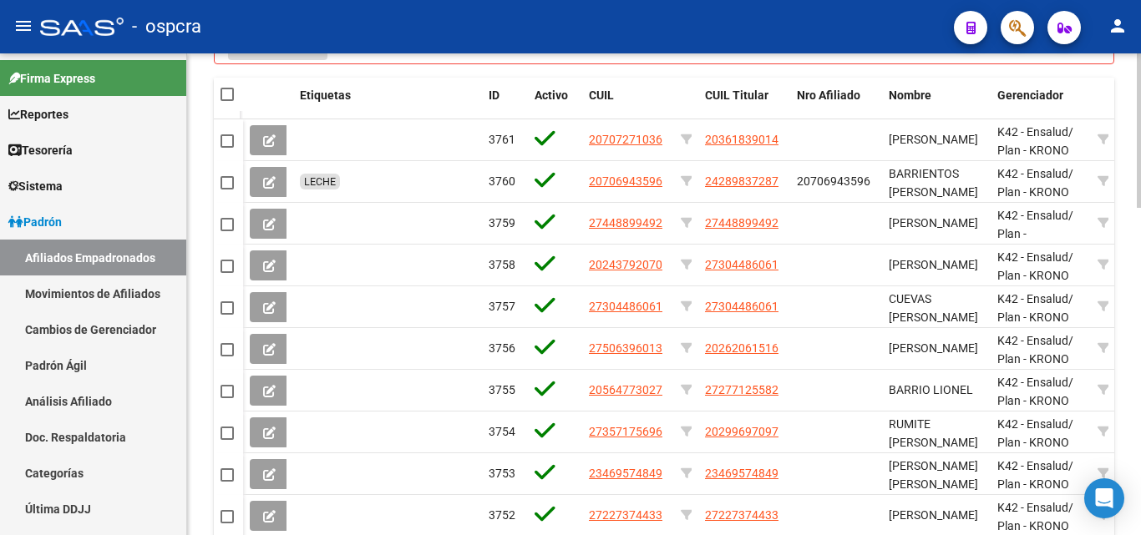
scroll to position [606, 0]
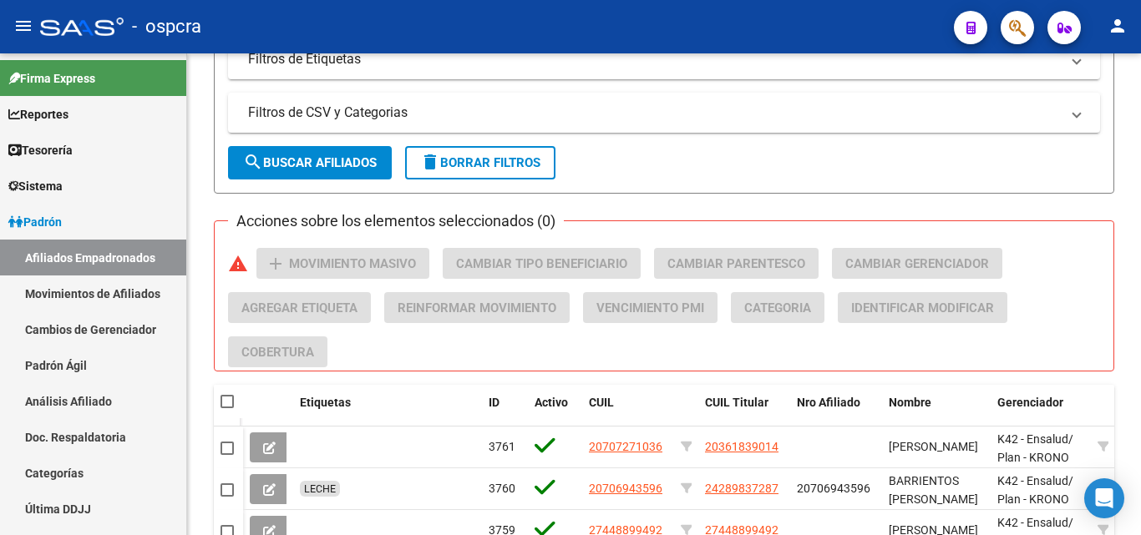
click at [1021, 16] on span "button" at bounding box center [1017, 28] width 17 height 34
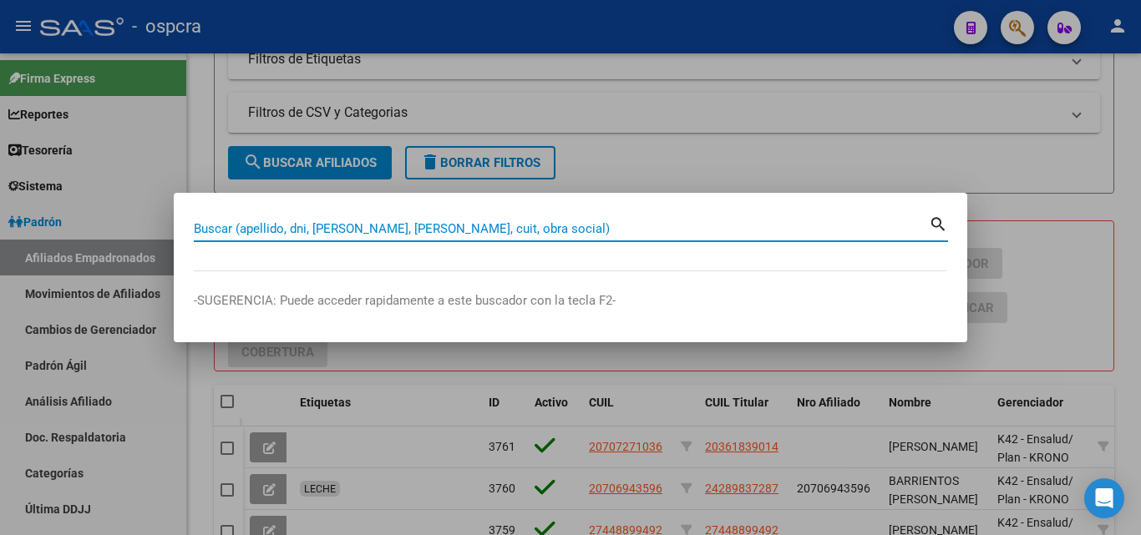
paste input "35206575"
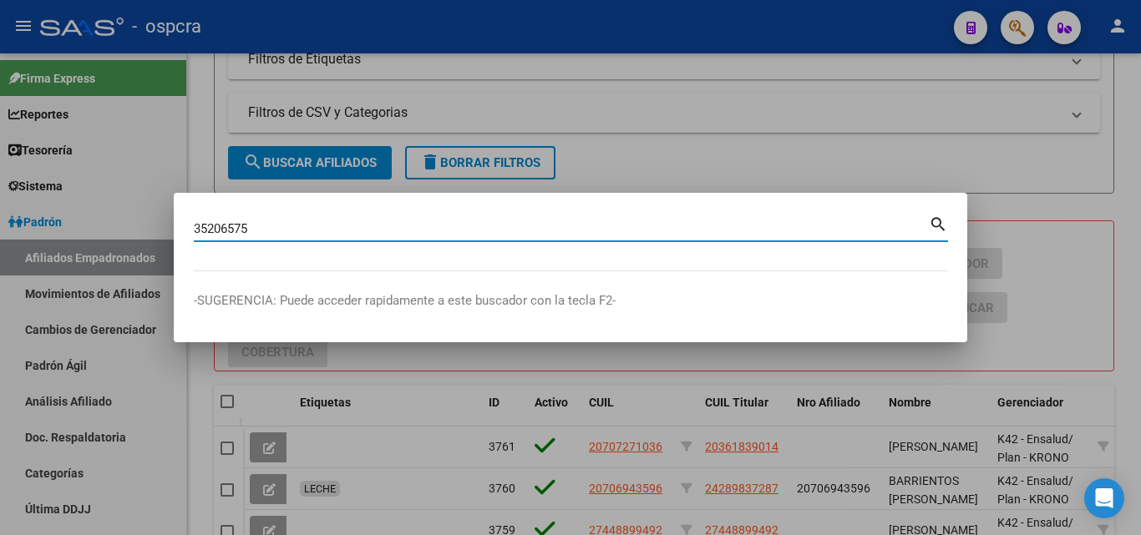
type input "35206575"
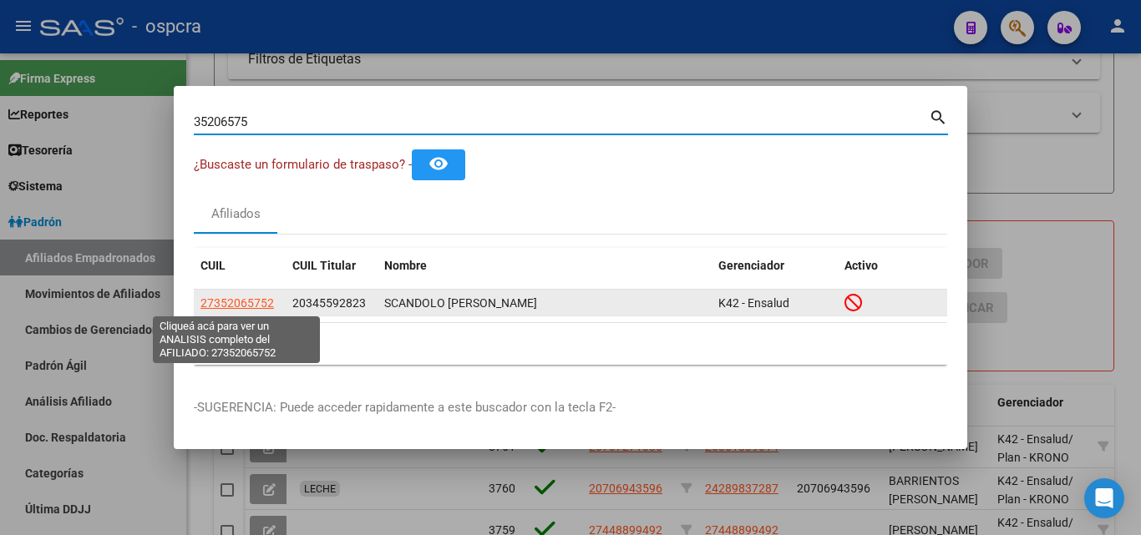
click at [236, 309] on span "27352065752" at bounding box center [236, 302] width 73 height 13
type textarea "27352065752"
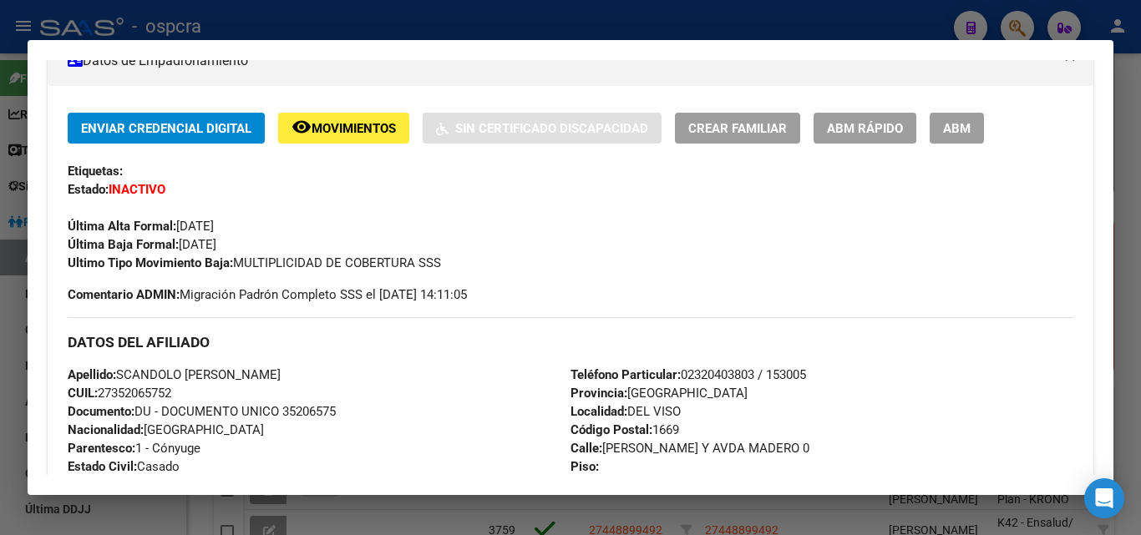
scroll to position [334, 0]
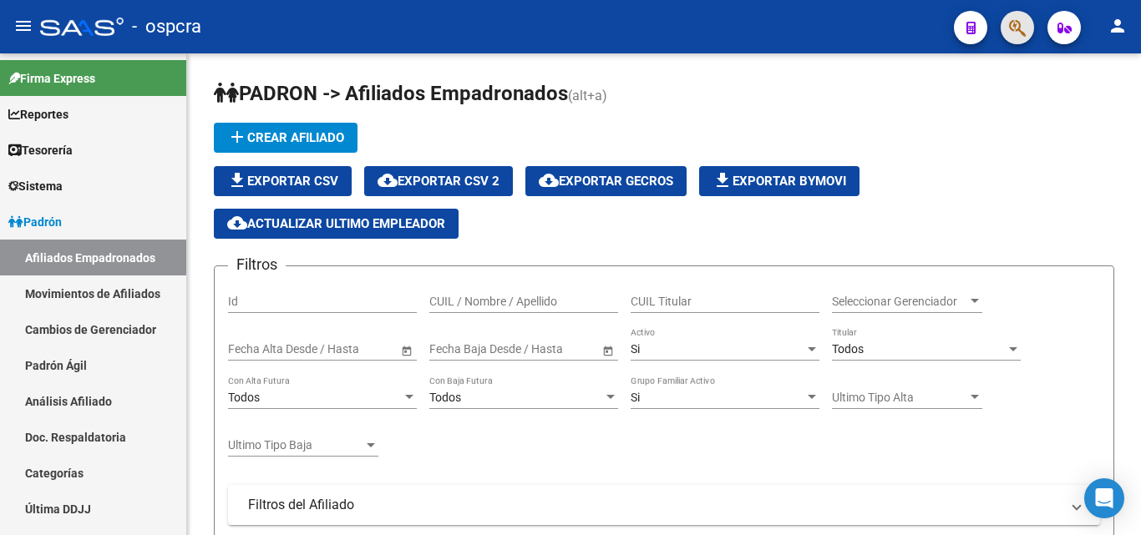
click at [1002, 26] on button "button" at bounding box center [1017, 27] width 33 height 33
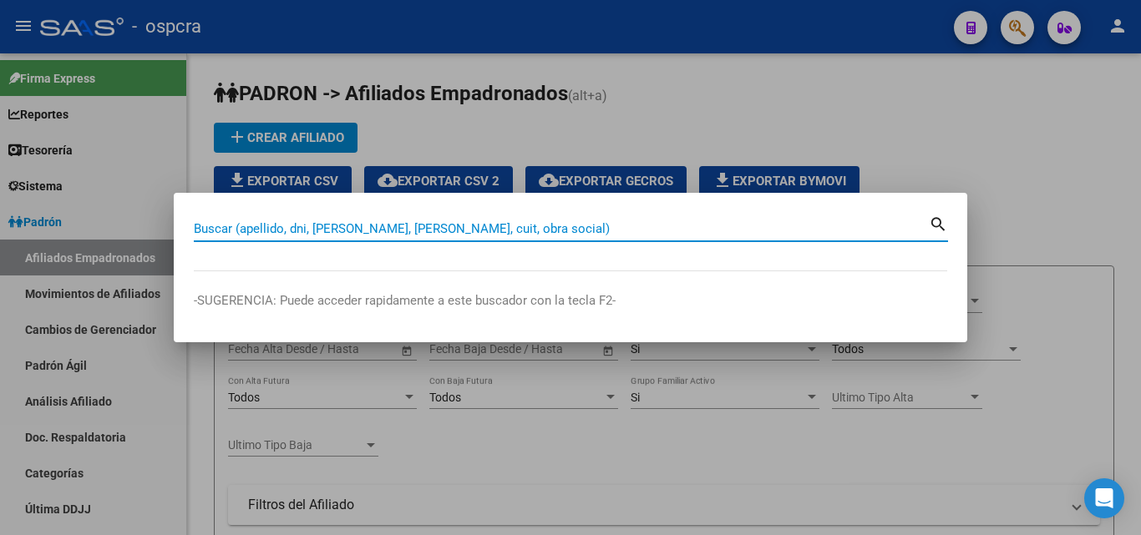
paste input "35206575"
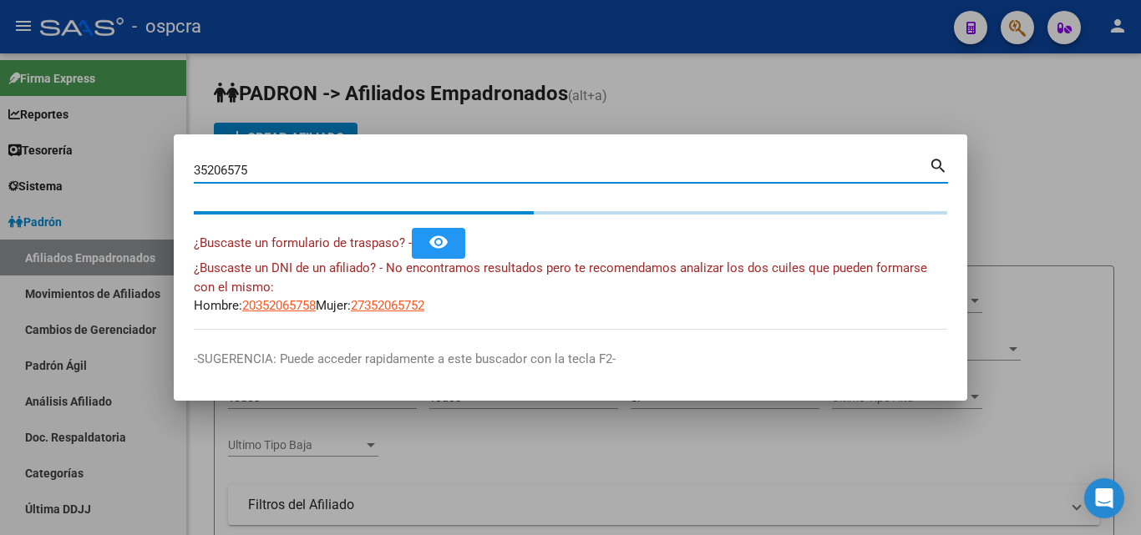
type input "35206575"
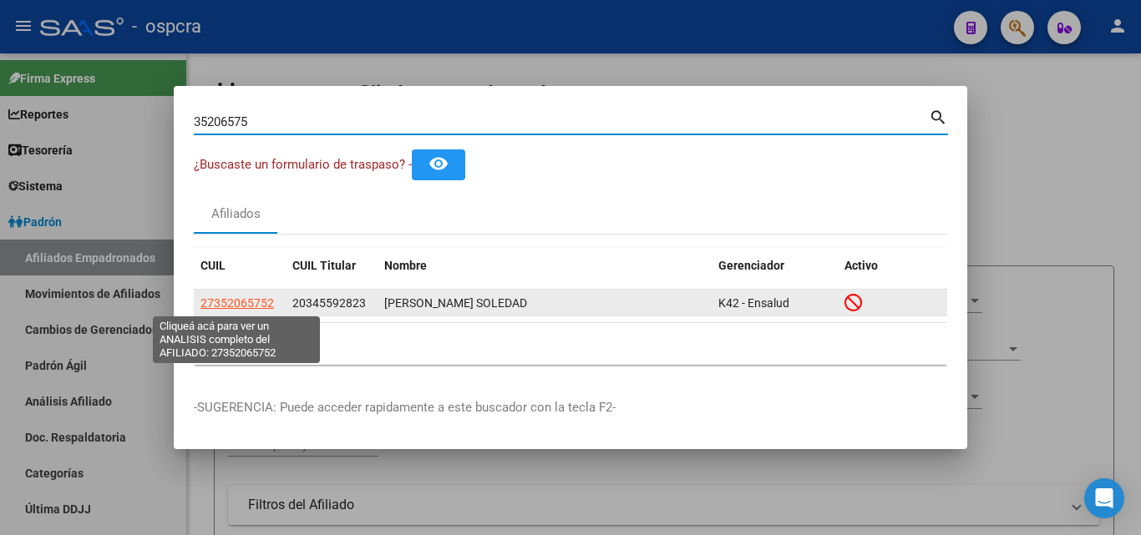
click at [259, 305] on span "27352065752" at bounding box center [236, 302] width 73 height 13
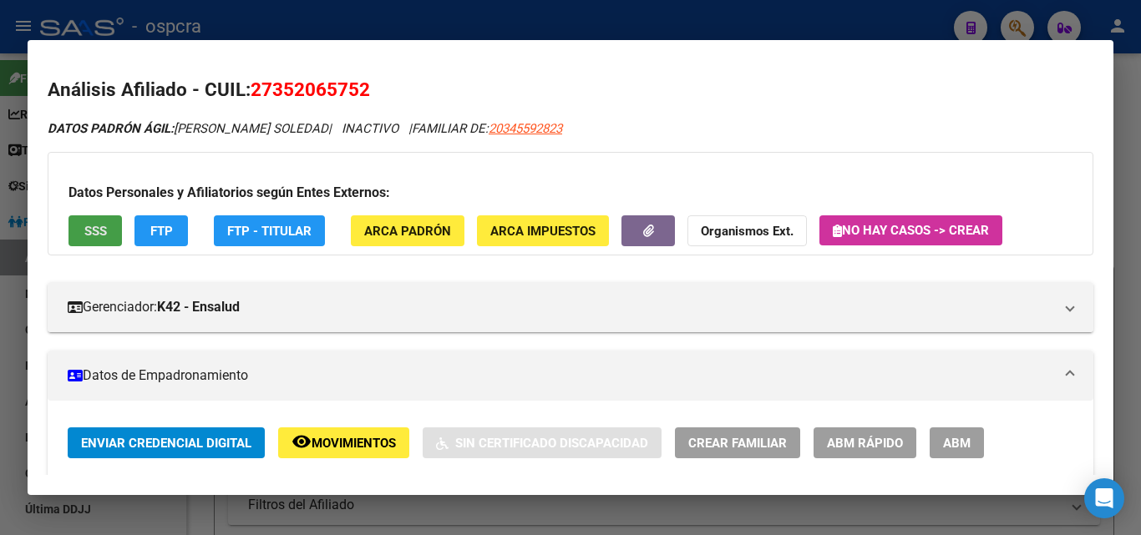
click at [99, 236] on span "SSS" at bounding box center [95, 231] width 23 height 15
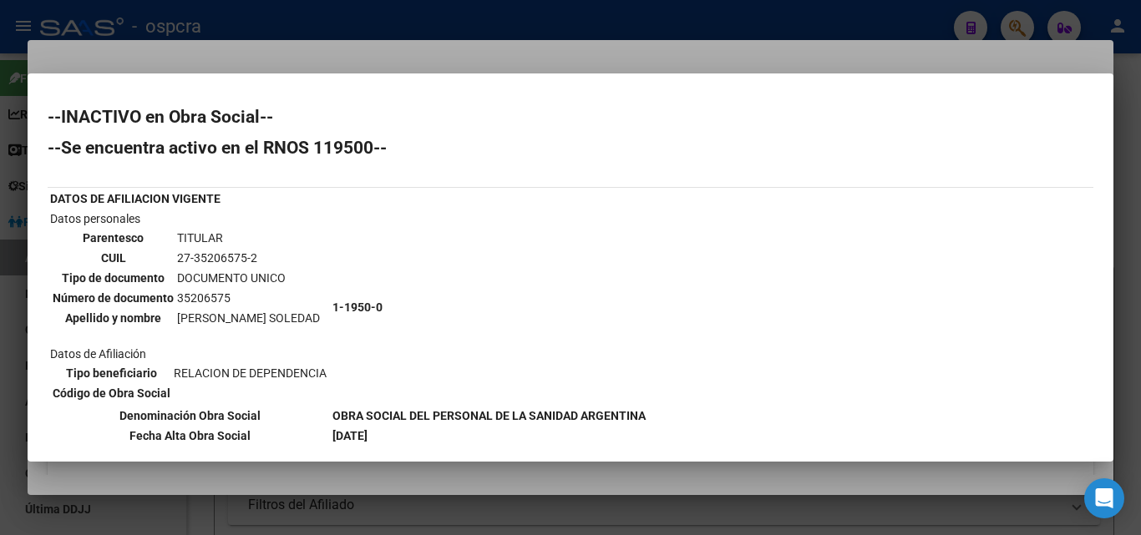
click at [595, 27] on div at bounding box center [570, 267] width 1141 height 535
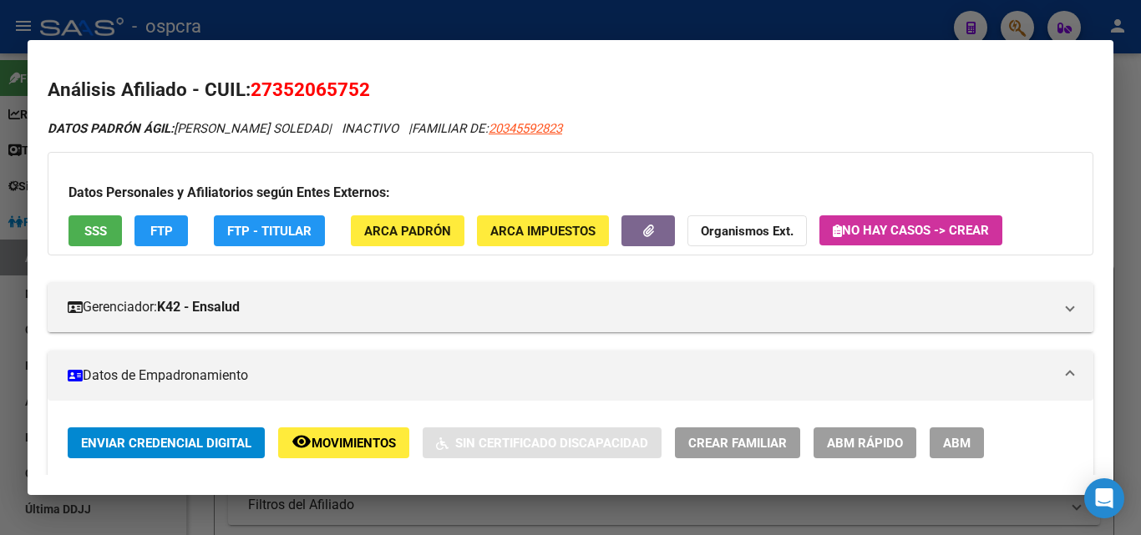
click at [0, 329] on div at bounding box center [570, 267] width 1141 height 535
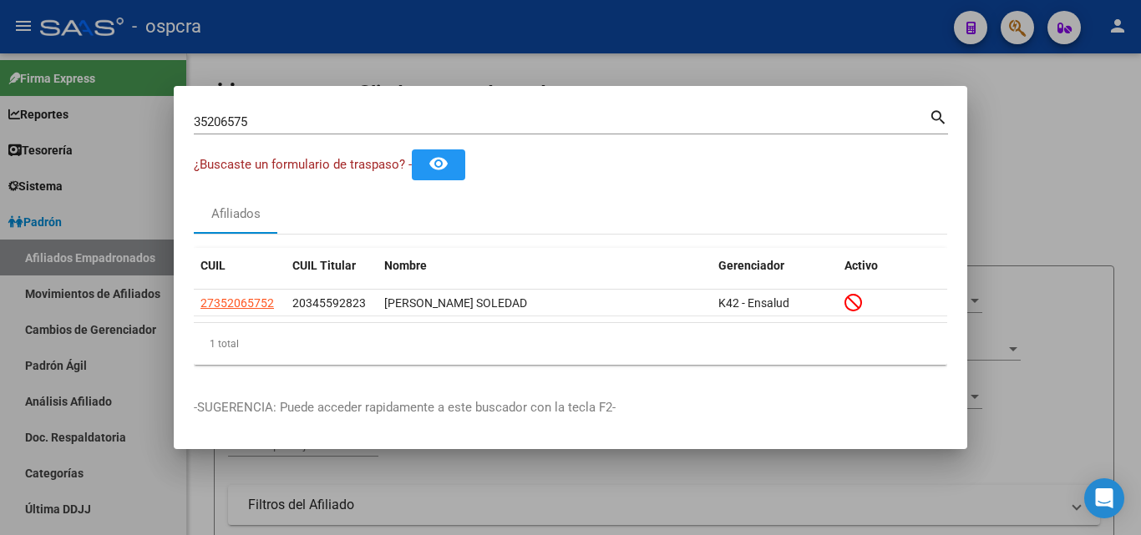
click at [571, 63] on div at bounding box center [570, 267] width 1141 height 535
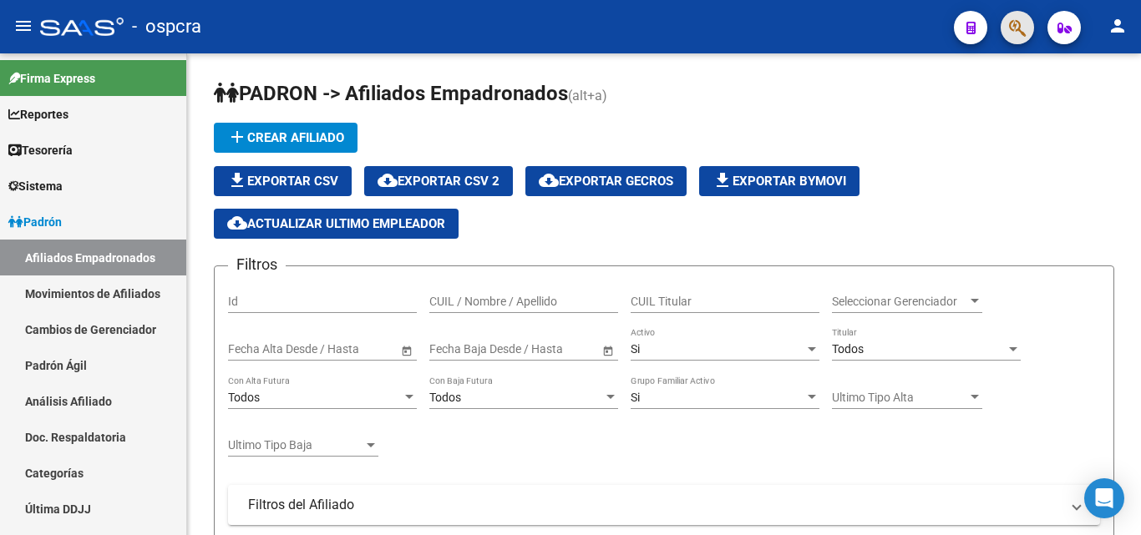
click at [1020, 17] on span "button" at bounding box center [1017, 28] width 17 height 34
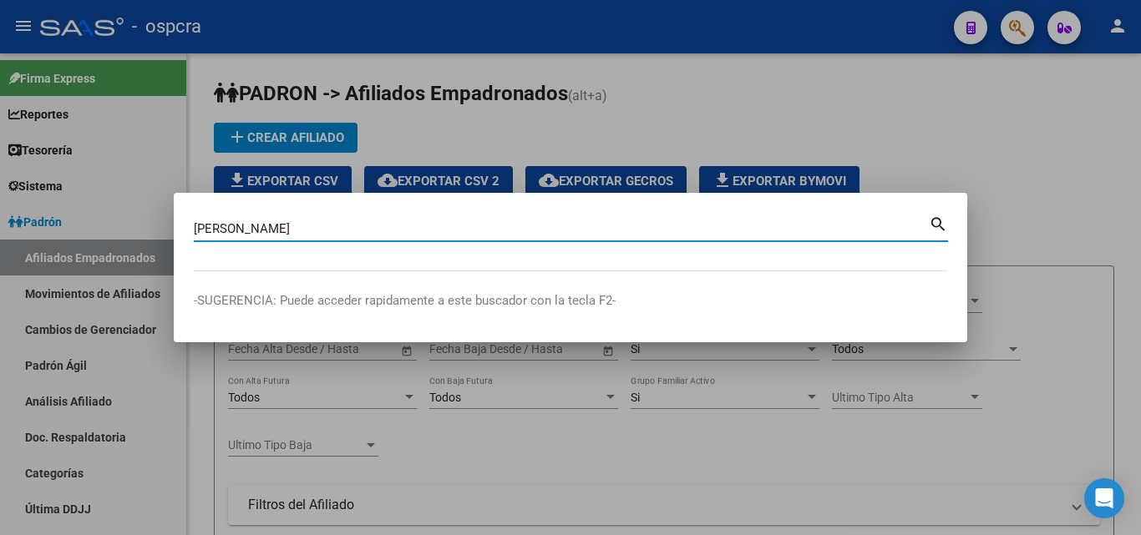
type input "zambrano pedro"
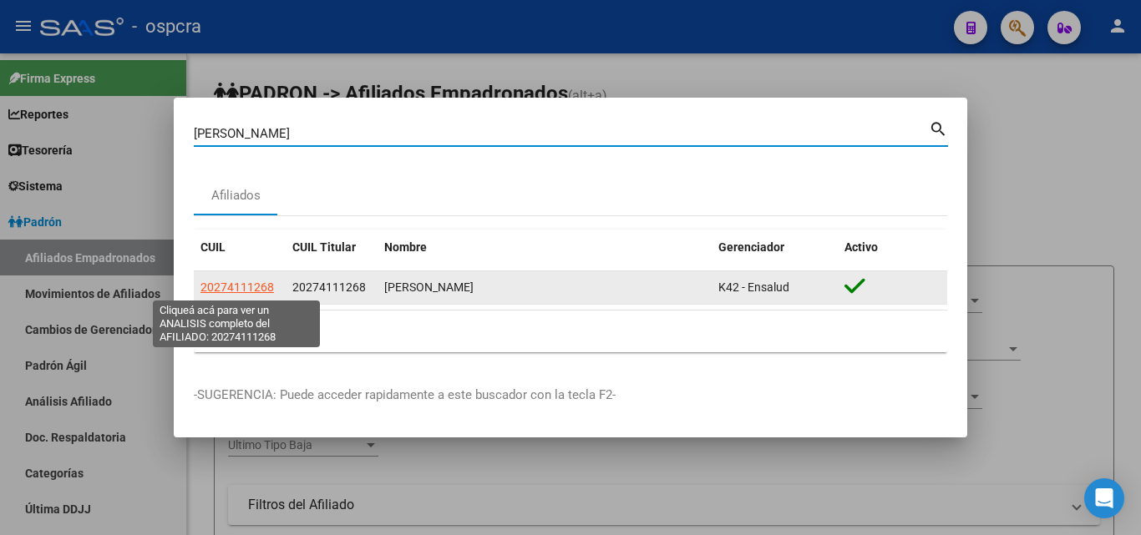
click at [211, 291] on span "20274111268" at bounding box center [236, 287] width 73 height 13
type textarea "20274111268"
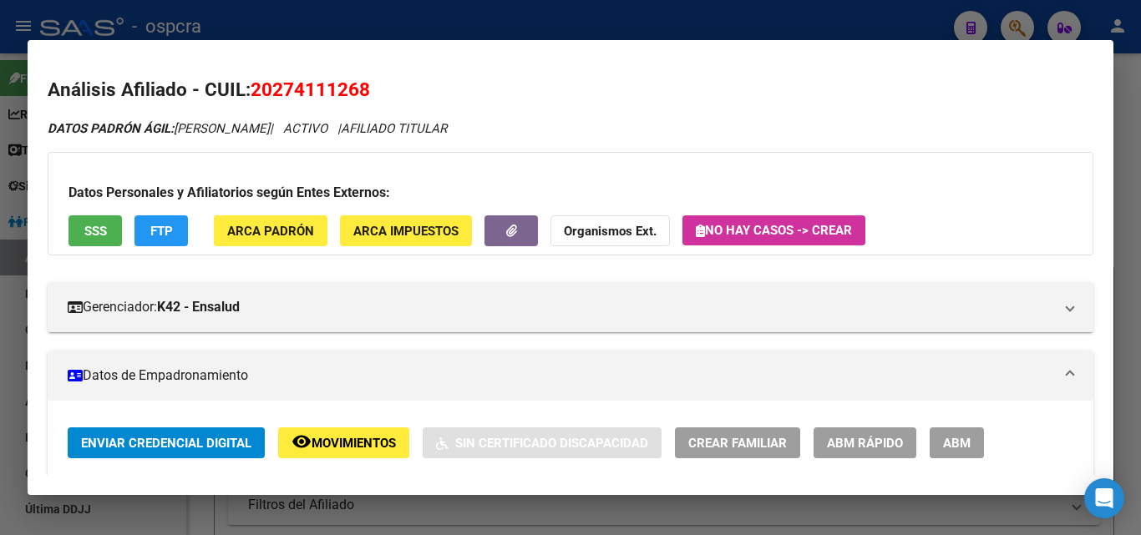
drag, startPoint x: 255, startPoint y: 89, endPoint x: 383, endPoint y: 80, distance: 128.9
click at [383, 80] on h2 "Análisis Afiliado - CUIL: 20274111268" at bounding box center [571, 90] width 1046 height 28
copy span "20274111268"
click at [401, 71] on mat-dialog-content "Análisis Afiliado - CUIL: 20274111268 DATOS PADRÓN ÁGIL: ZAMBRANO PEDRO GUSTAVO…" at bounding box center [571, 267] width 1086 height 415
click at [0, 230] on div at bounding box center [570, 267] width 1141 height 535
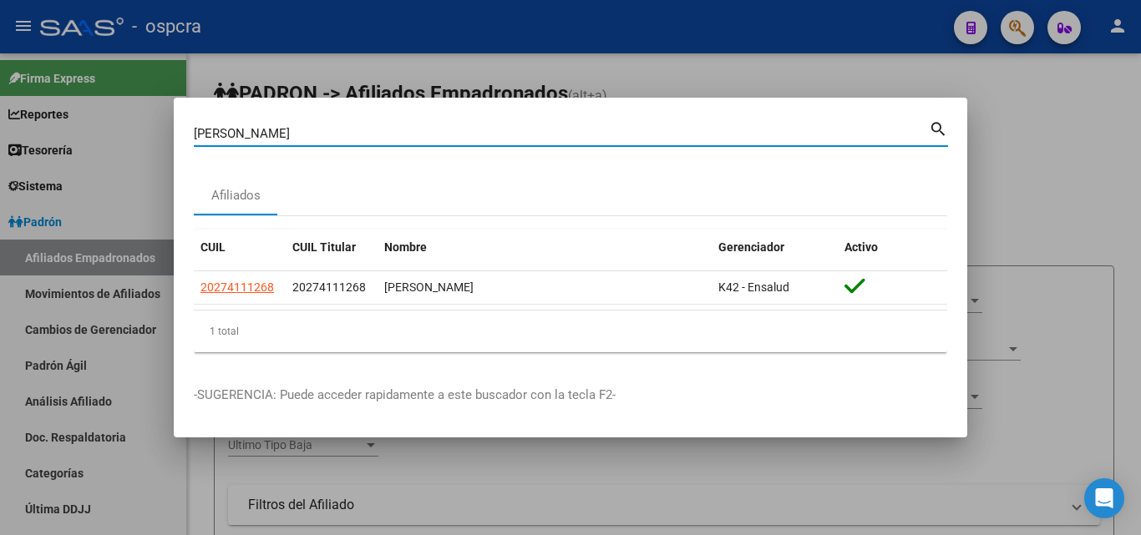
drag, startPoint x: 327, startPoint y: 130, endPoint x: 147, endPoint y: 152, distance: 180.9
click at [147, 152] on div "zambrano pedro Buscar (apellido, dni, cuil, nro traspaso, cuit, obra social) se…" at bounding box center [570, 267] width 1141 height 535
type input "mercado"
drag, startPoint x: 271, startPoint y: 125, endPoint x: 161, endPoint y: 153, distance: 112.8
click at [161, 153] on div "mercado Buscar (apellido, dni, cuil, nro traspaso, cuit, obra social) search Af…" at bounding box center [570, 267] width 1141 height 535
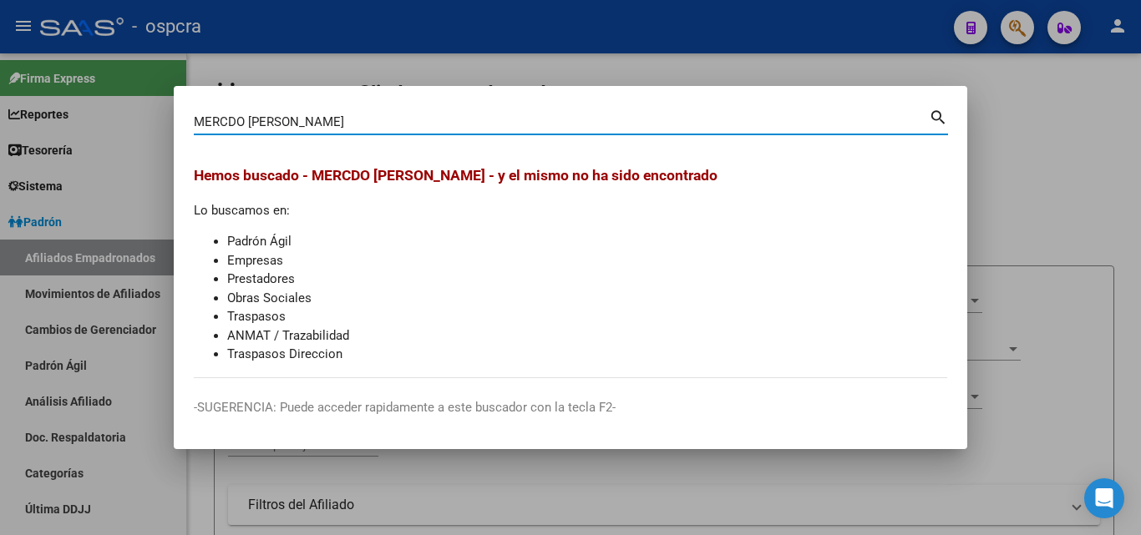
click at [367, 118] on input "MERCDO MARIANO JAVIER" at bounding box center [561, 121] width 735 height 15
click at [227, 121] on input "MERCDO MARIANO JAVIER" at bounding box center [561, 121] width 735 height 15
type input "MERCADO MARIANO JAVIER"
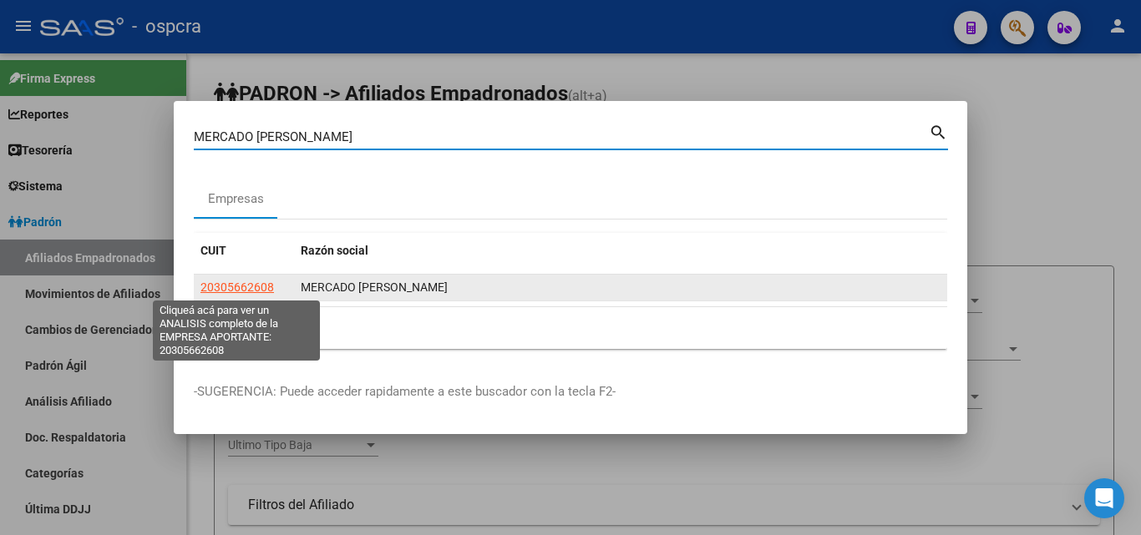
click at [231, 287] on span "20305662608" at bounding box center [236, 287] width 73 height 13
type textarea "20305662608"
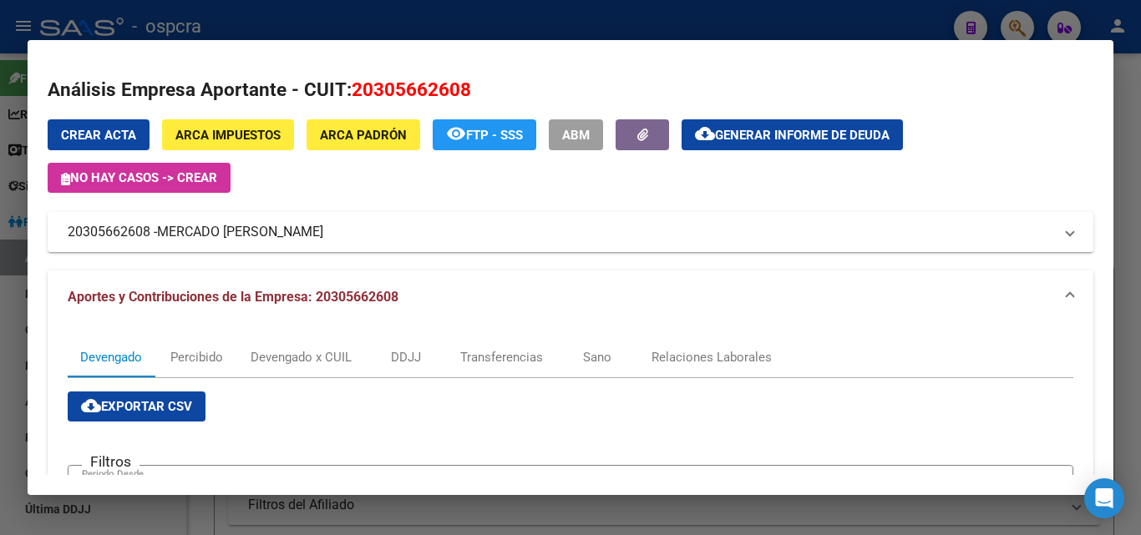
click at [776, 126] on button "cloud_download Generar informe de deuda" at bounding box center [791, 134] width 221 height 31
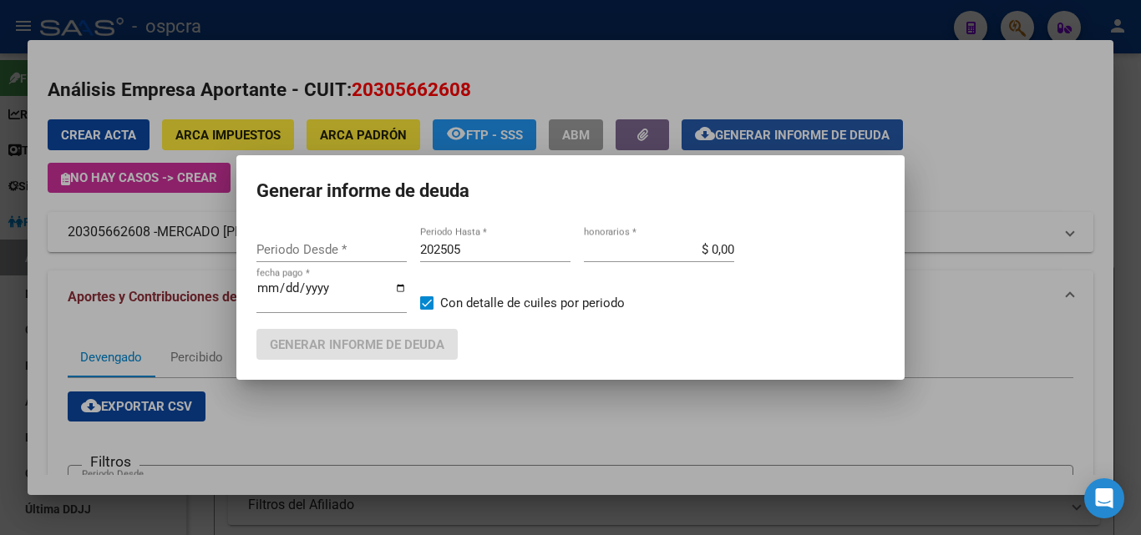
type input "201802"
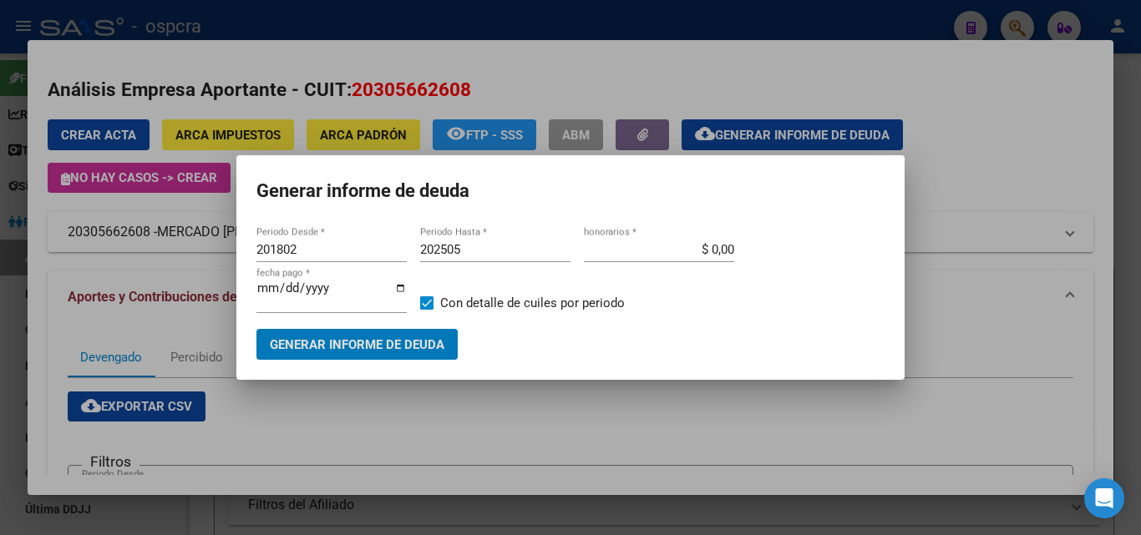
click at [387, 345] on span "Generar informe de deuda" at bounding box center [357, 344] width 175 height 15
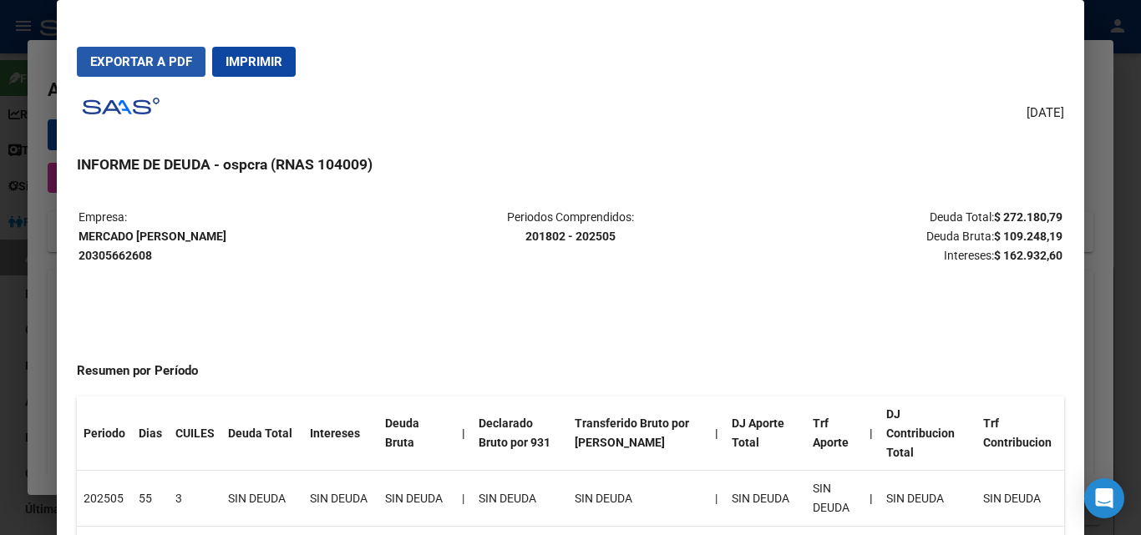
click at [155, 60] on span "Exportar a PDF" at bounding box center [141, 61] width 102 height 15
click at [0, 257] on div at bounding box center [570, 267] width 1141 height 535
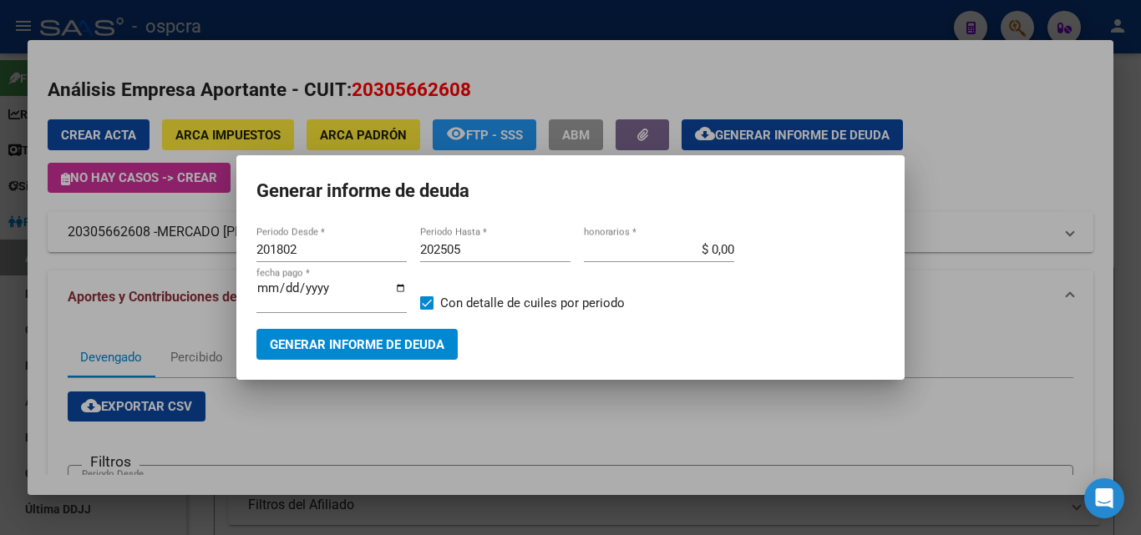
click at [3, 256] on div at bounding box center [570, 267] width 1141 height 535
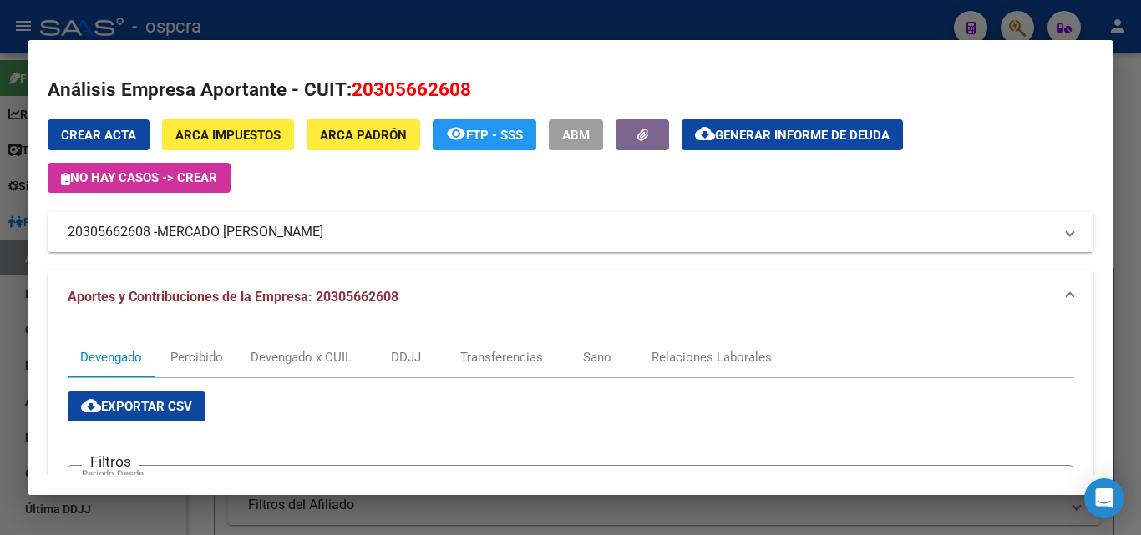
click at [3, 256] on div at bounding box center [570, 267] width 1141 height 535
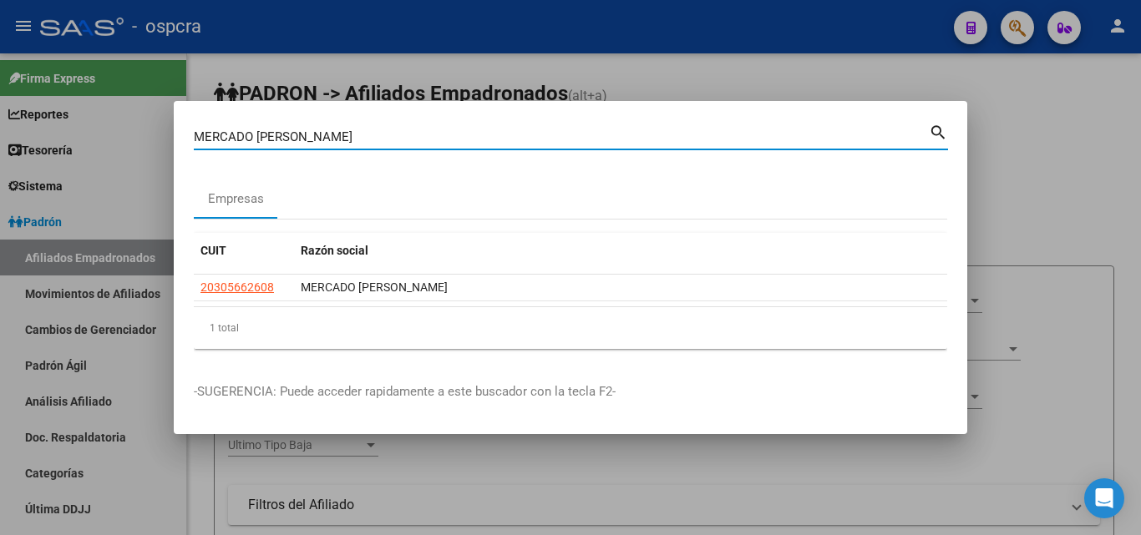
drag, startPoint x: 365, startPoint y: 133, endPoint x: 128, endPoint y: 133, distance: 237.2
click at [128, 133] on div "MERCADO MARIANO JAVIER Buscar (apellido, dni, cuil, nro traspaso, cuit, obra so…" at bounding box center [570, 267] width 1141 height 535
type input "MERCADO JOSE LUIS"
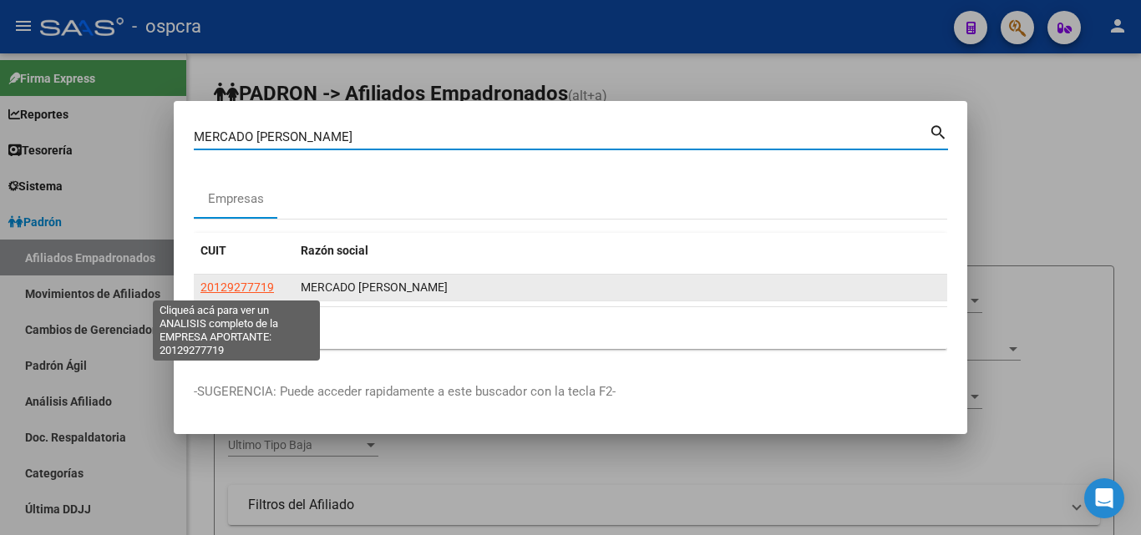
click at [245, 287] on span "20129277719" at bounding box center [236, 287] width 73 height 13
type textarea "20129277719"
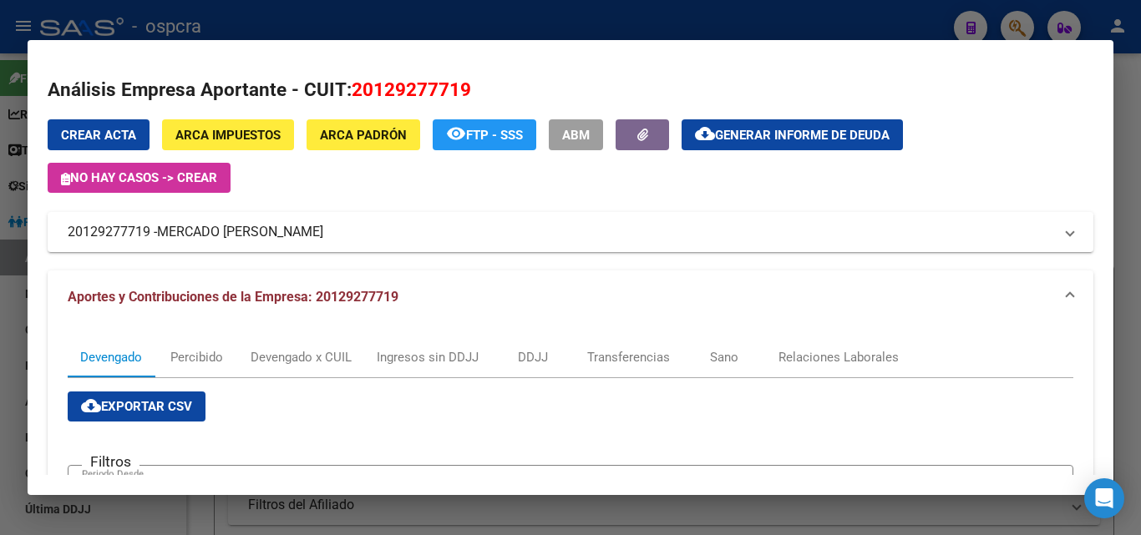
click at [869, 129] on span "Generar informe de deuda" at bounding box center [802, 135] width 175 height 15
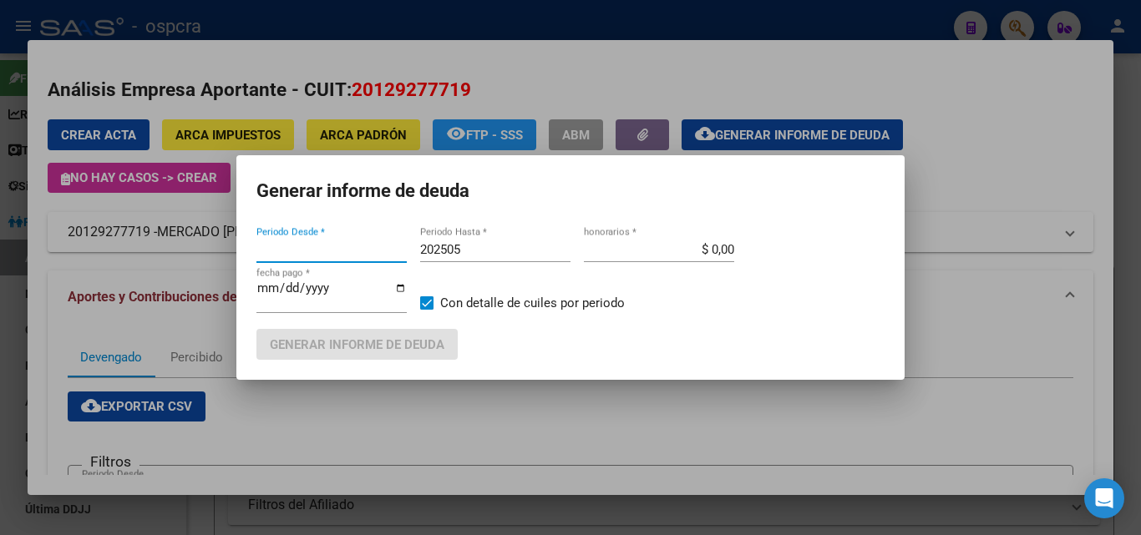
type input "201802"
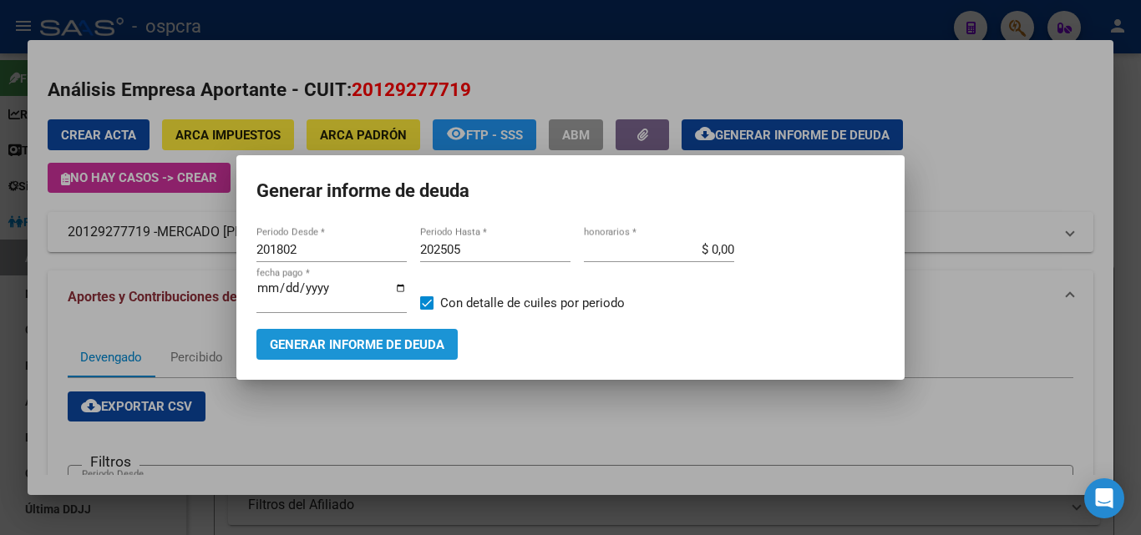
click at [366, 352] on span "Generar informe de deuda" at bounding box center [357, 344] width 175 height 15
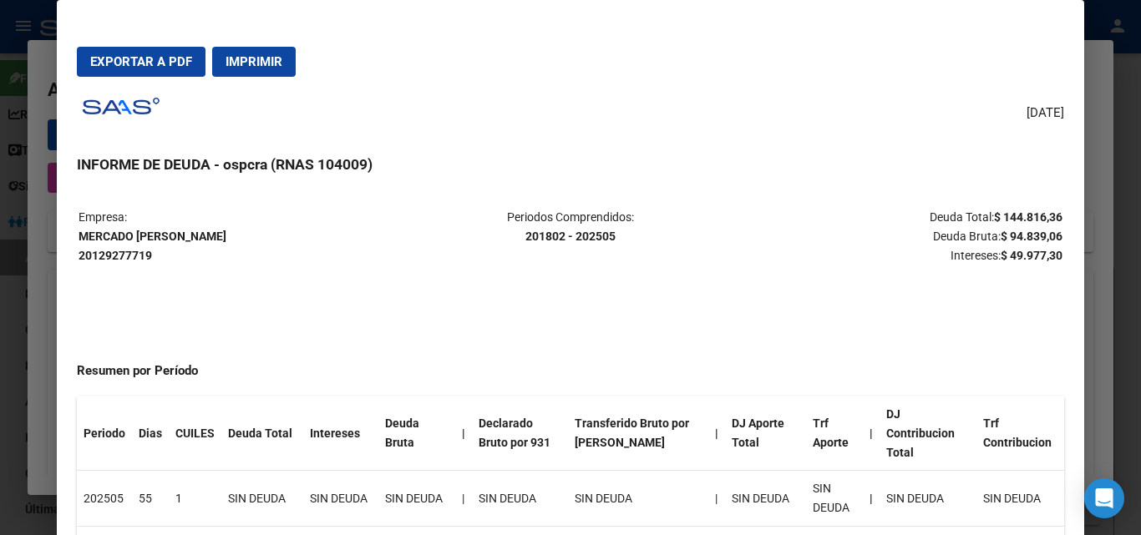
click at [149, 38] on mat-dialog-actions "Exportar a PDF Imprimir" at bounding box center [570, 61] width 986 height 57
click at [159, 62] on span "Exportar a PDF" at bounding box center [141, 61] width 102 height 15
click at [1093, 134] on div at bounding box center [570, 267] width 1141 height 535
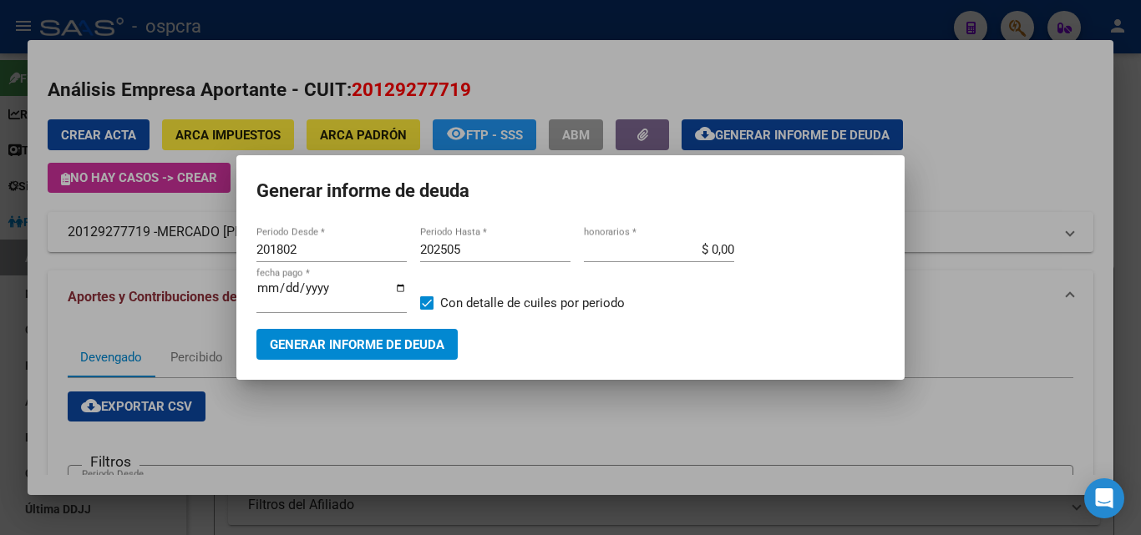
click at [1101, 132] on div at bounding box center [570, 267] width 1141 height 535
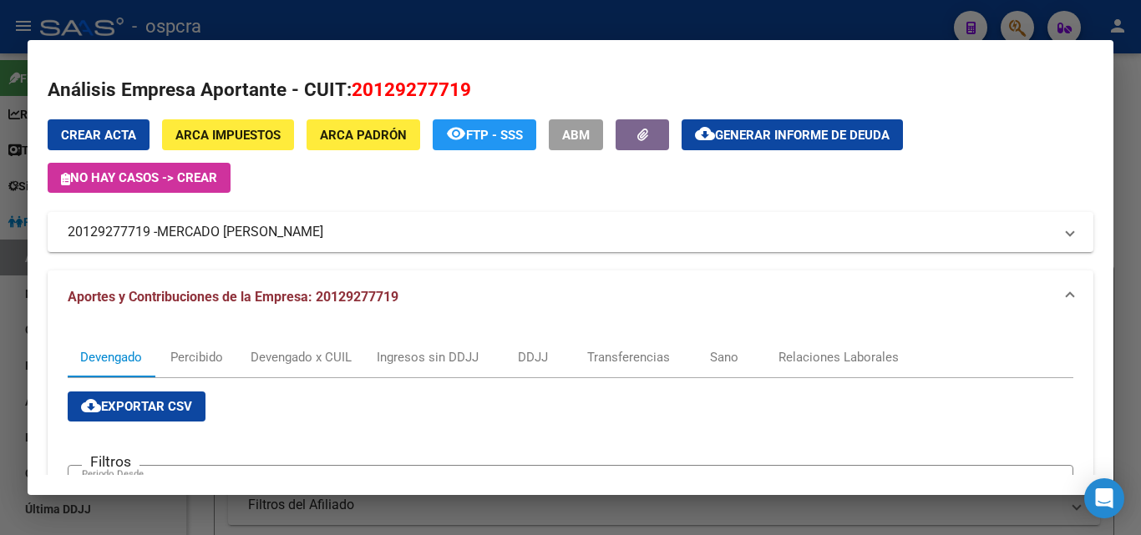
click at [905, 31] on div at bounding box center [570, 267] width 1141 height 535
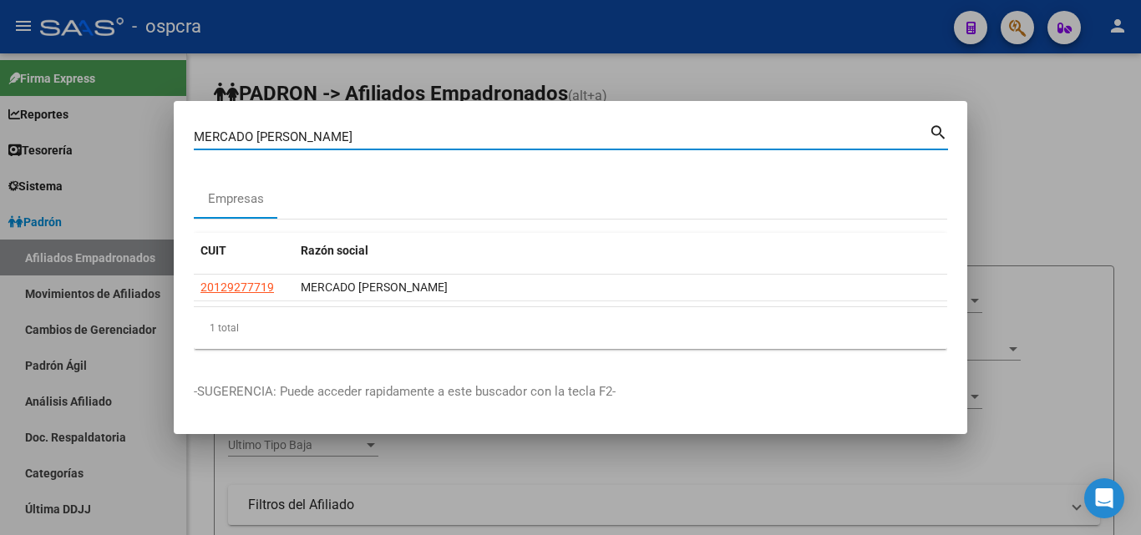
drag, startPoint x: 191, startPoint y: 135, endPoint x: 128, endPoint y: 139, distance: 63.6
click at [128, 139] on div "MERCADO JOSE LUIS Buscar (apellido, dni, cuil, nro traspaso, cuit, obra social)…" at bounding box center [570, 267] width 1141 height 535
type input "cuneo"
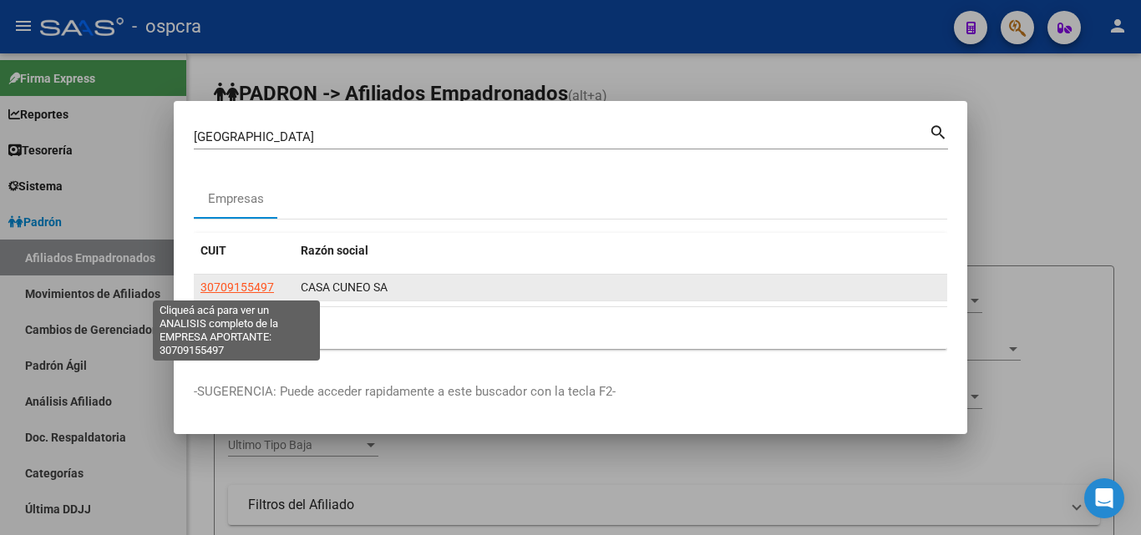
click at [228, 281] on span "30709155497" at bounding box center [236, 287] width 73 height 13
type textarea "30709155497"
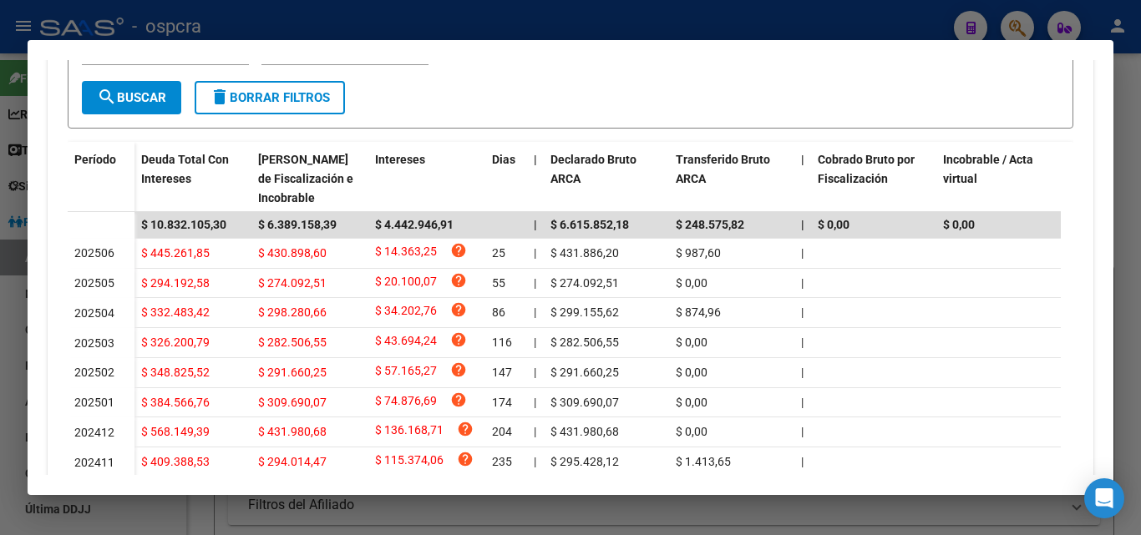
scroll to position [105, 0]
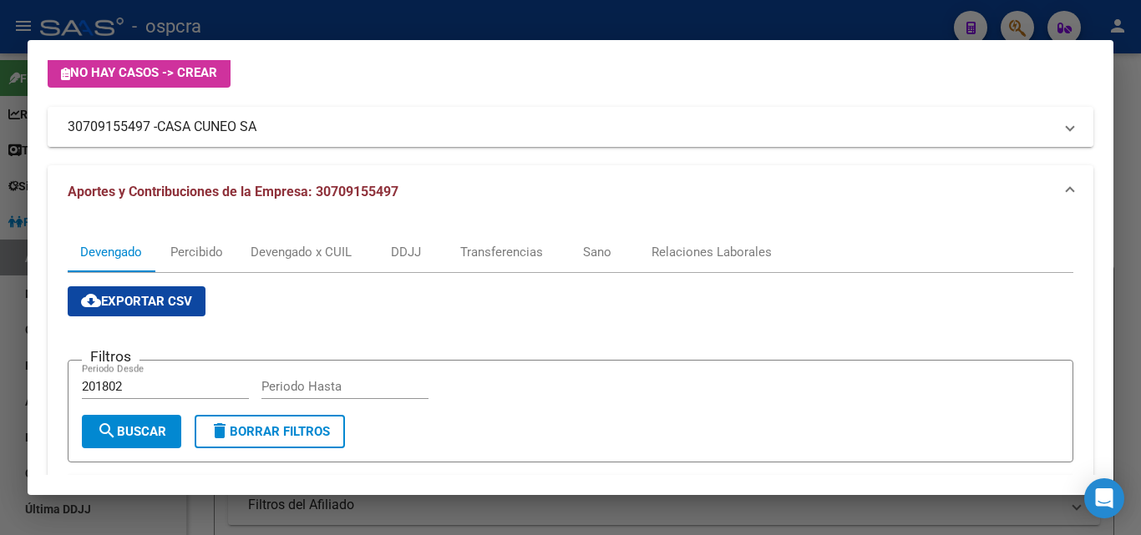
click at [167, 127] on span "CASA CUNEO SA" at bounding box center [206, 127] width 99 height 20
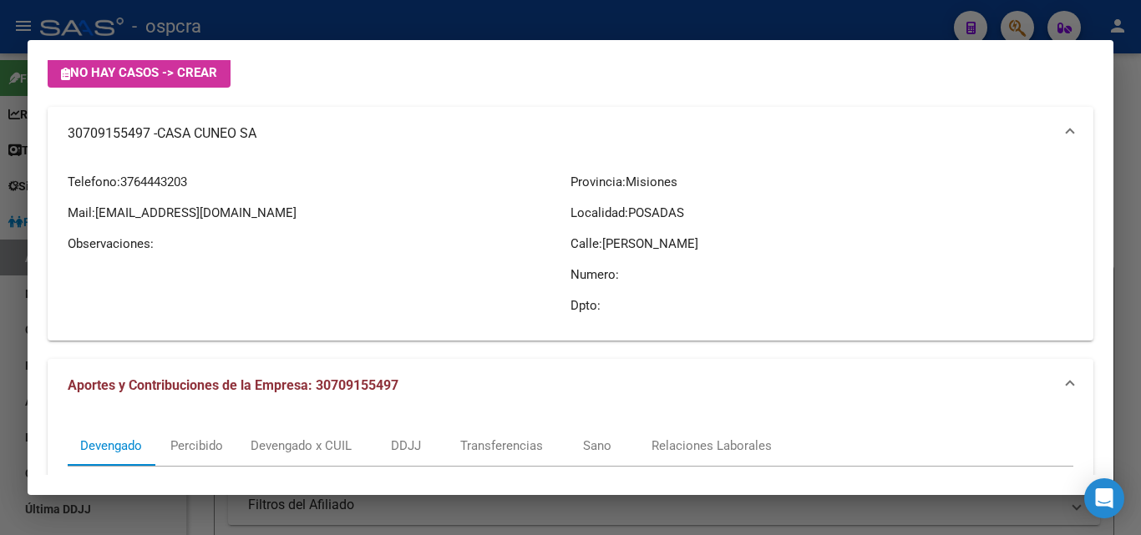
drag, startPoint x: 120, startPoint y: 182, endPoint x: 210, endPoint y: 183, distance: 90.2
click at [210, 183] on p "Telefono: 3764443203" at bounding box center [319, 182] width 503 height 18
copy p "3764443203"
click at [162, 230] on div "Telefono: 3764443203 Mail: sueldos1@estudiokaraben.com.ar Observaciones:" at bounding box center [319, 243] width 503 height 167
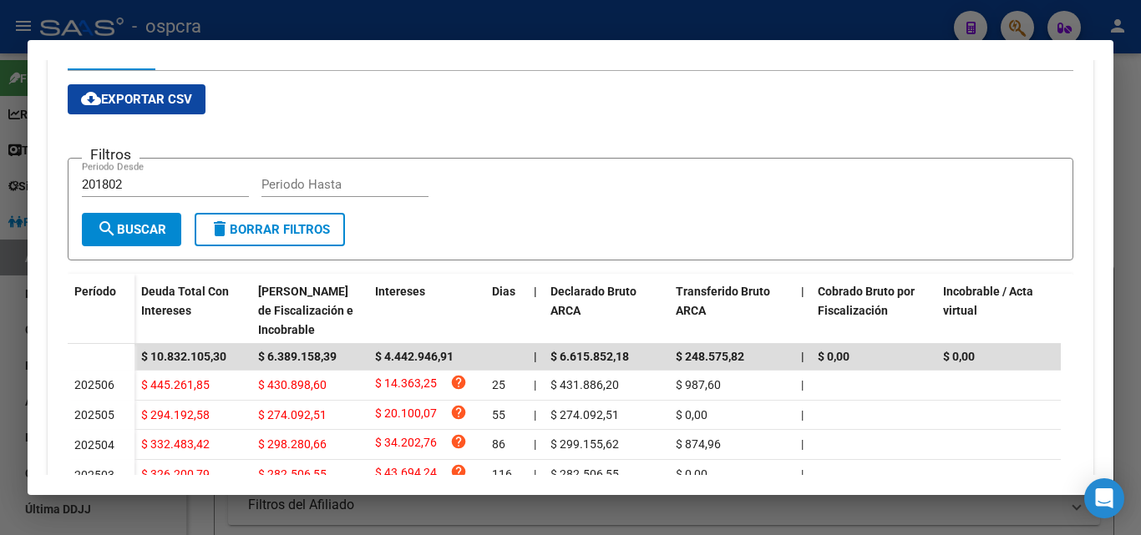
scroll to position [752, 0]
